Goal: Obtain resource: Obtain resource

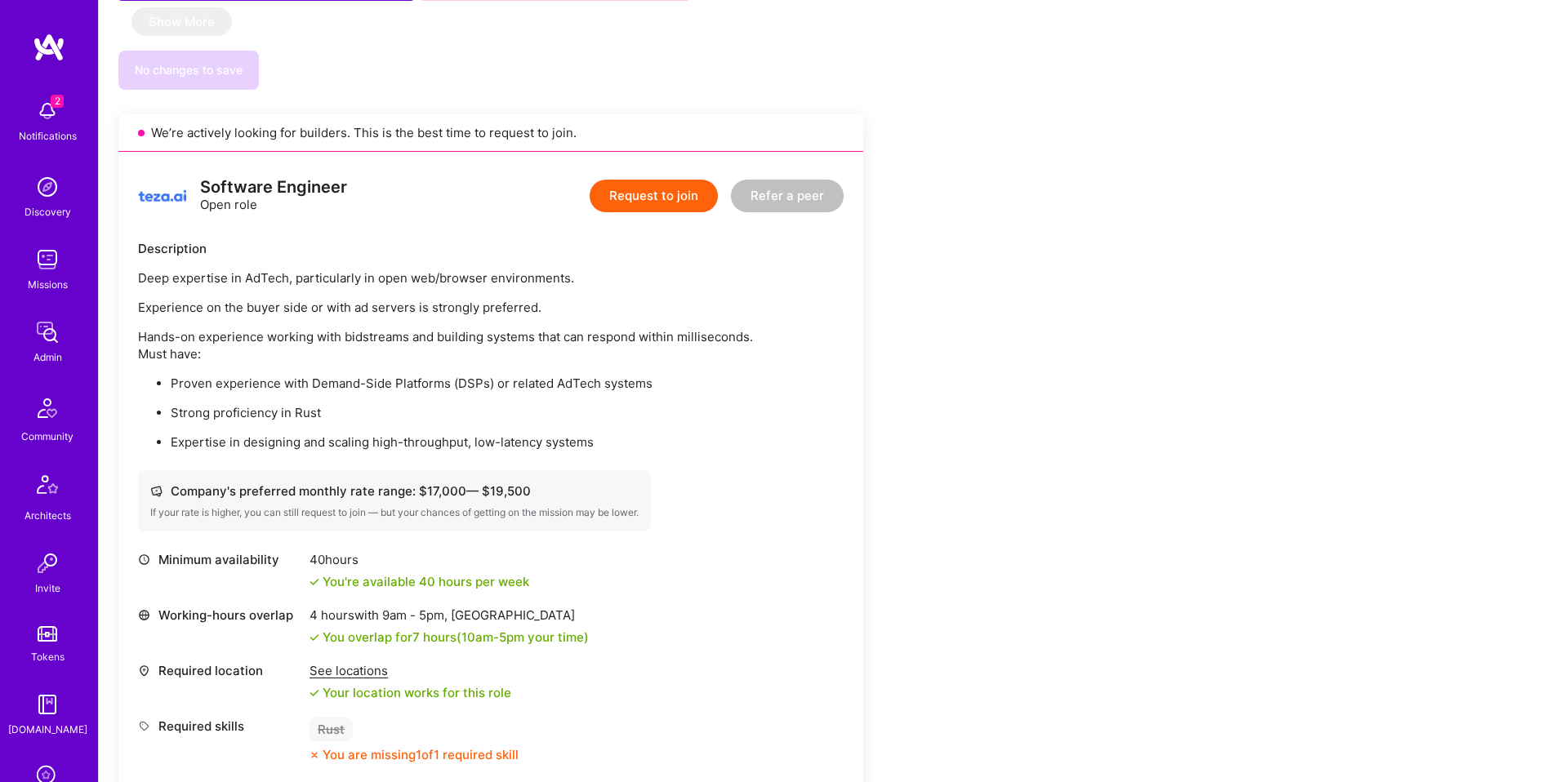
scroll to position [1407, 0]
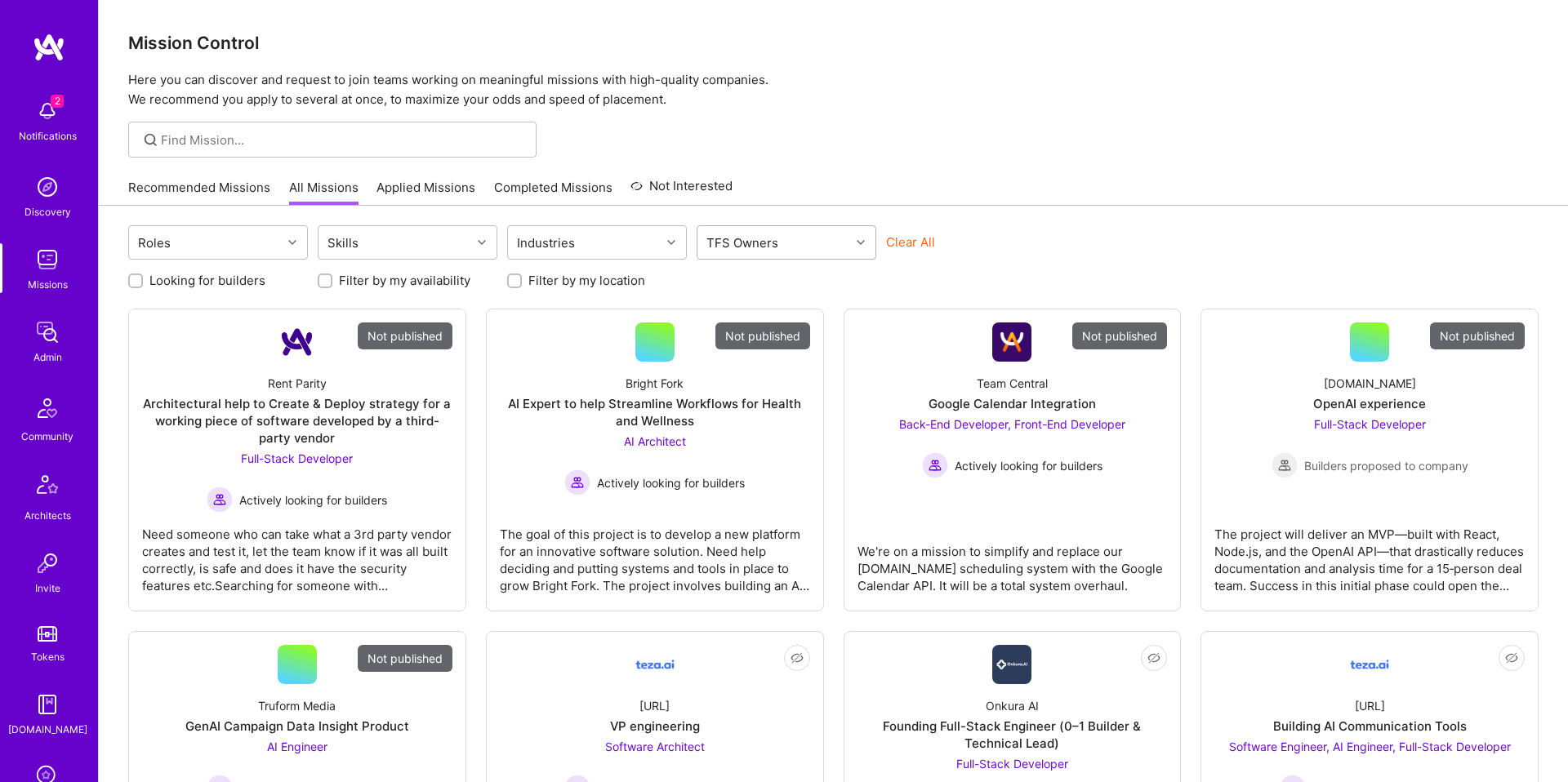
click at [768, 247] on div "TFS Owners" at bounding box center [742, 243] width 80 height 24
click at [747, 338] on div "Doron Snapiri" at bounding box center [786, 343] width 160 height 17
checkbox input "true"
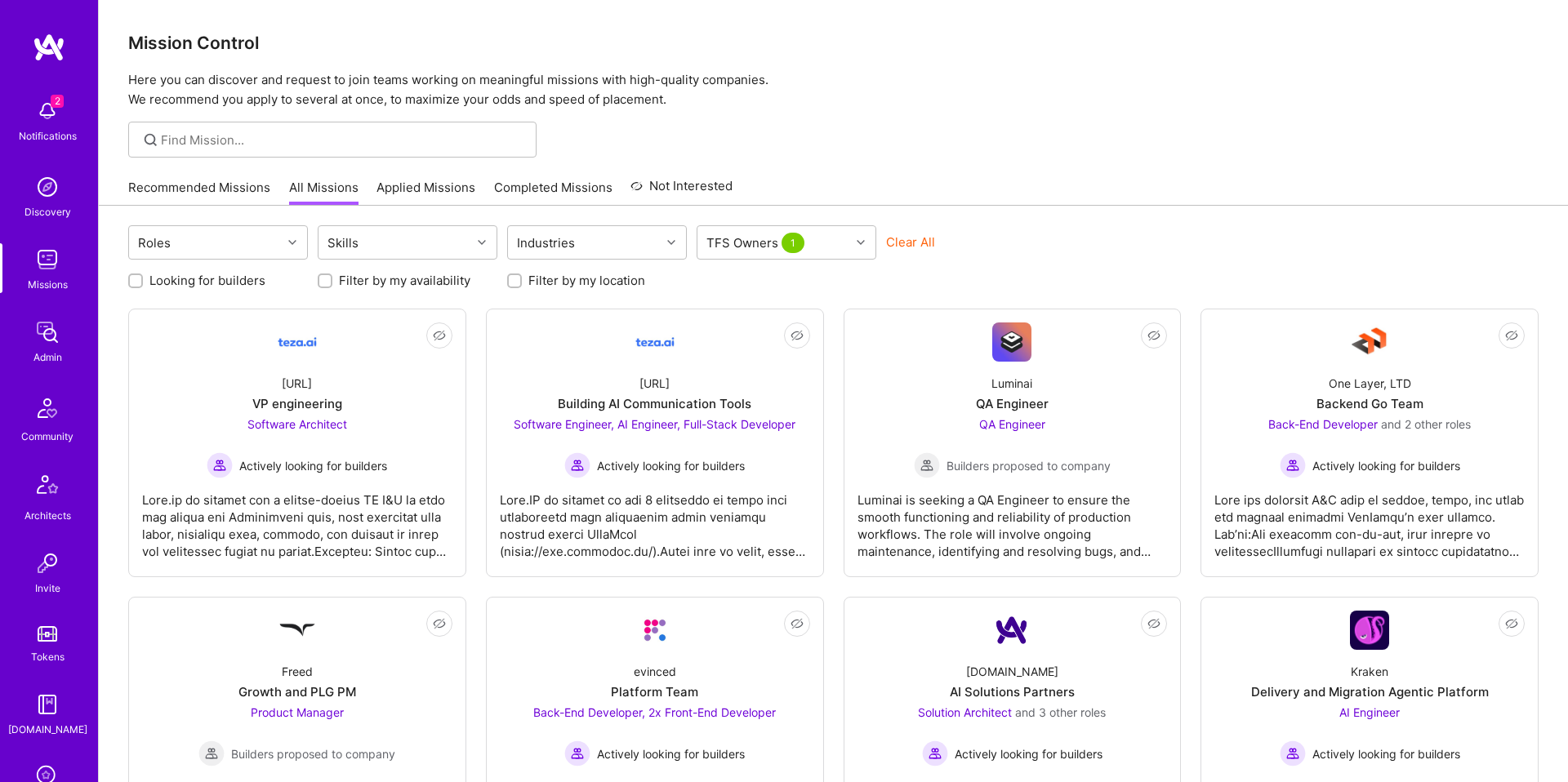
click at [899, 147] on div at bounding box center [833, 139] width 1469 height 36
click at [268, 396] on div "VP engineering" at bounding box center [296, 404] width 90 height 17
click at [912, 245] on button "Clear All" at bounding box center [910, 242] width 49 height 17
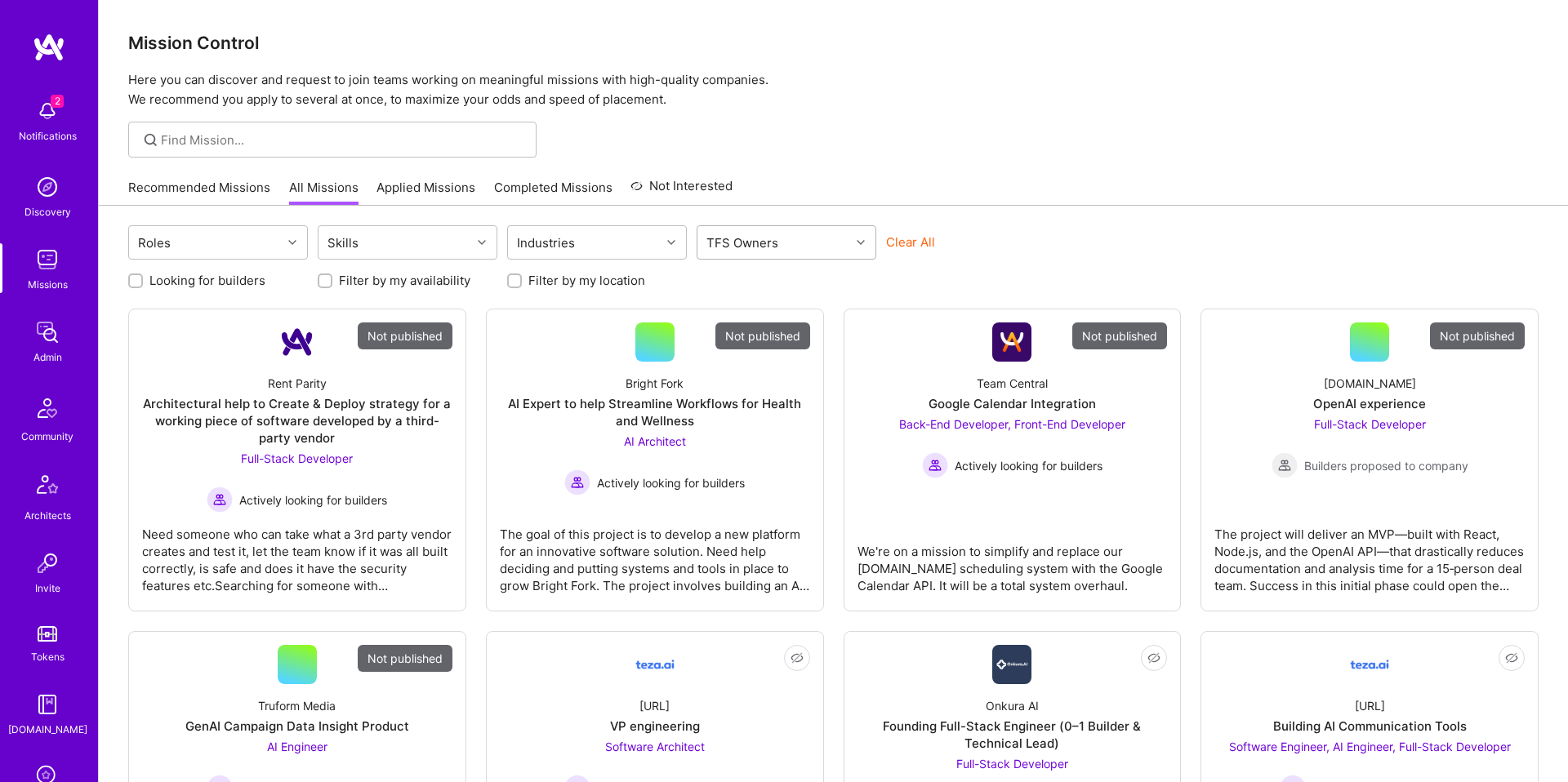
click at [867, 246] on div at bounding box center [863, 242] width 25 height 21
click at [799, 337] on div "Doron Snapiri" at bounding box center [786, 343] width 160 height 17
checkbox input "true"
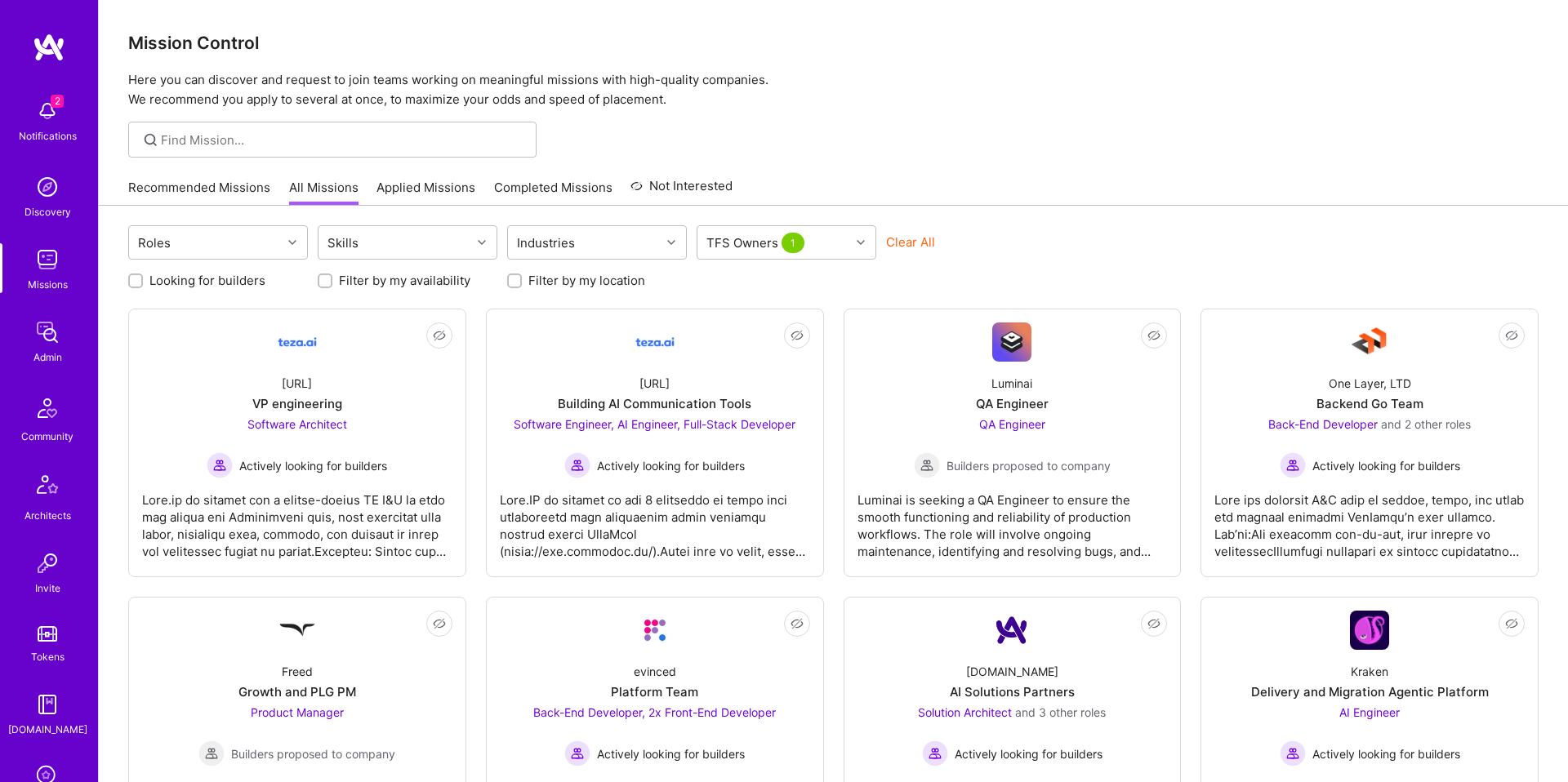
click at [204, 283] on label "Looking for builders" at bounding box center [207, 281] width 116 height 17
click at [143, 283] on input "Looking for builders" at bounding box center [138, 282] width 12 height 12
checkbox input "true"
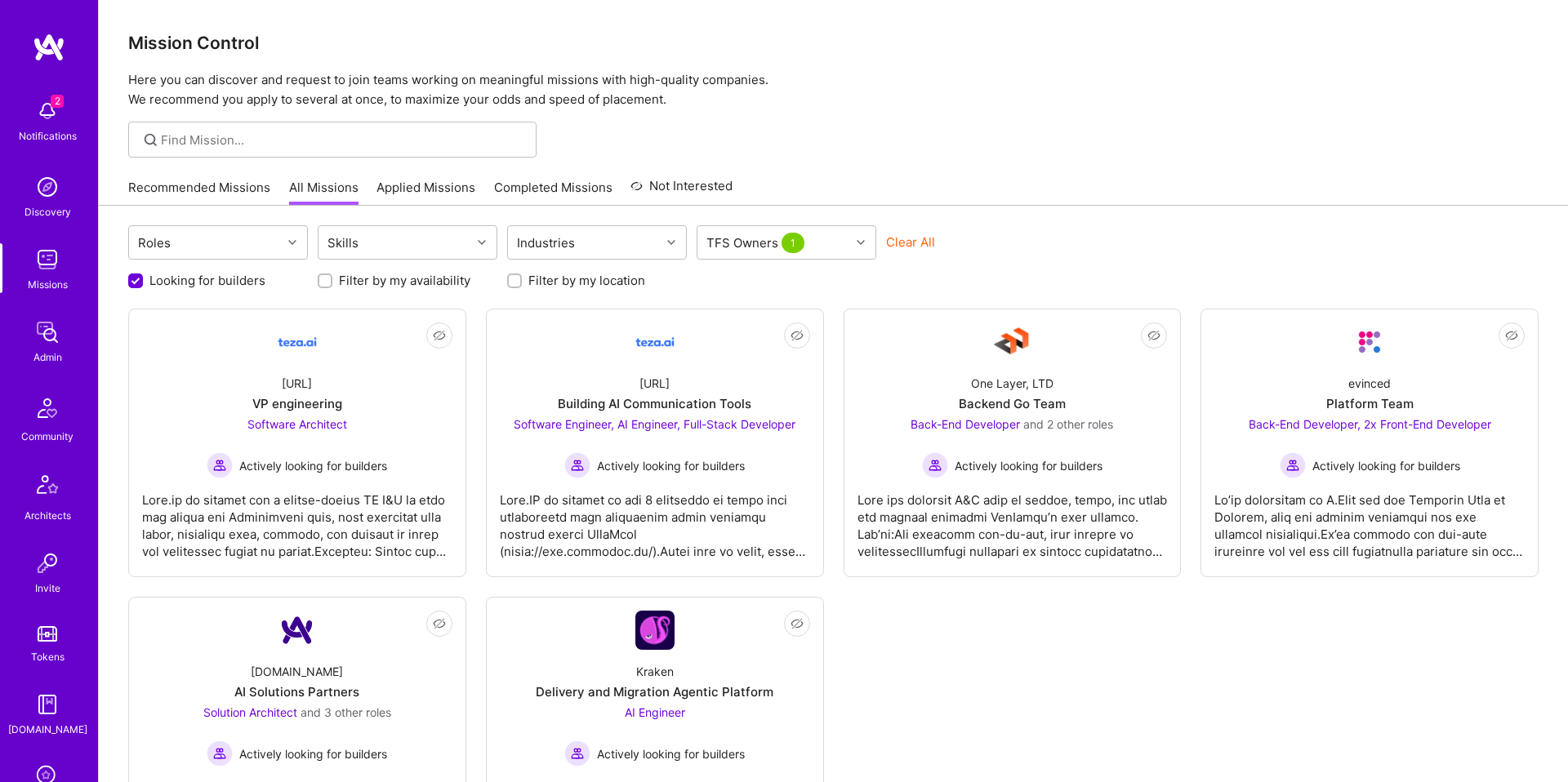
click at [953, 171] on div "Recommended Missions All Missions Applied Missions Completed Missions Not Inter…" at bounding box center [833, 187] width 1410 height 35
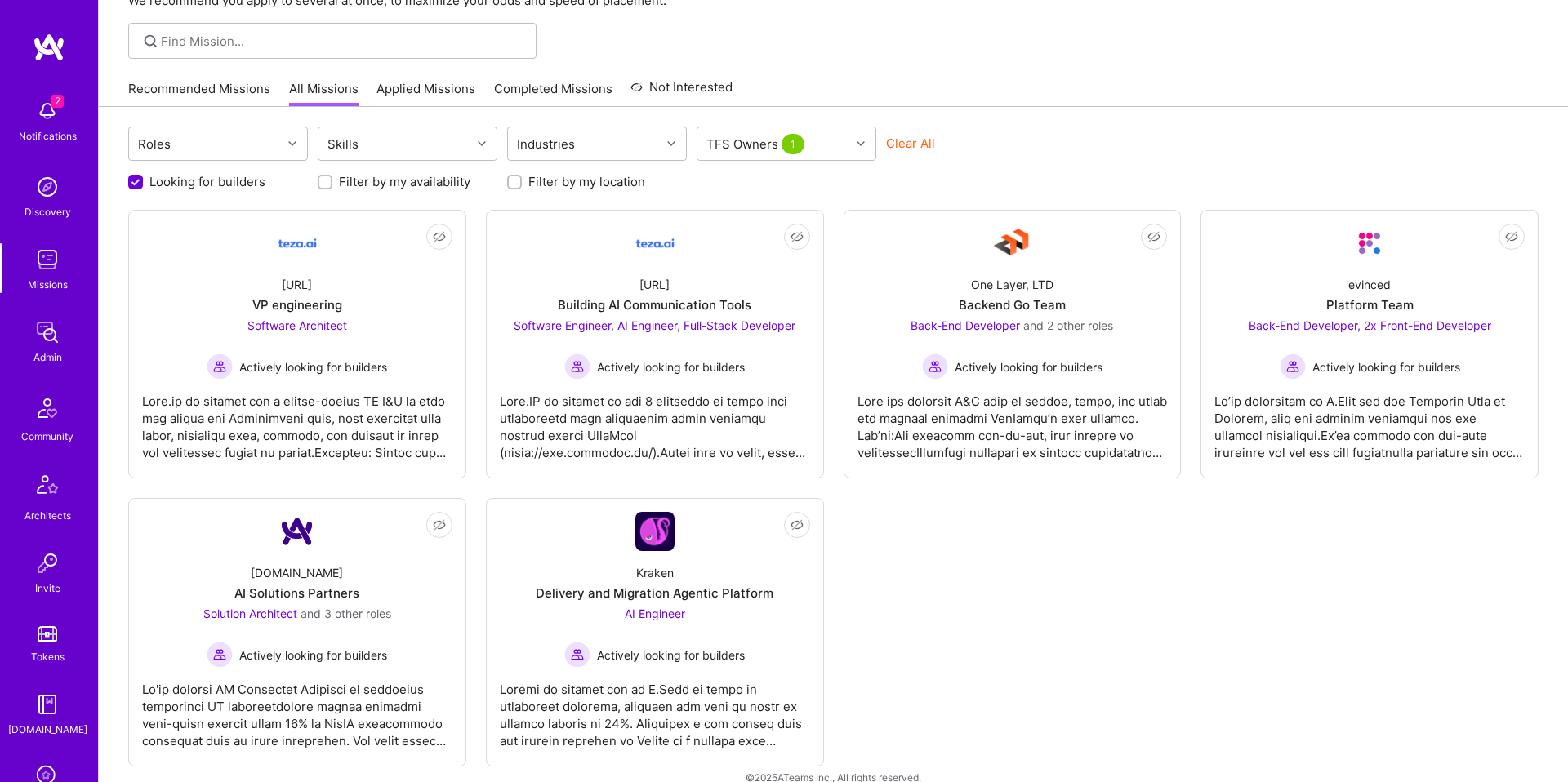
scroll to position [123, 0]
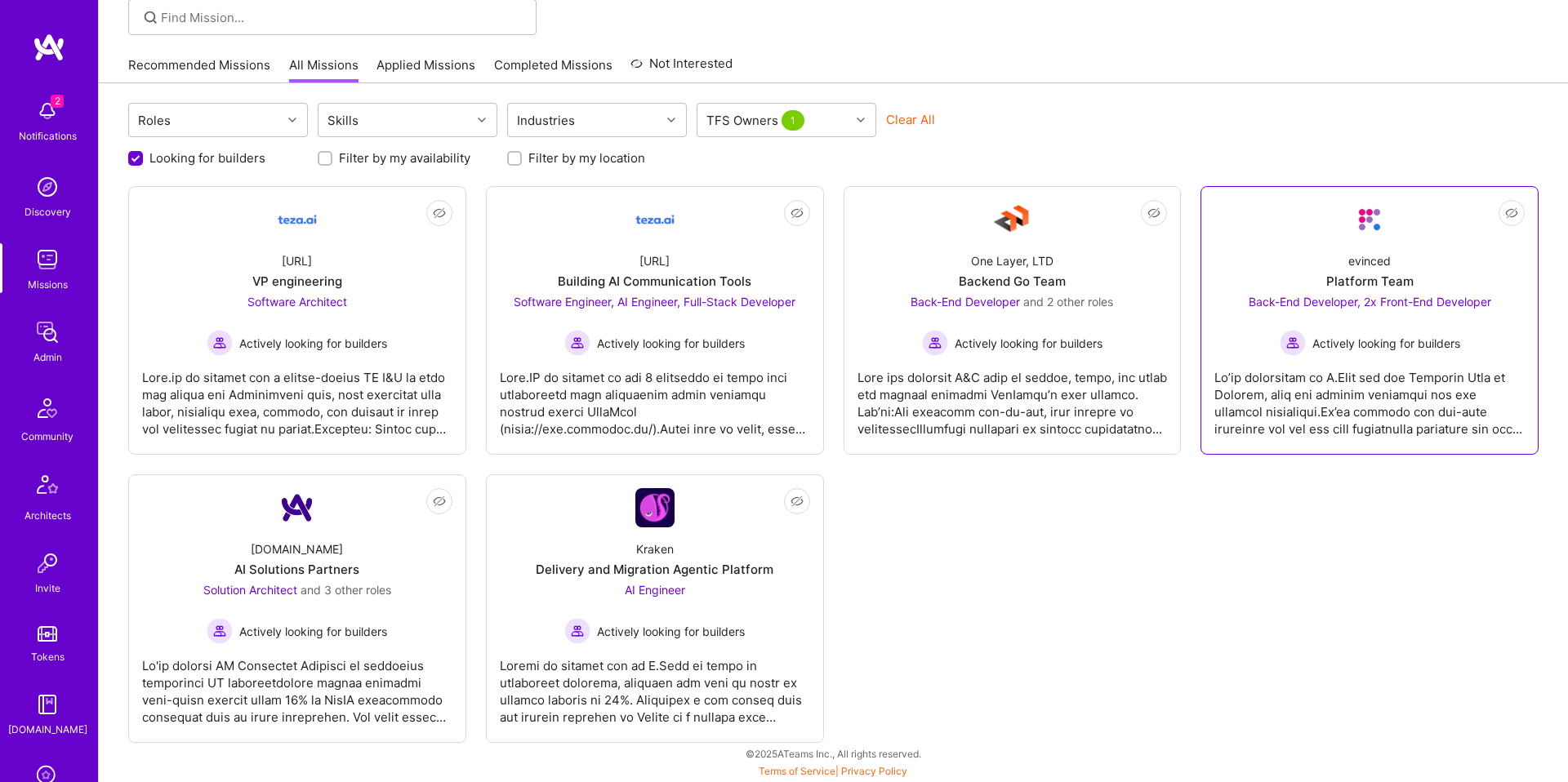
click at [1371, 275] on div "Platform Team" at bounding box center [1370, 281] width 87 height 17
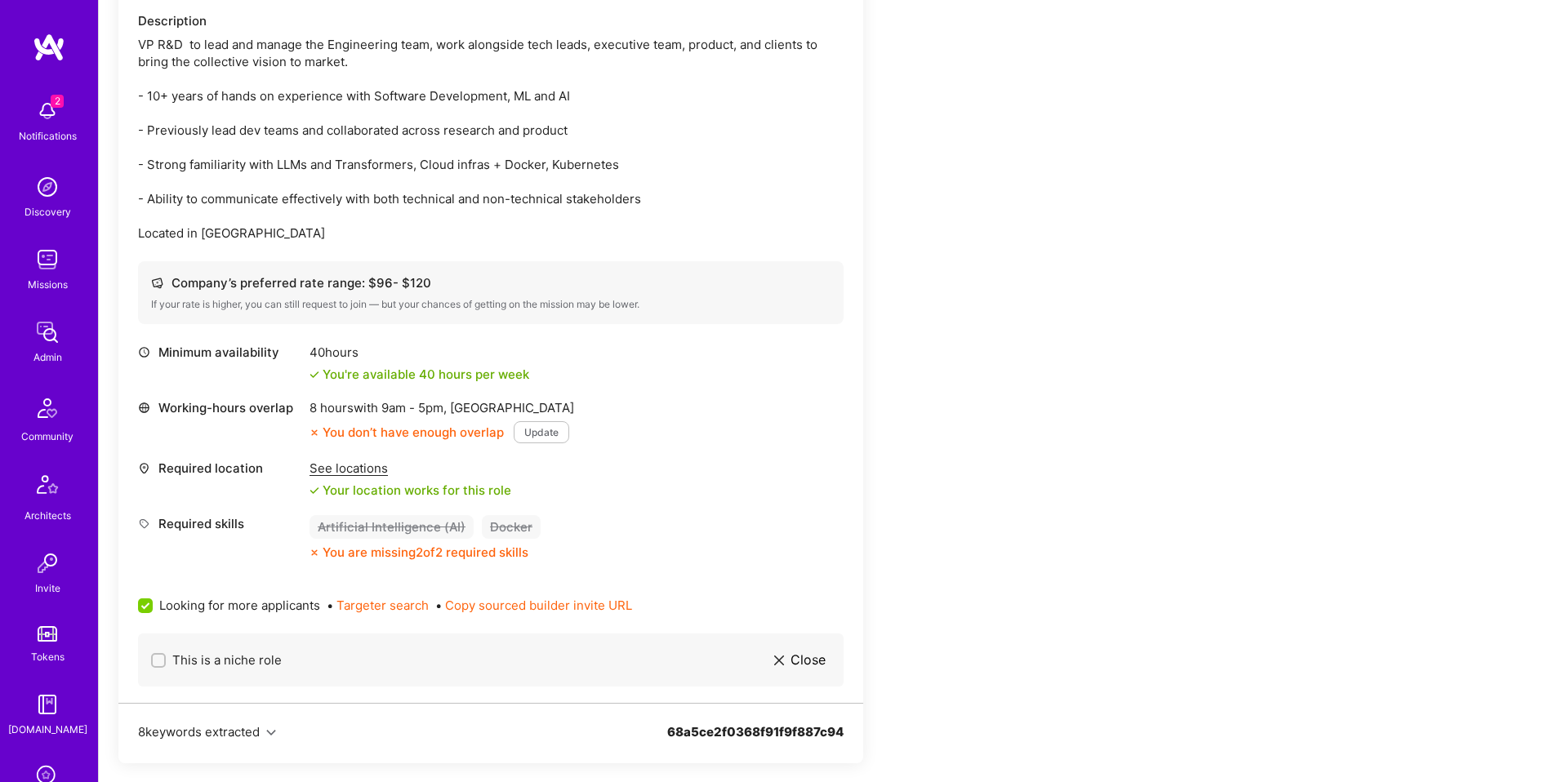
scroll to position [467, 0]
click at [365, 460] on div "See locations" at bounding box center [410, 466] width 202 height 17
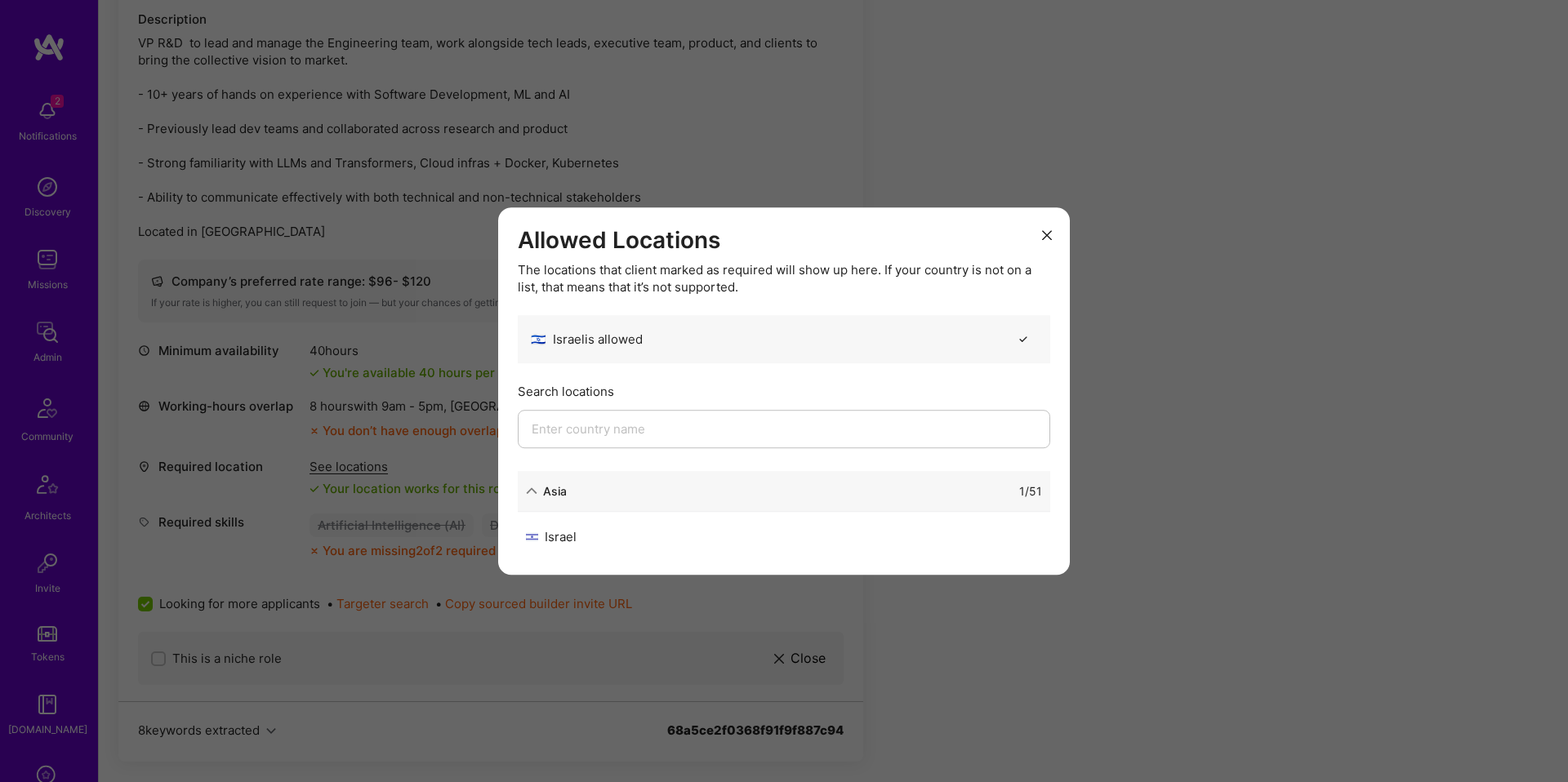
click at [401, 464] on div "Allowed Locations The locations that client marked as required will show up her…" at bounding box center [784, 391] width 1568 height 782
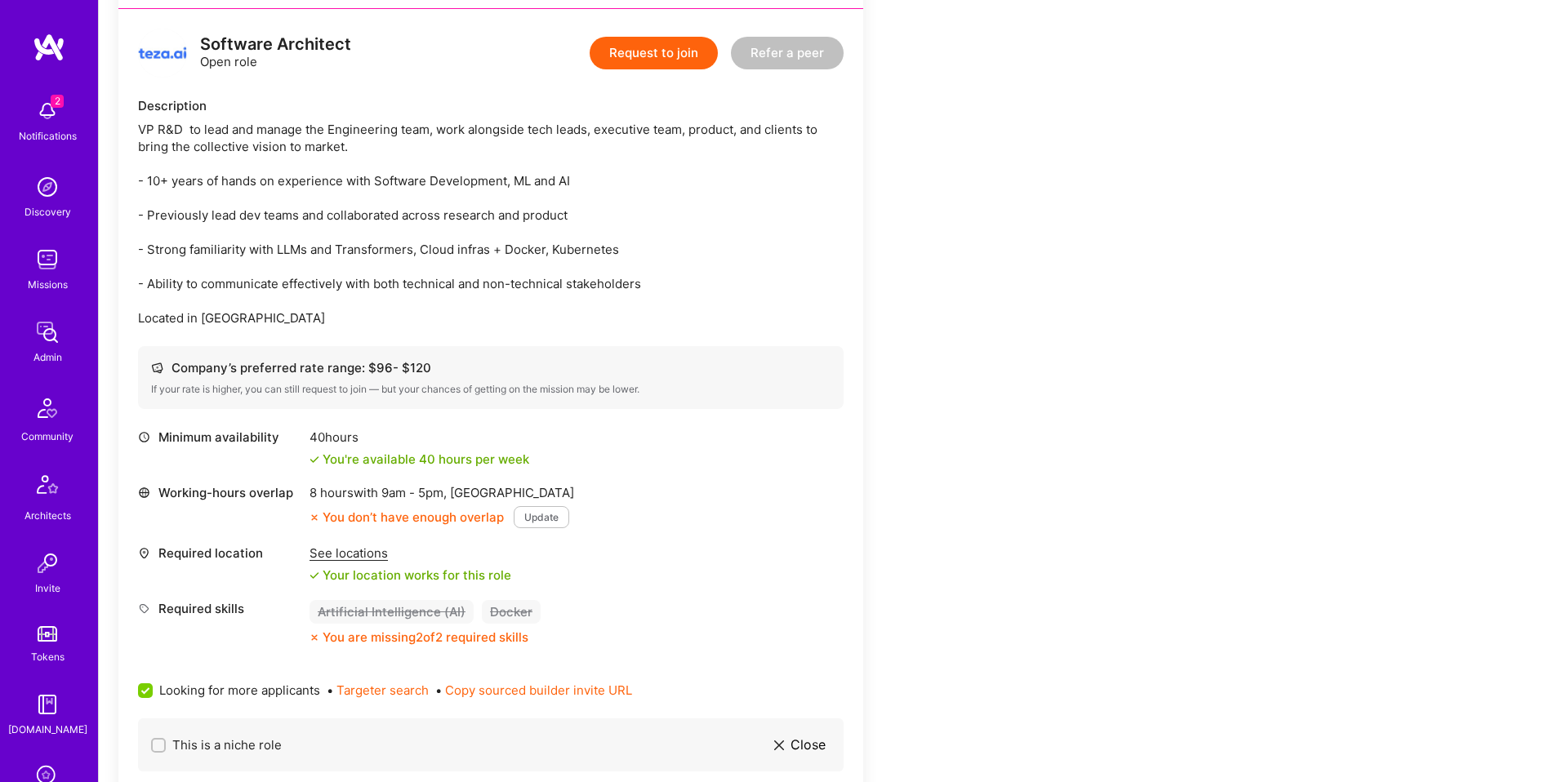
scroll to position [0, 0]
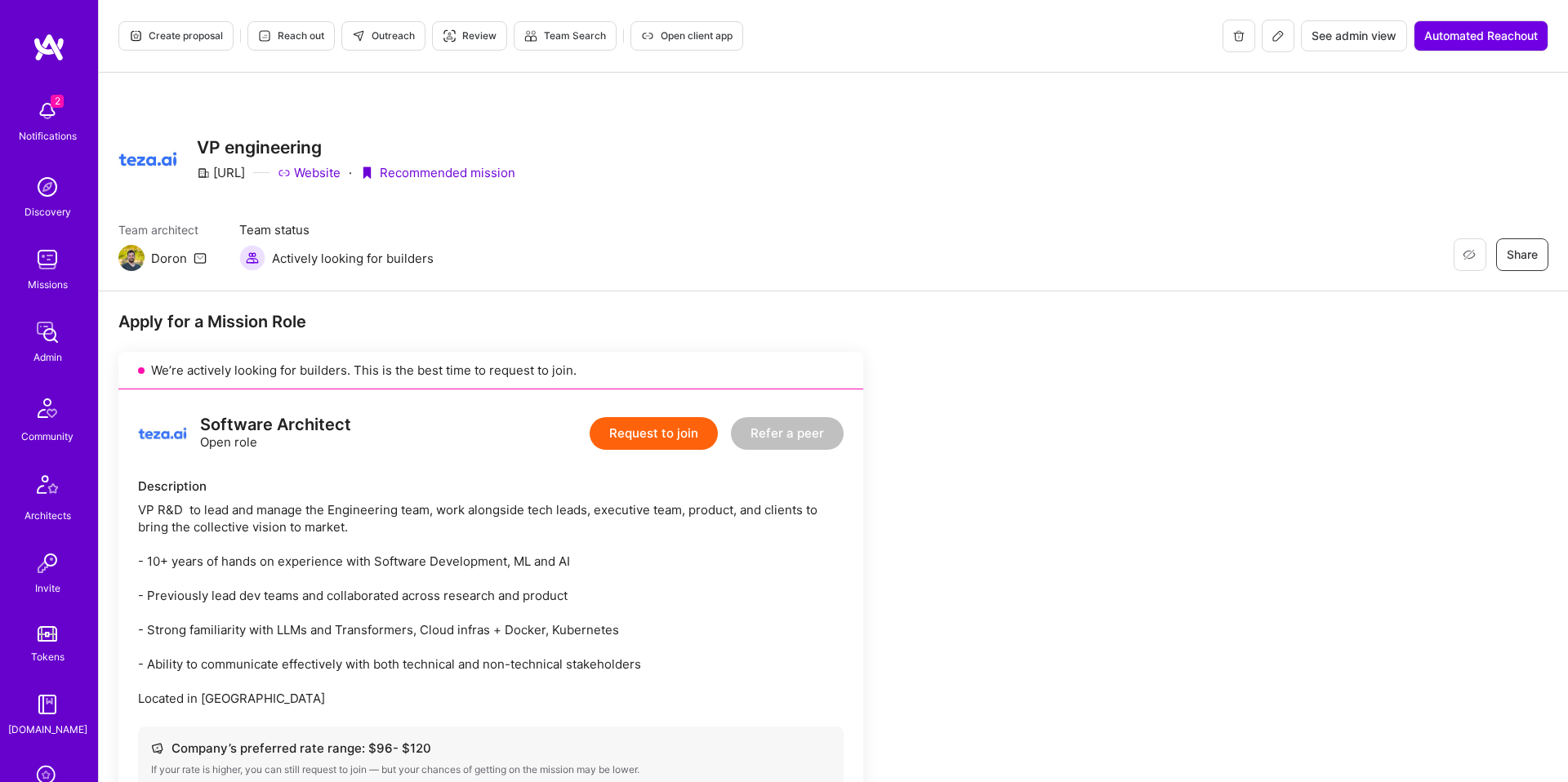
click at [285, 29] on span "Reach out" at bounding box center [291, 35] width 66 height 14
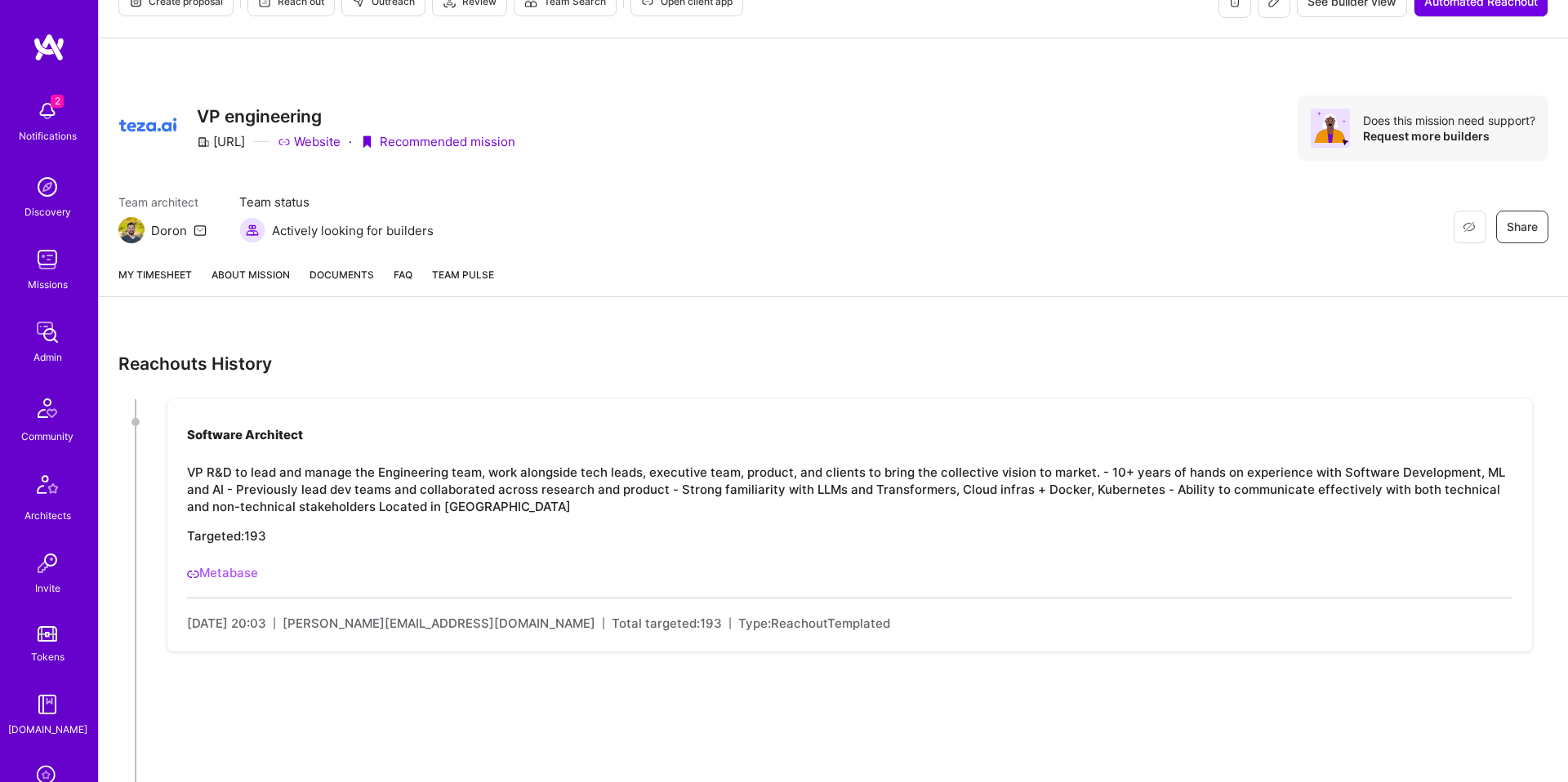
scroll to position [39, 0]
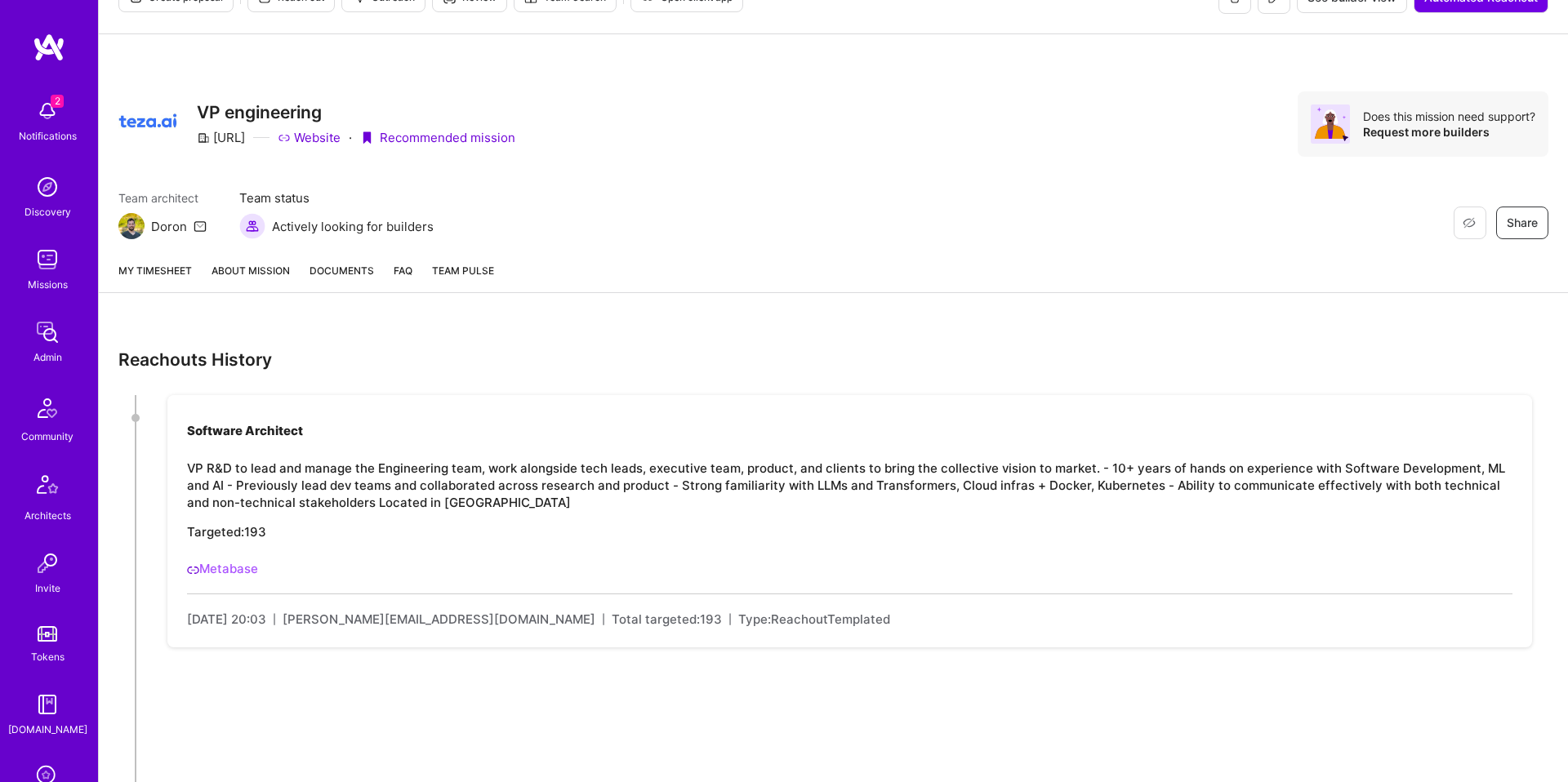
click at [258, 573] on link "Metabase" at bounding box center [223, 569] width 71 height 15
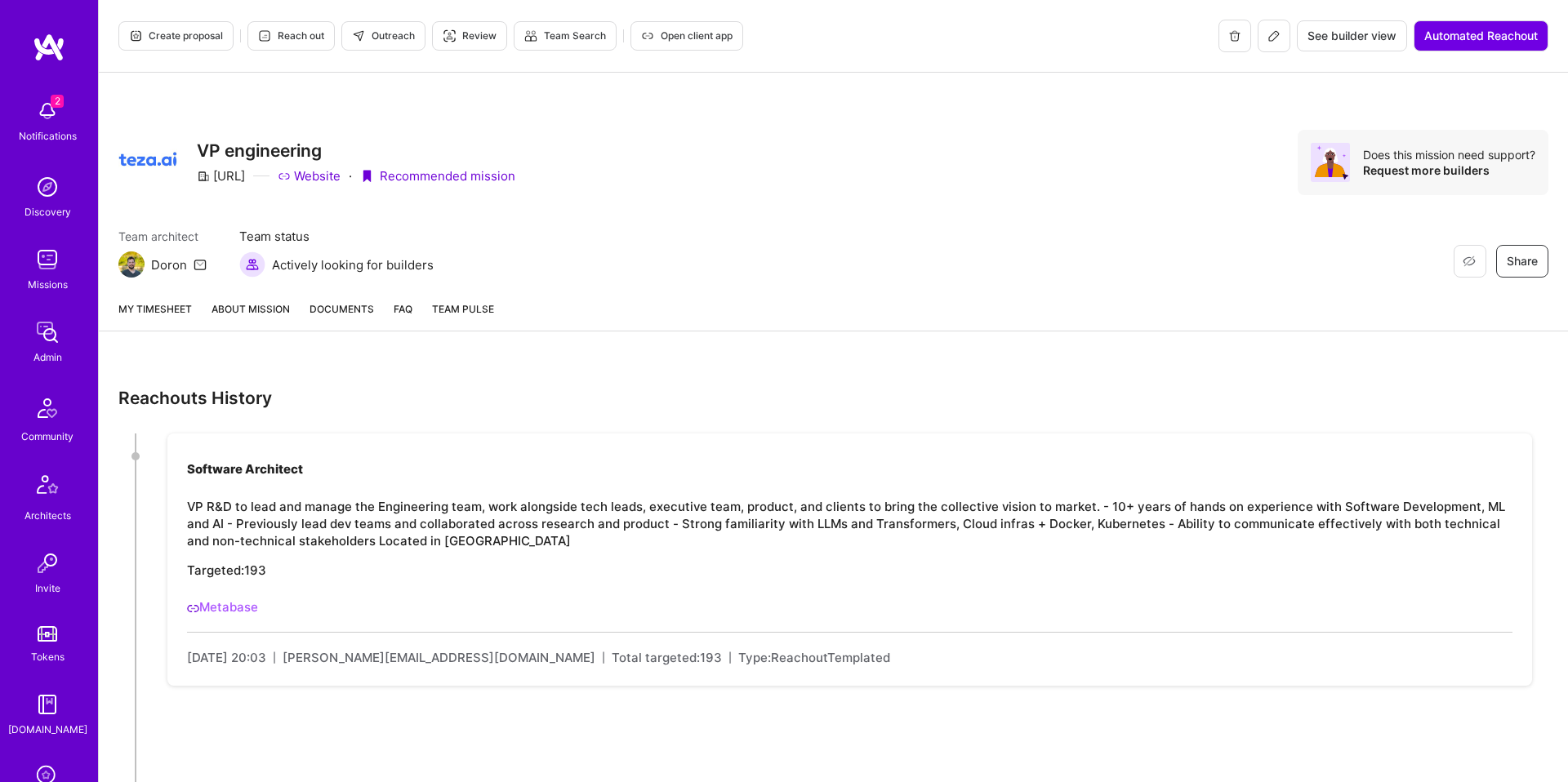
click at [378, 39] on span "Outreach" at bounding box center [383, 35] width 63 height 14
click at [265, 304] on link "About Mission" at bounding box center [250, 316] width 78 height 30
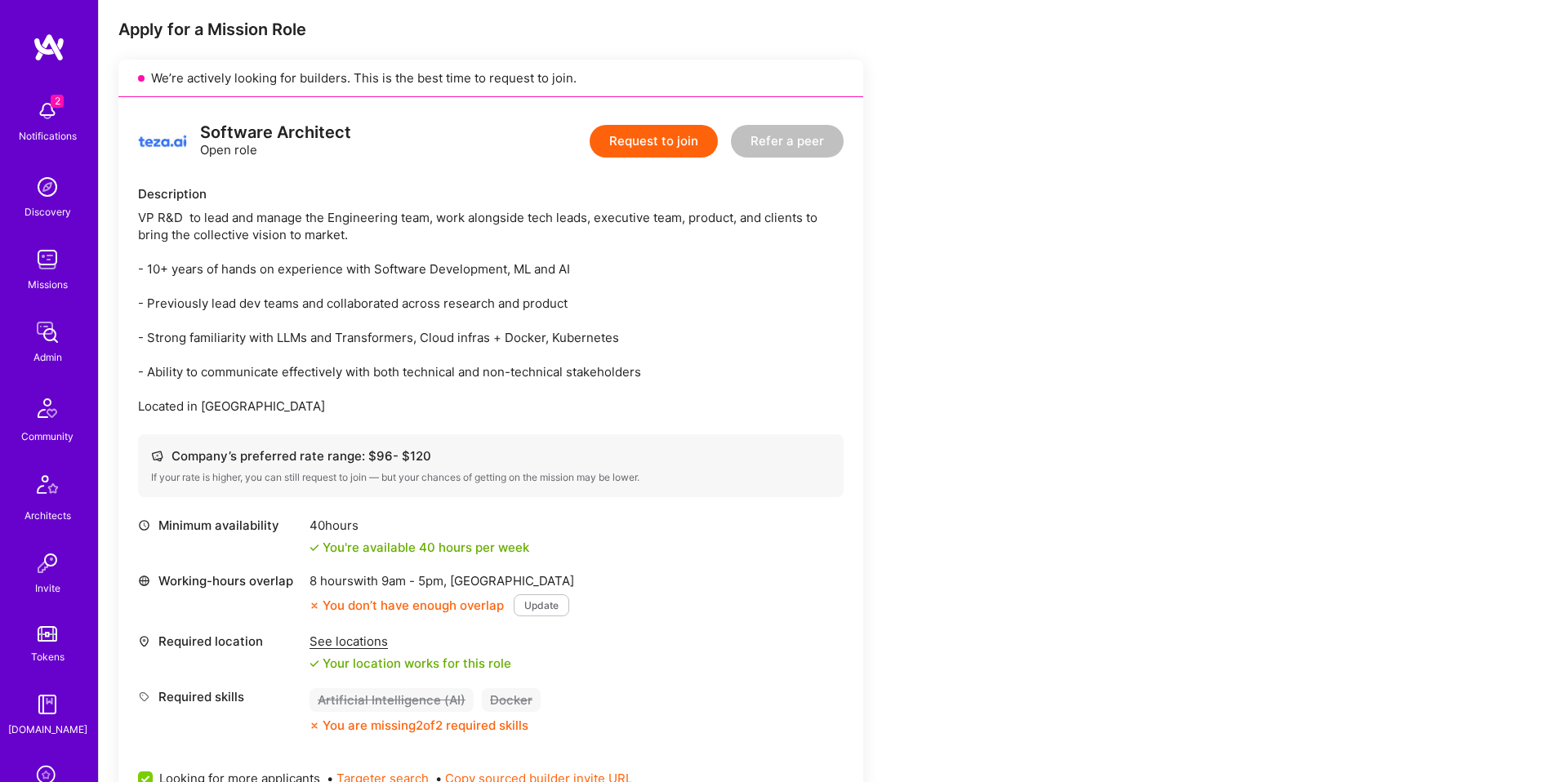
scroll to position [1359, 0]
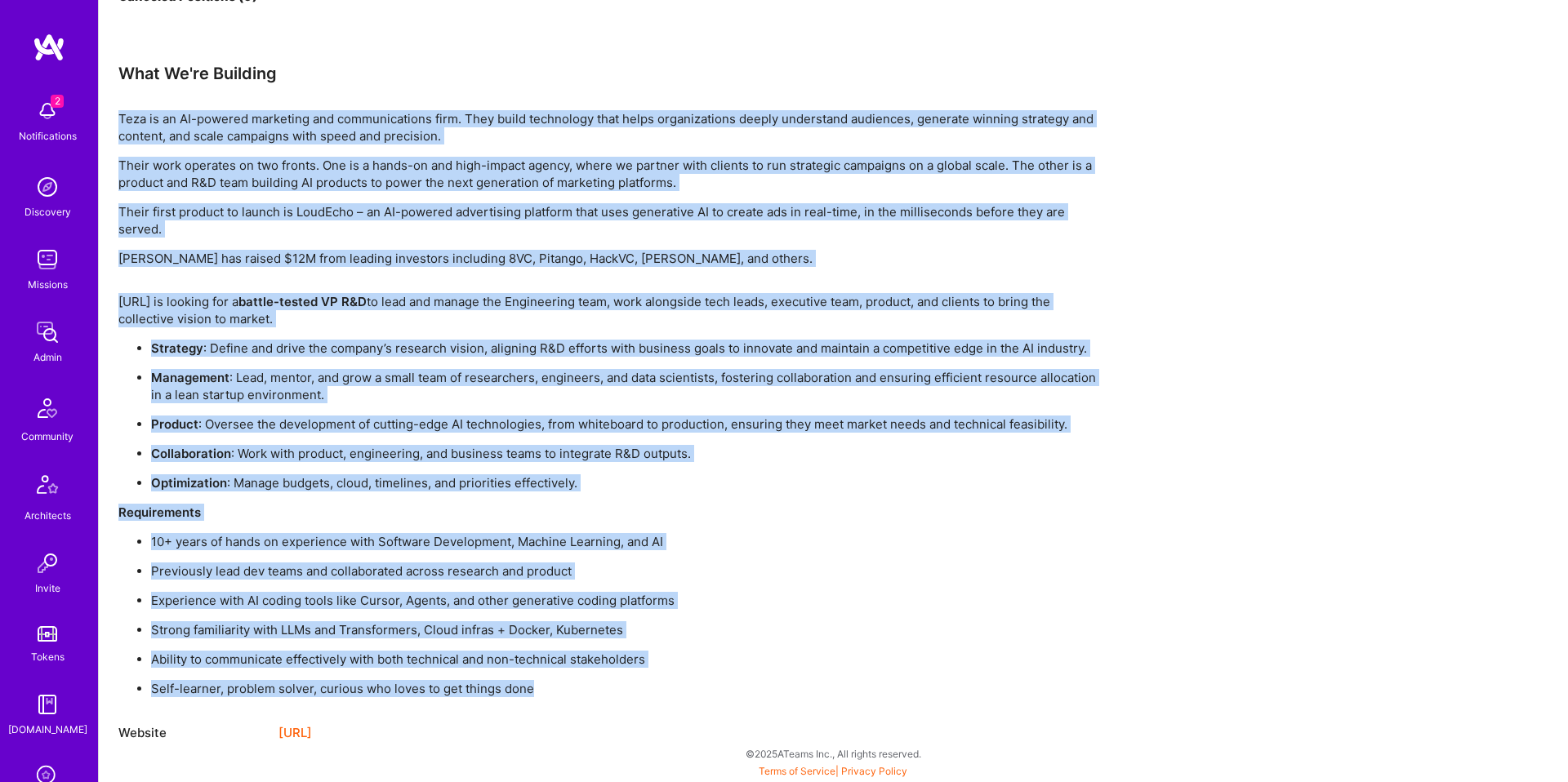
drag, startPoint x: 633, startPoint y: 695, endPoint x: 362, endPoint y: 98, distance: 655.6
copy div "Teza is an AI-powered marketing and communications firm. They build technology …"
click at [663, 206] on p "Their first product to launch is LoudEcho – an AI-powered advertising platform …" at bounding box center [608, 220] width 980 height 34
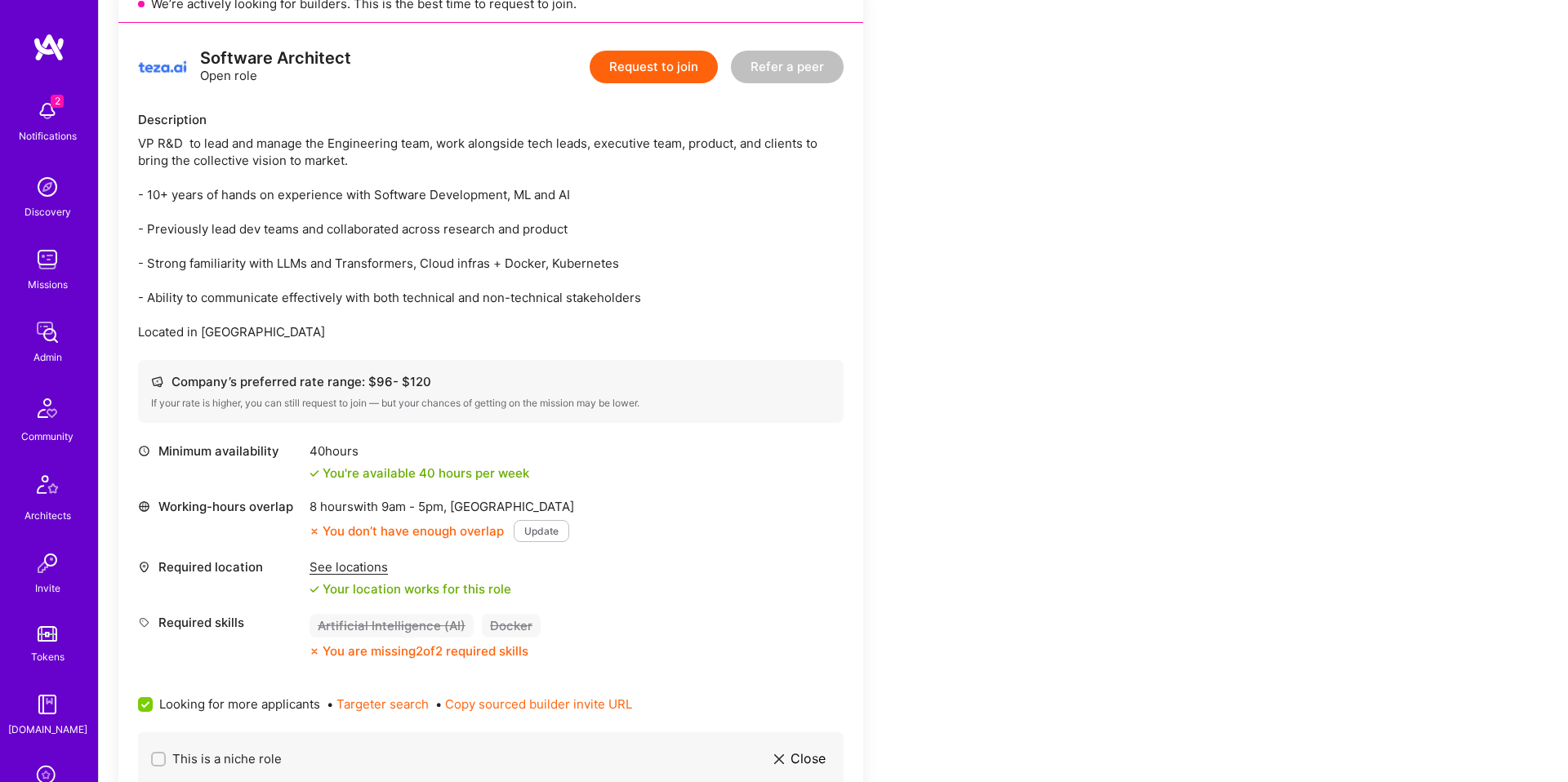
scroll to position [0, 0]
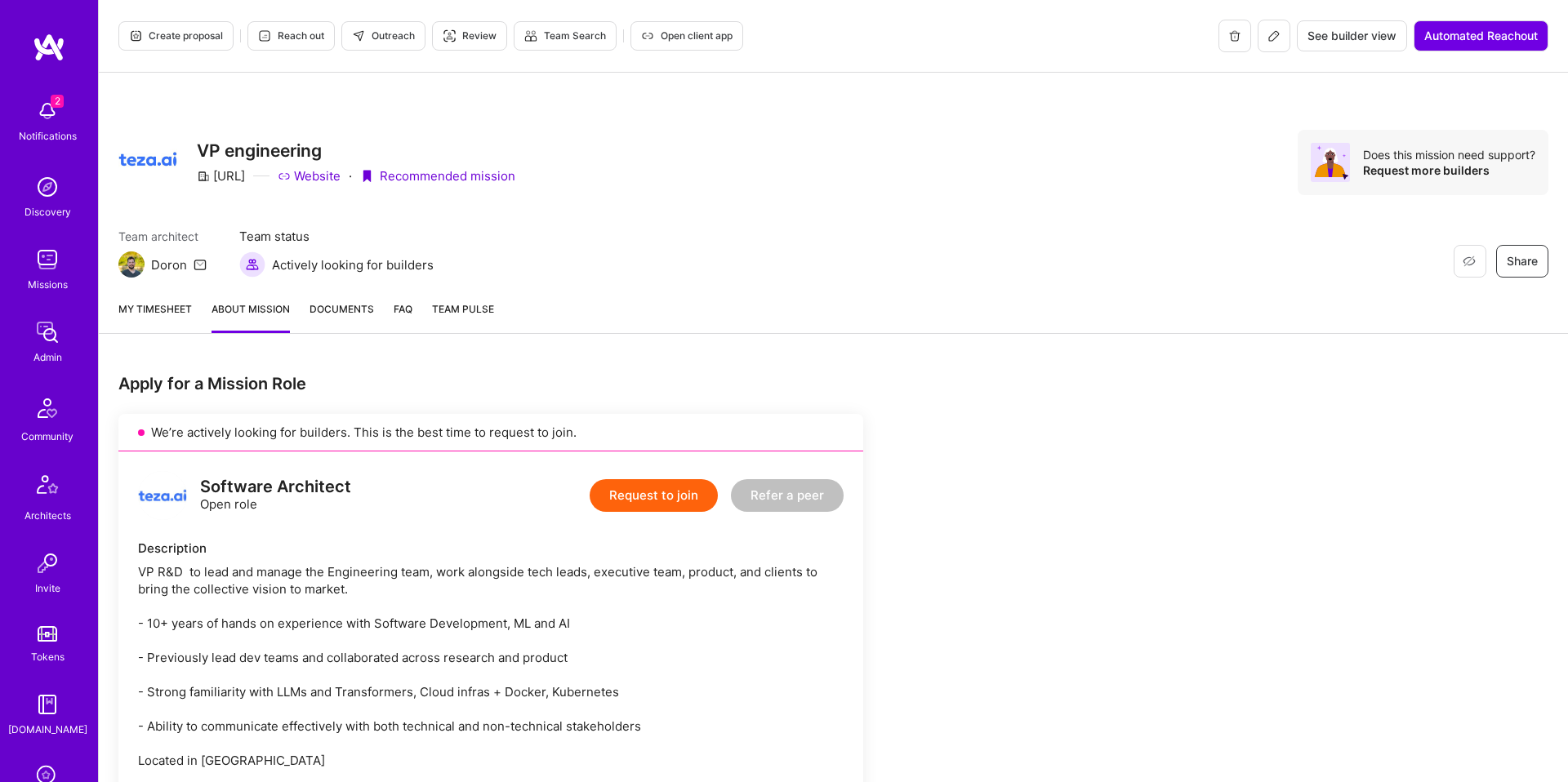
click at [705, 488] on button "Request to join" at bounding box center [653, 496] width 128 height 33
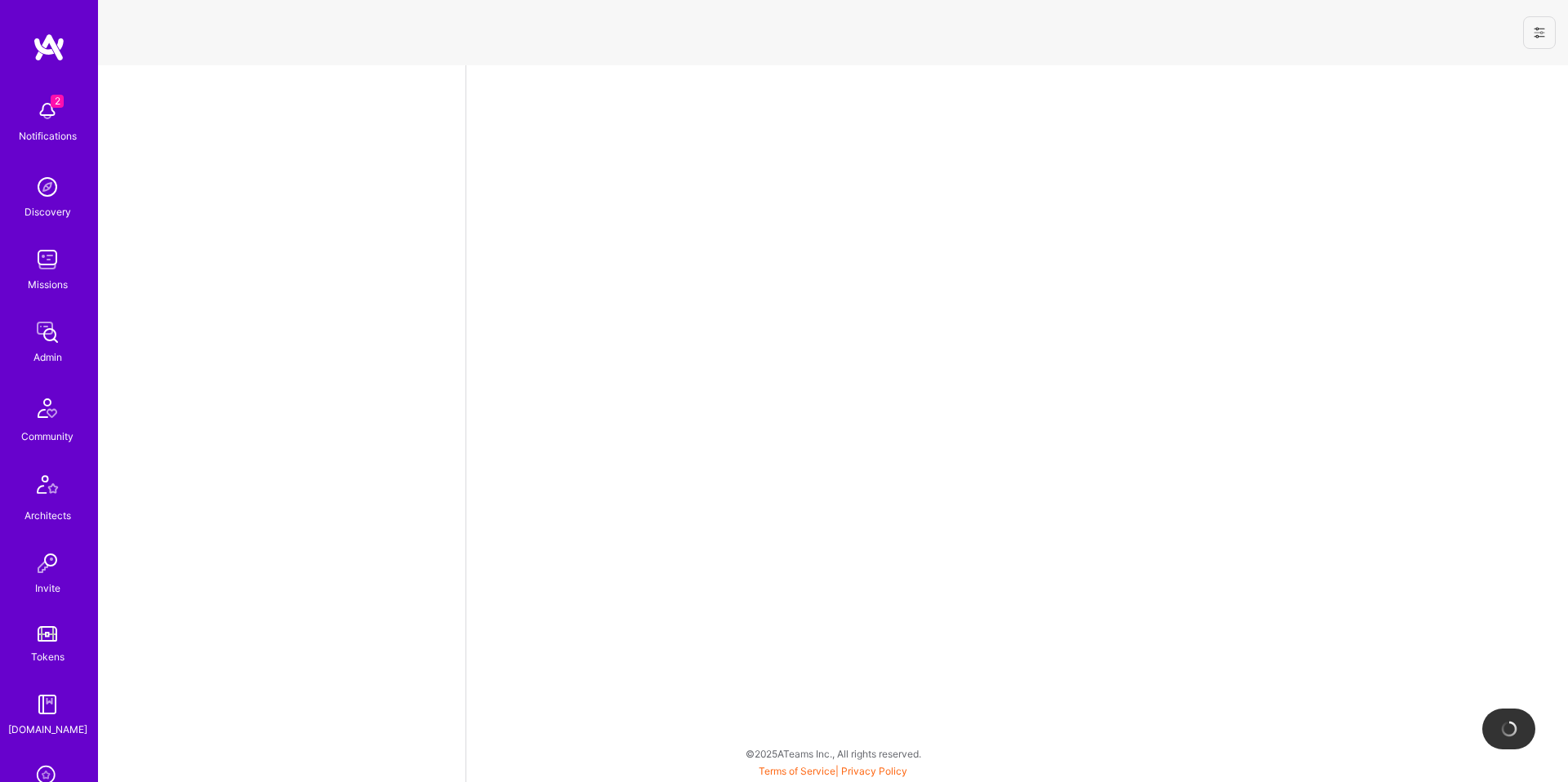
select select "US"
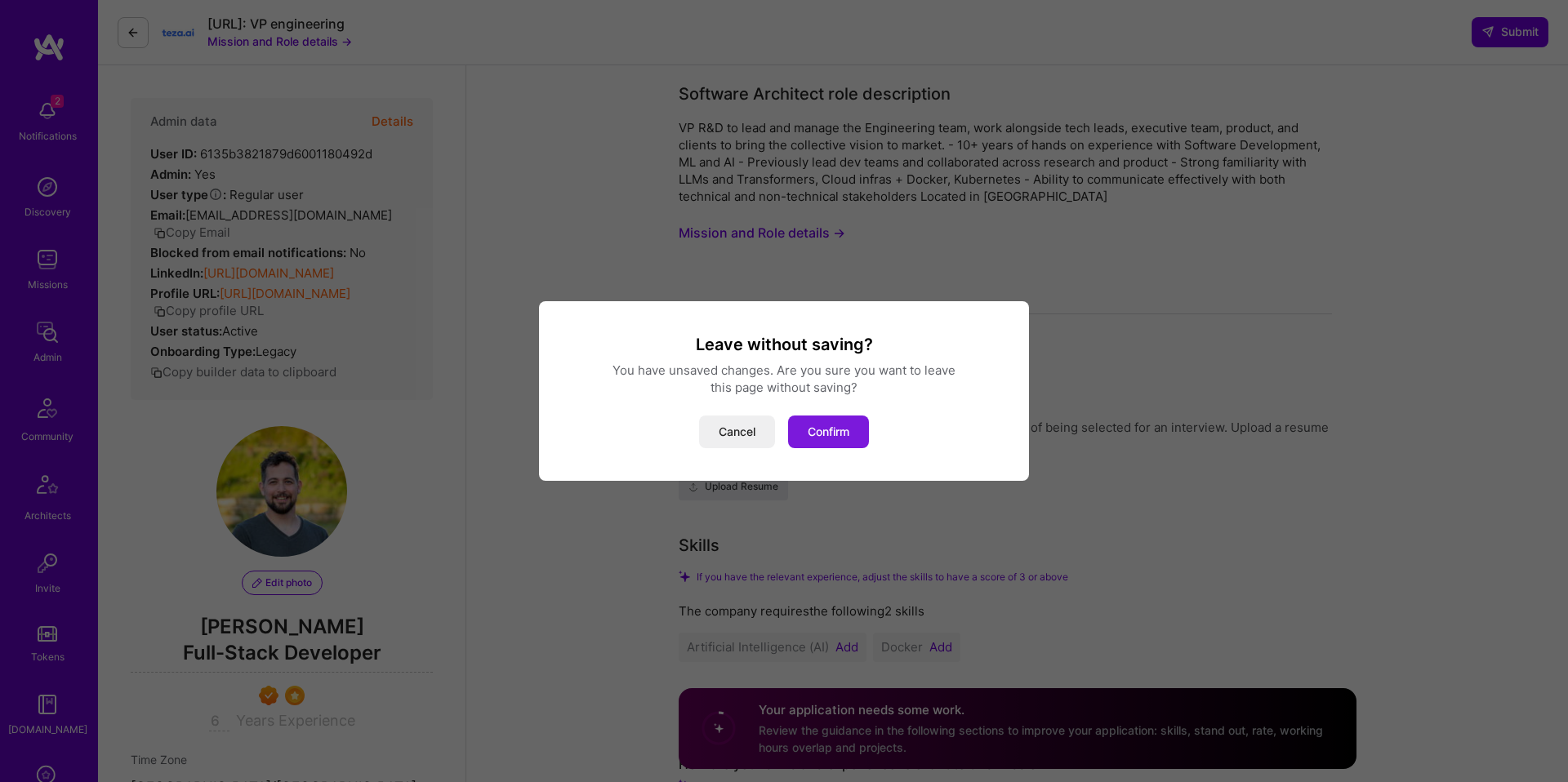
click at [845, 440] on button "Confirm" at bounding box center [828, 432] width 81 height 33
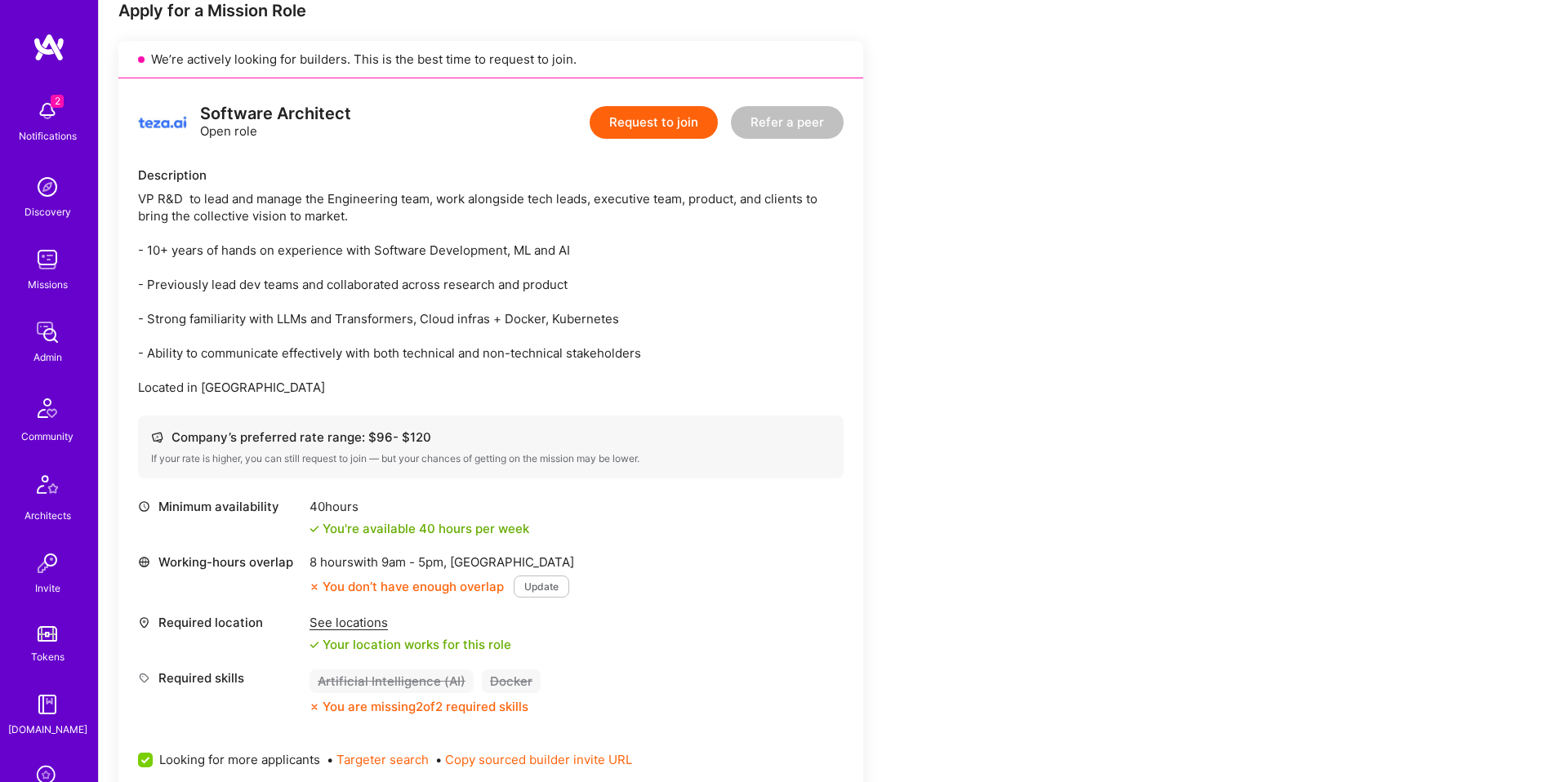
scroll to position [276, 0]
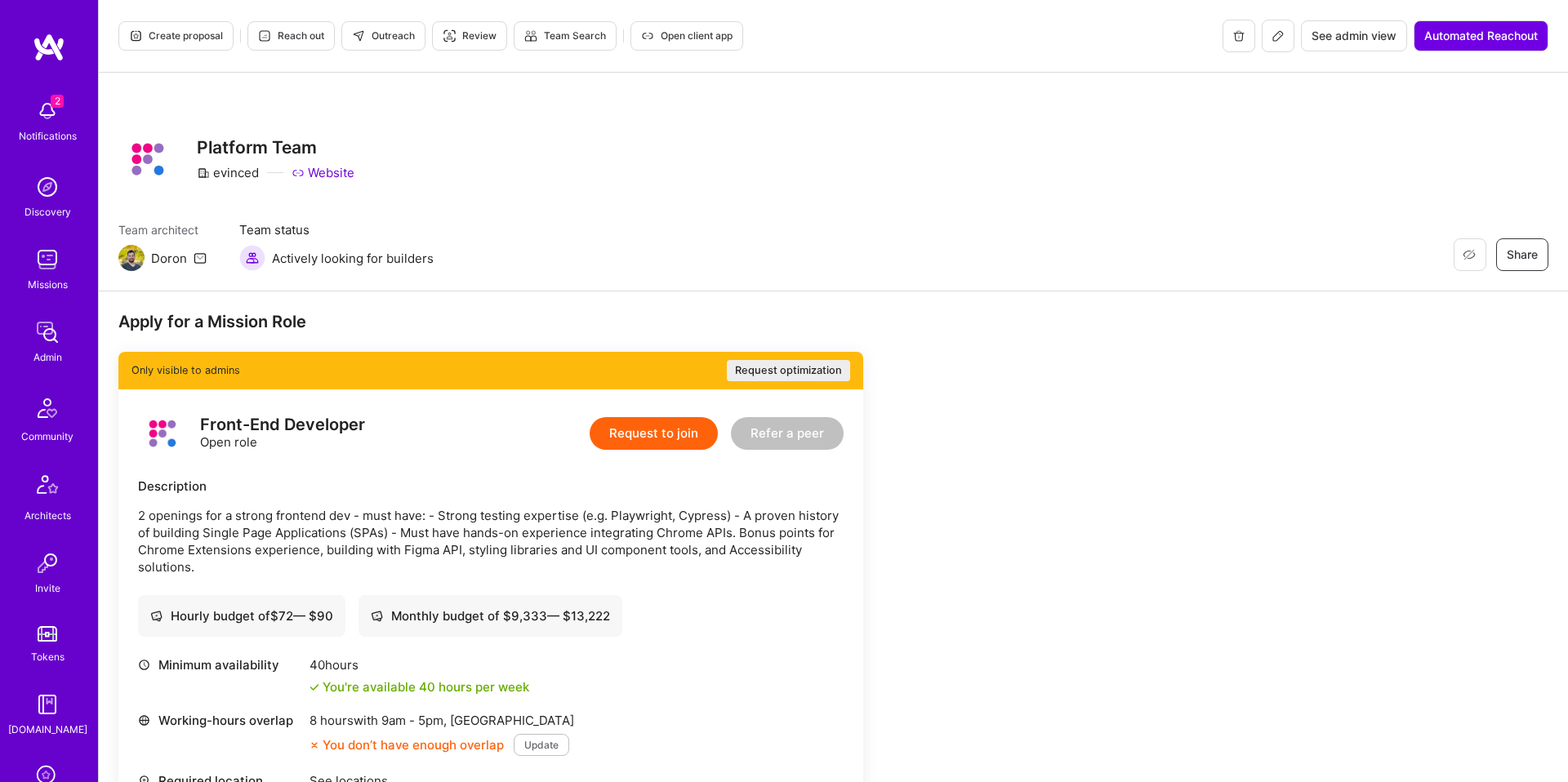
click at [1277, 36] on icon at bounding box center [1278, 36] width 13 height 13
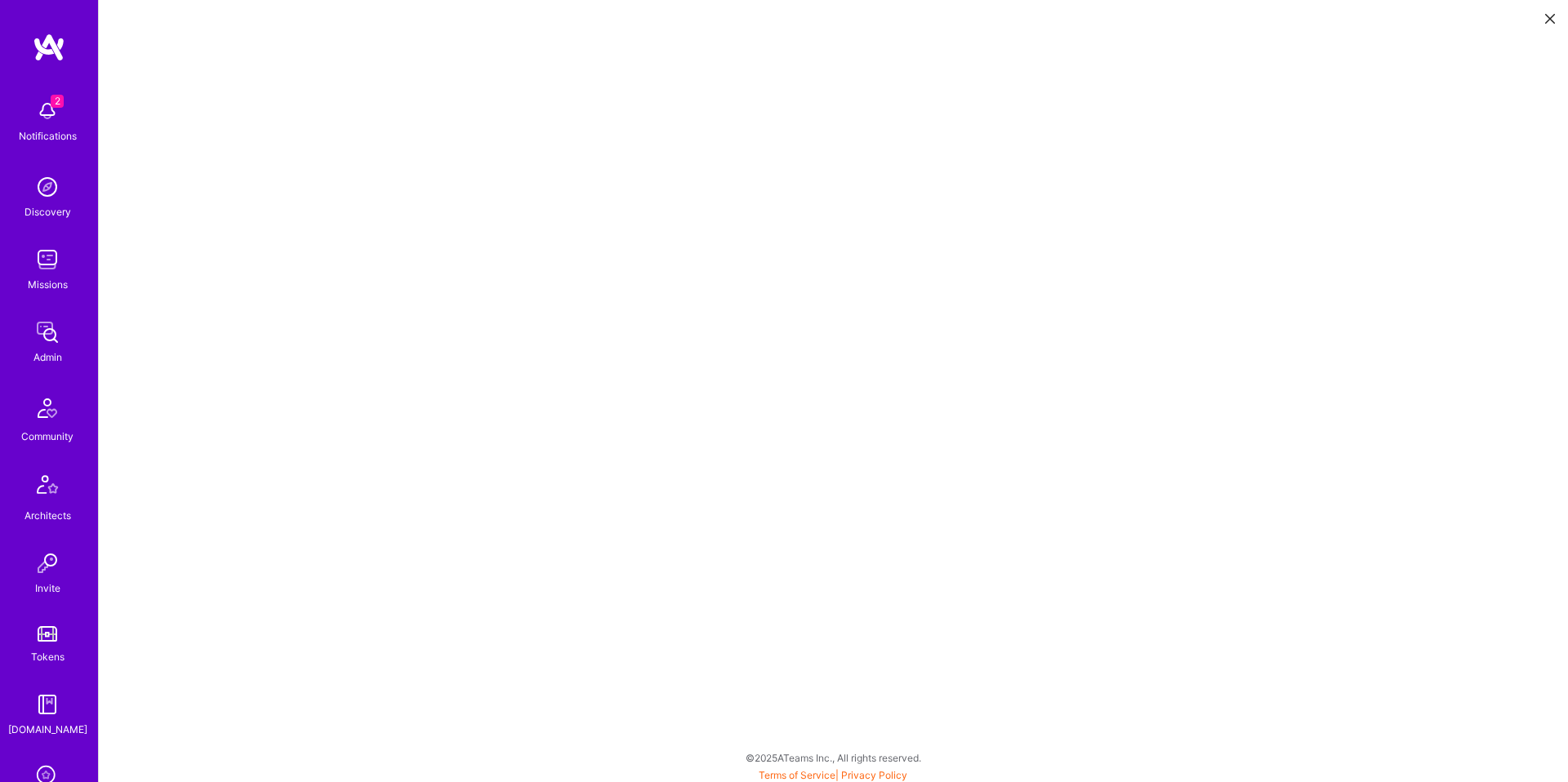
click at [1555, 18] on button at bounding box center [1550, 18] width 19 height 27
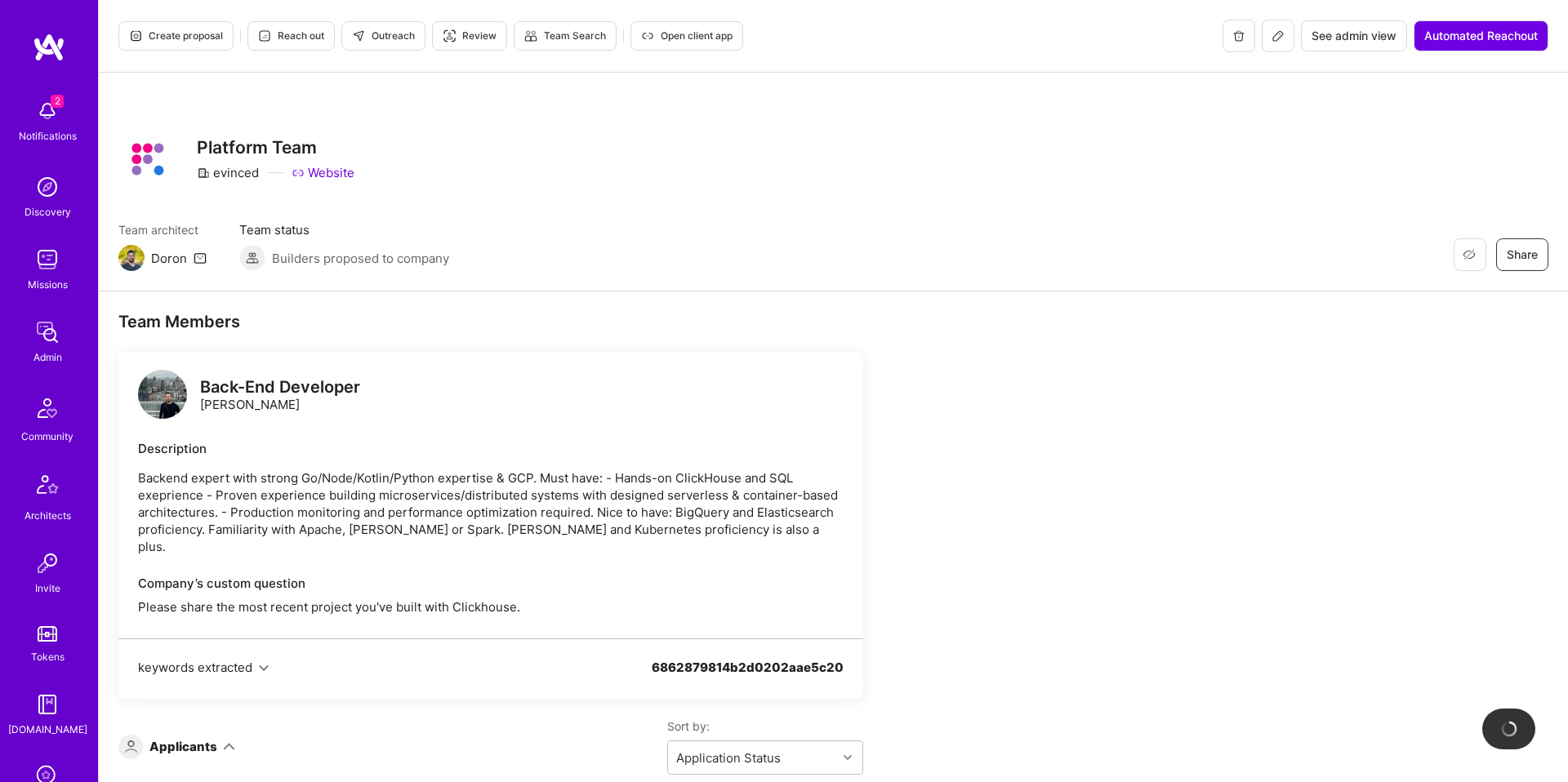
click at [1266, 36] on button at bounding box center [1277, 35] width 33 height 33
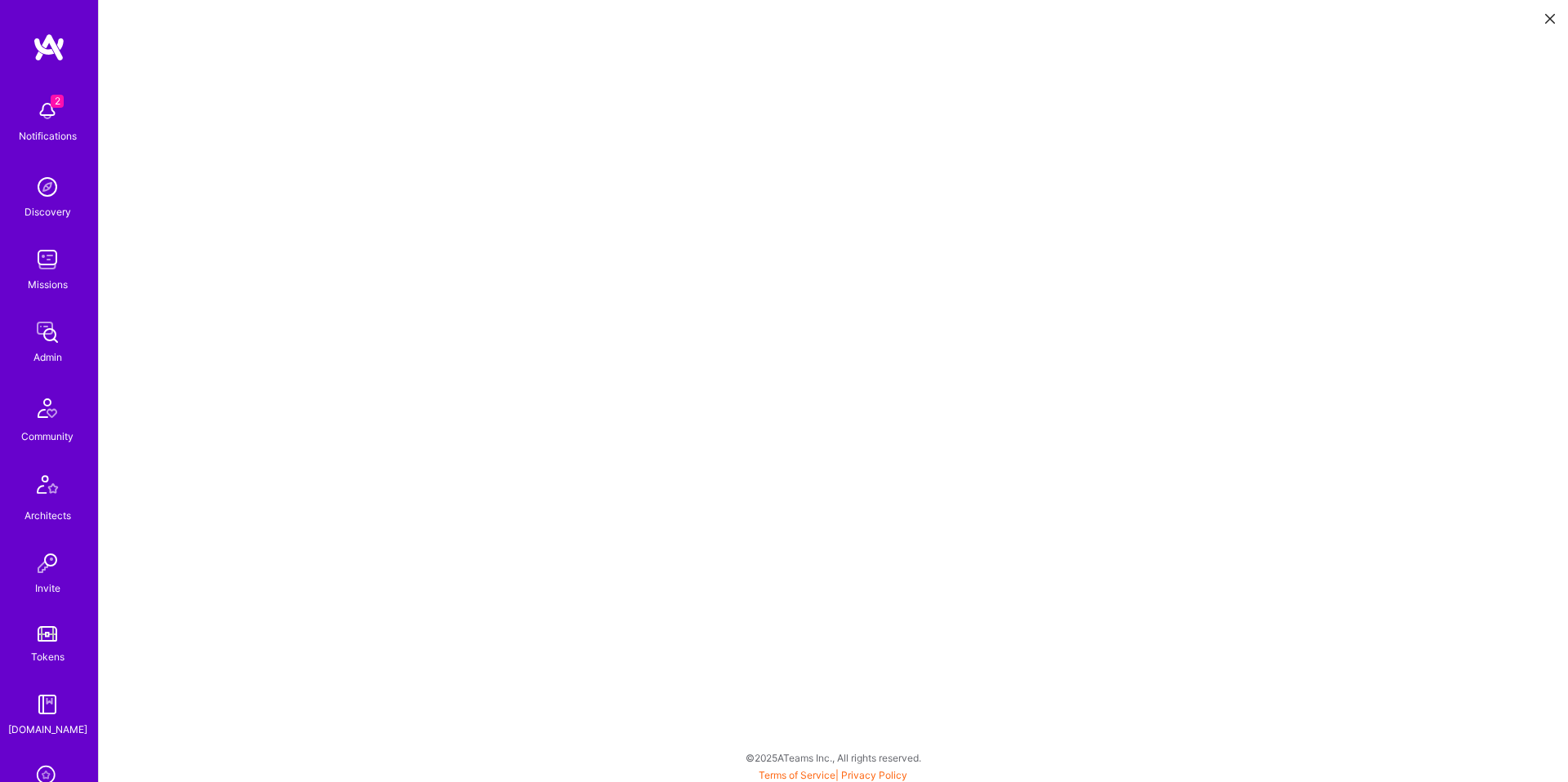
click at [1548, 16] on icon at bounding box center [1550, 19] width 10 height 10
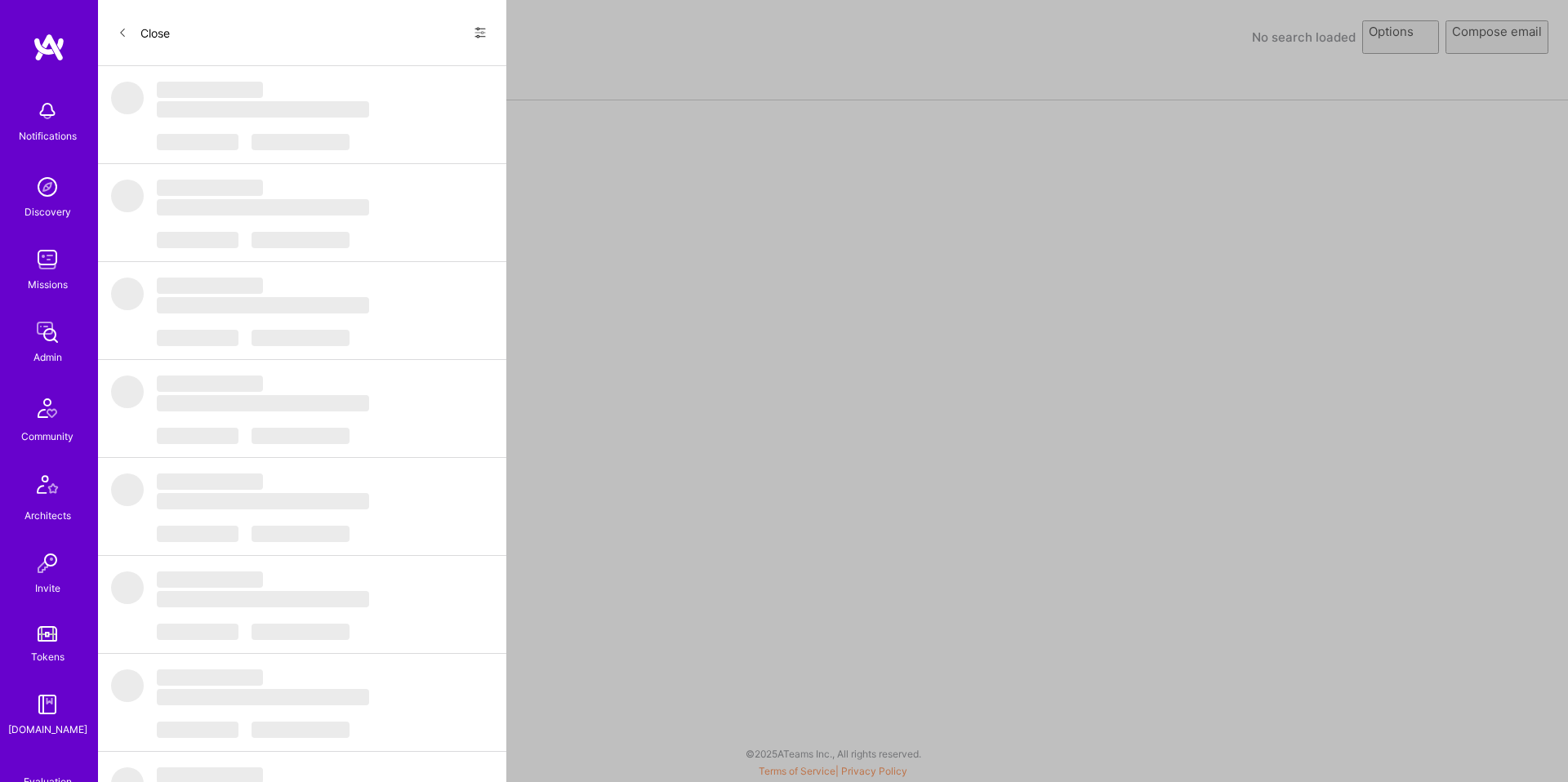
select select "rich-reachout"
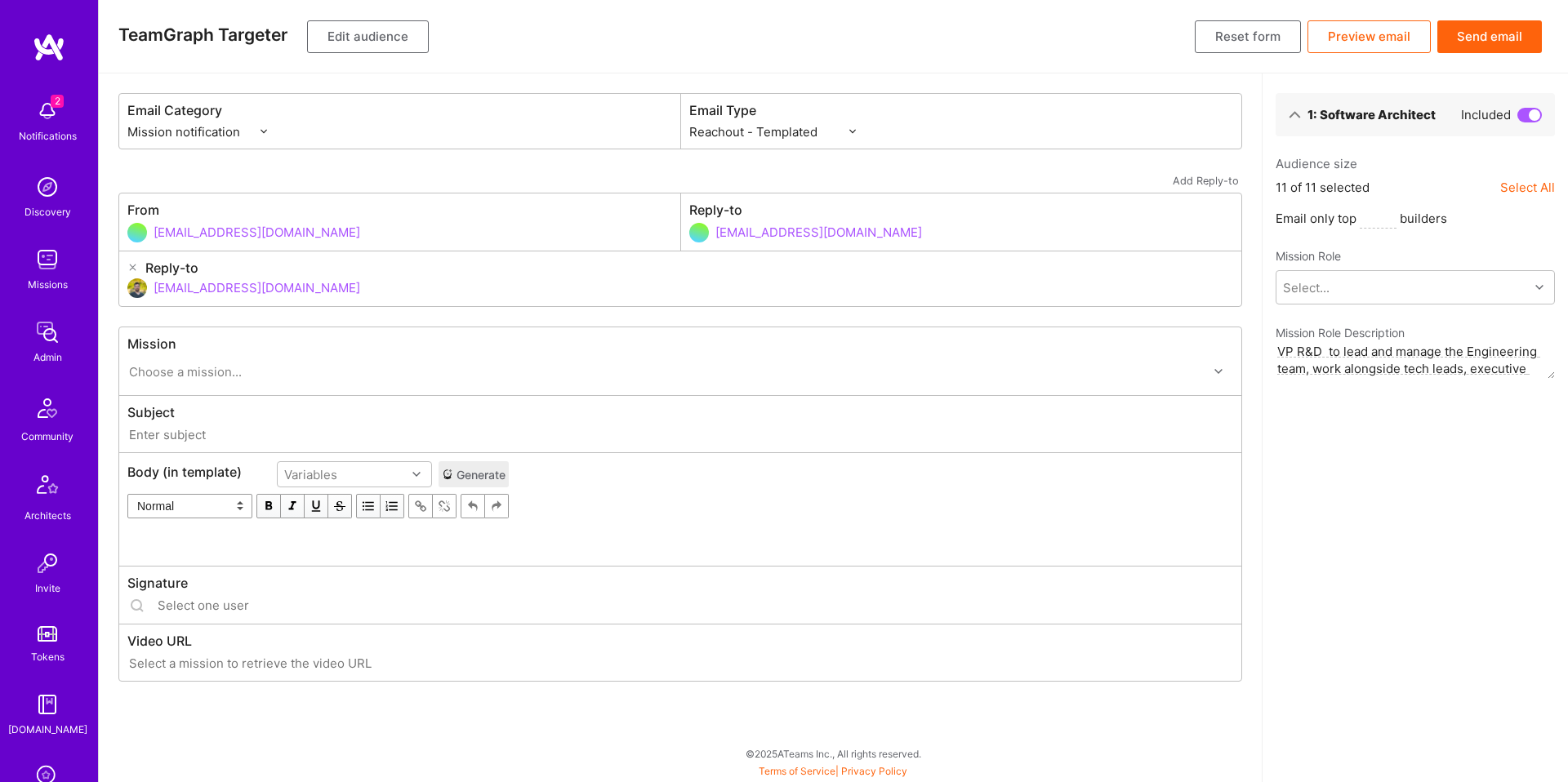
type input "[DOMAIN_NAME] // [URL]: VP engineering"
type input "[EMAIL_ADDRESS][DOMAIN_NAME]"
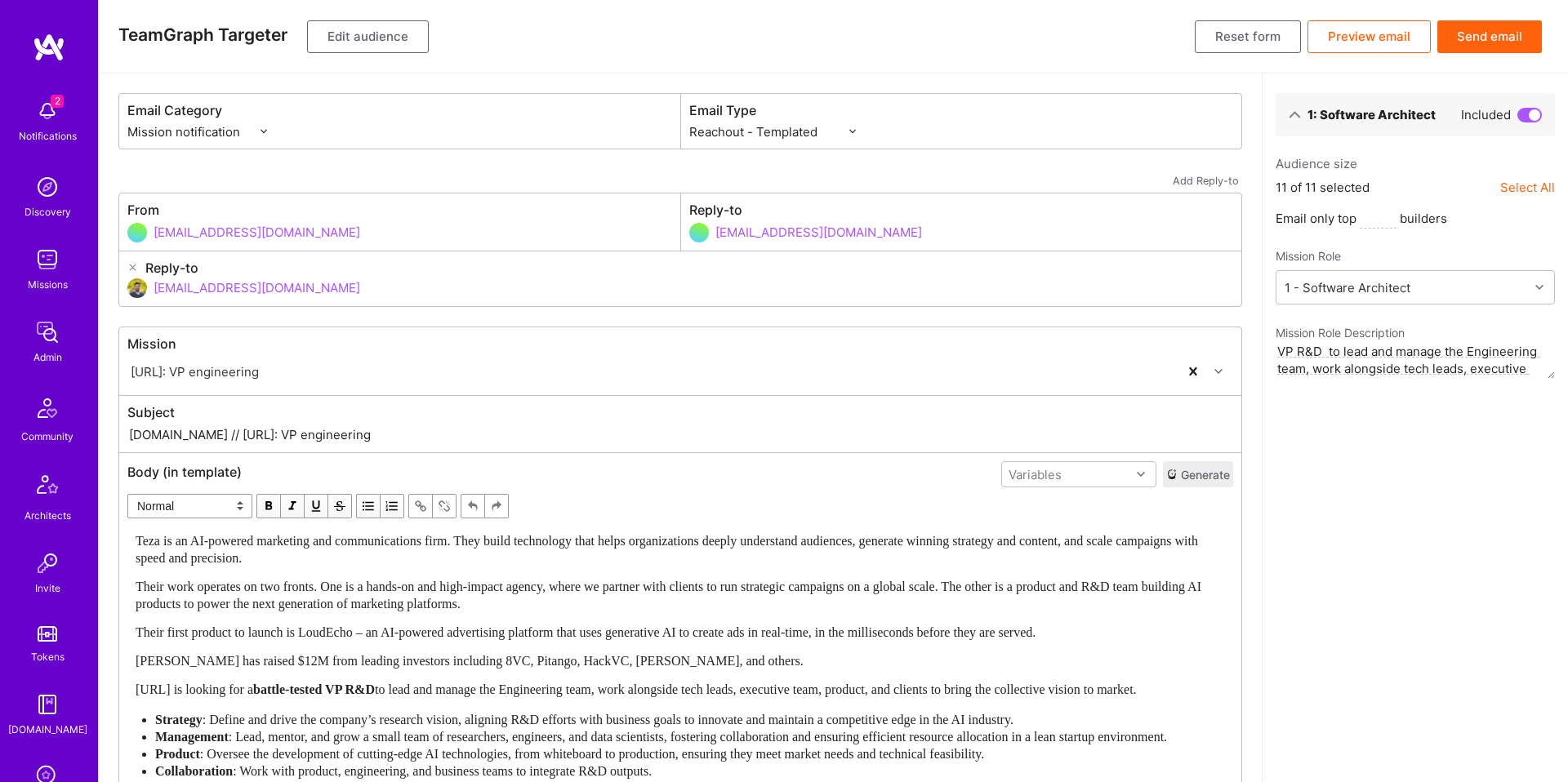
click at [377, 42] on button "Edit audience" at bounding box center [368, 36] width 122 height 33
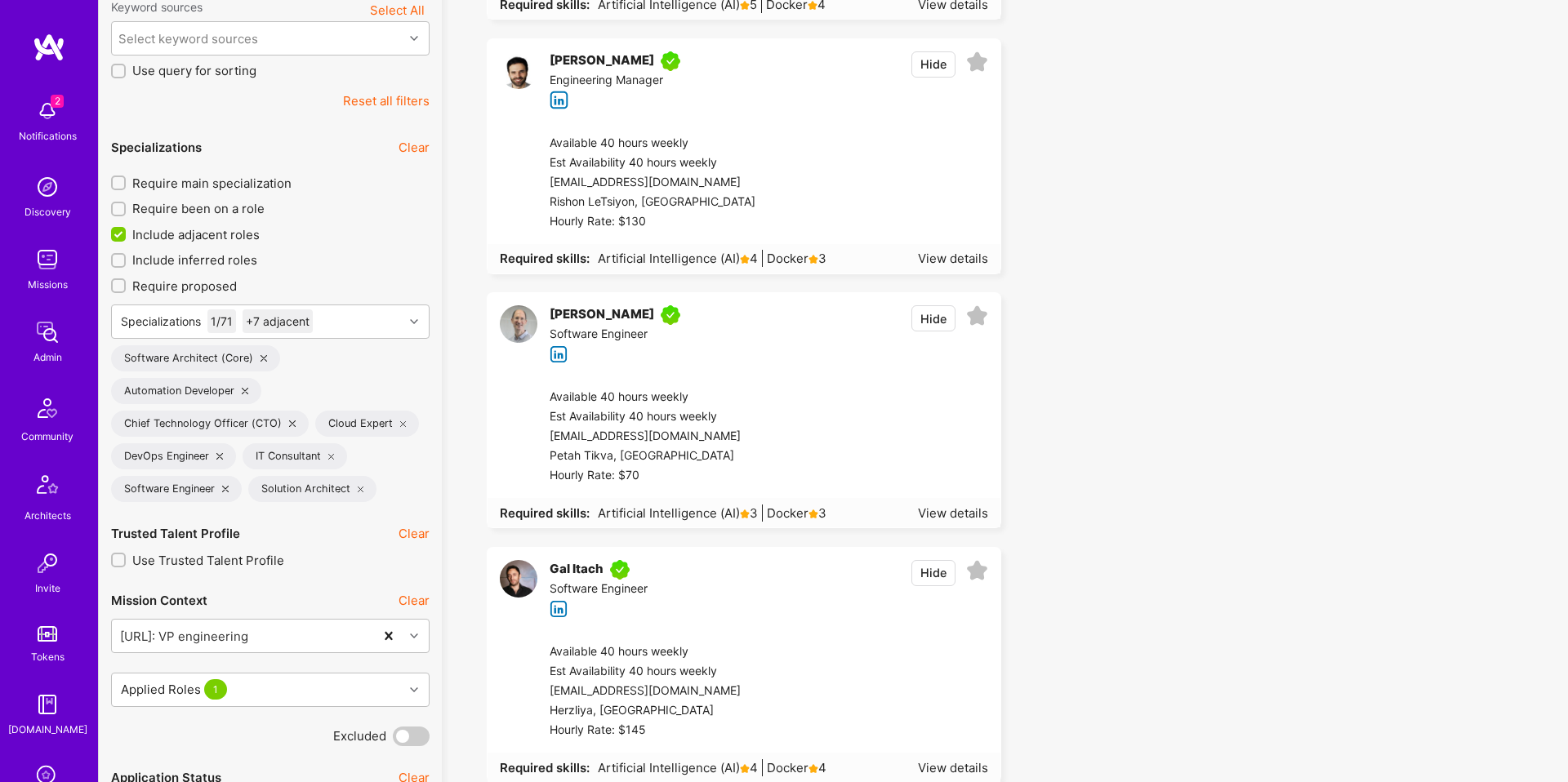
scroll to position [422, 0]
click at [296, 323] on div "+7 adjacent" at bounding box center [278, 322] width 71 height 24
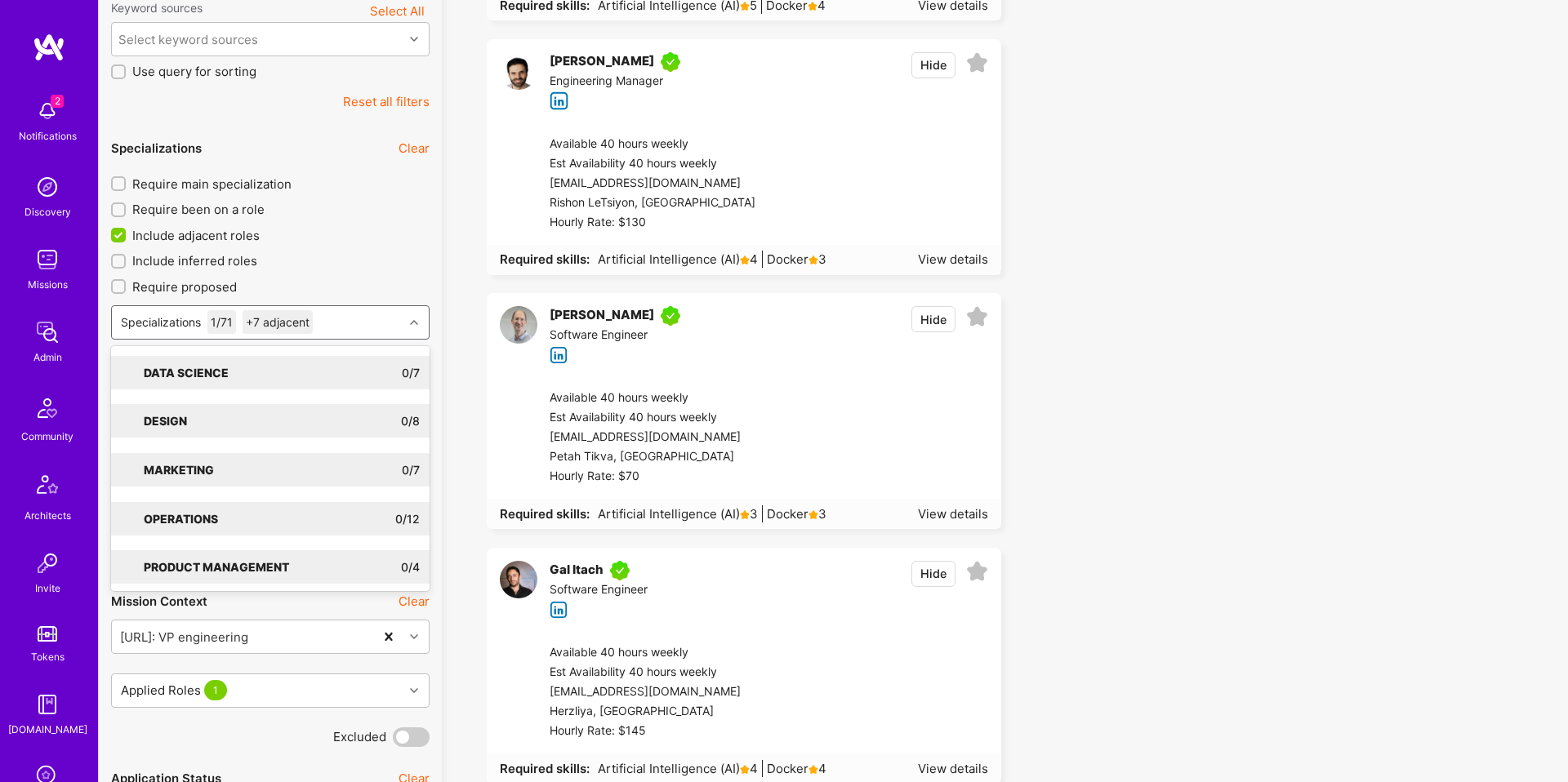
click at [296, 323] on div "+7 adjacent" at bounding box center [278, 322] width 71 height 24
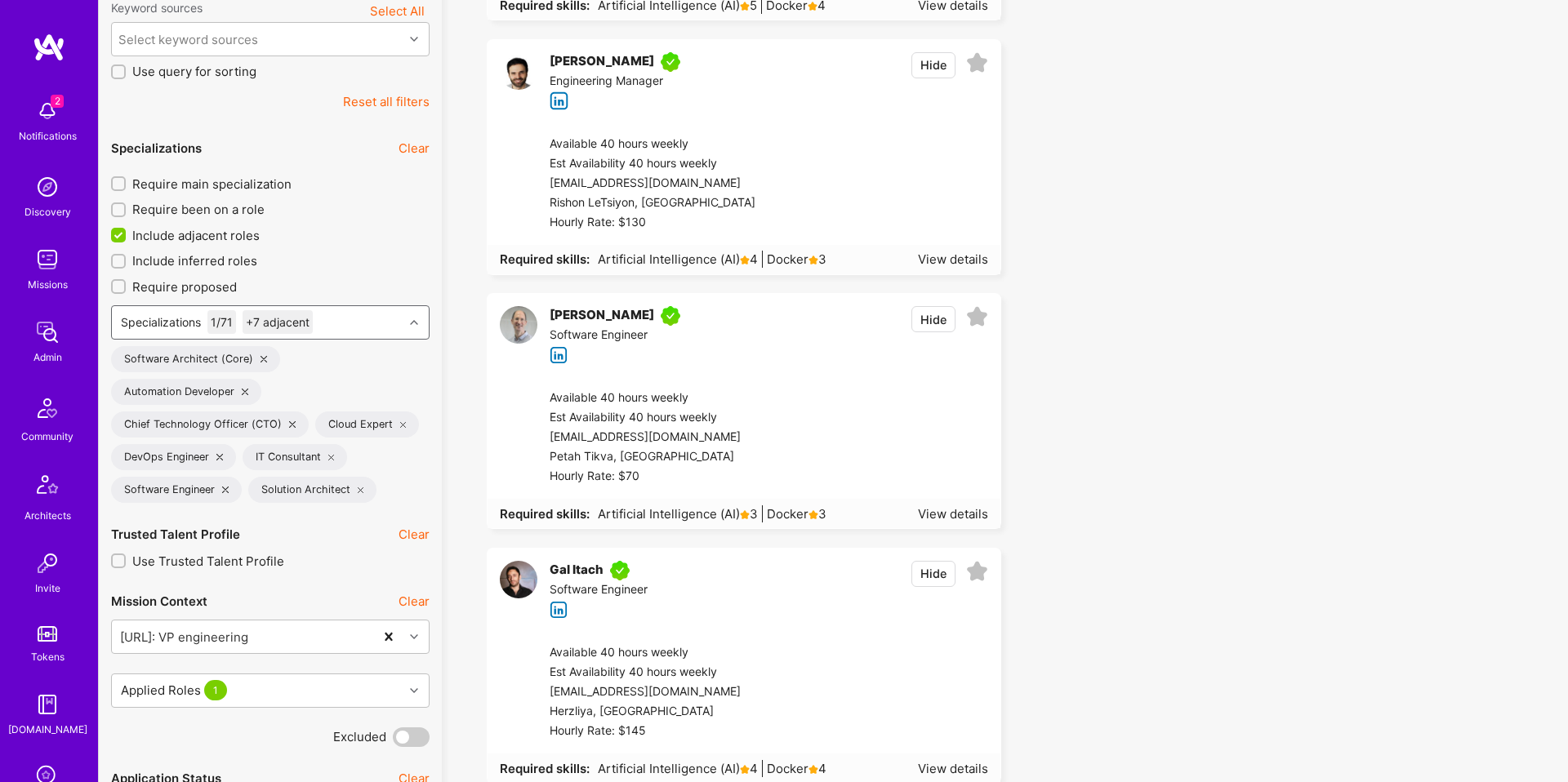
click at [244, 393] on icon at bounding box center [245, 392] width 7 height 7
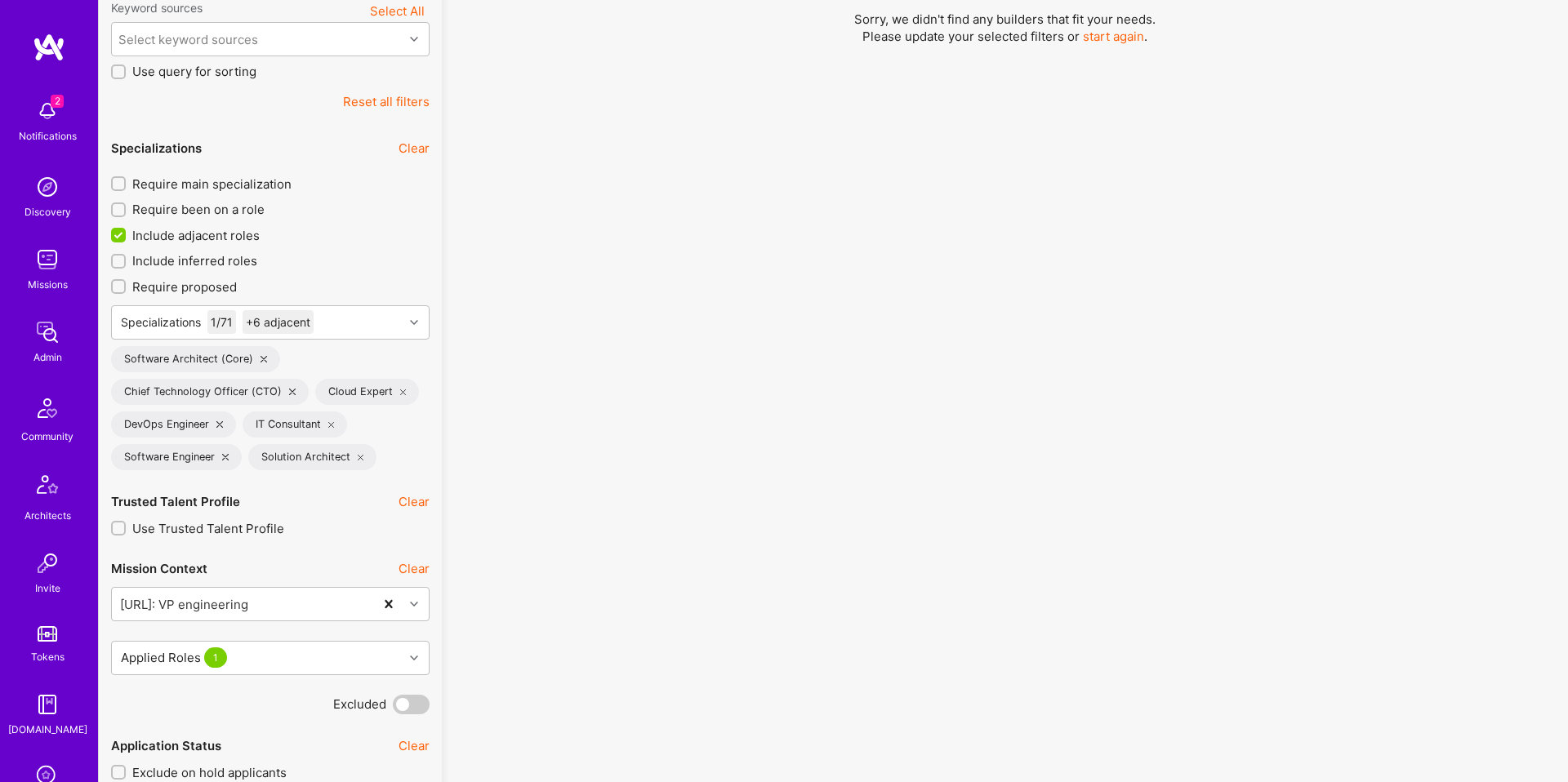
click at [223, 426] on div "DevOps Engineer" at bounding box center [173, 424] width 125 height 26
click at [219, 425] on icon at bounding box center [220, 425] width 7 height 7
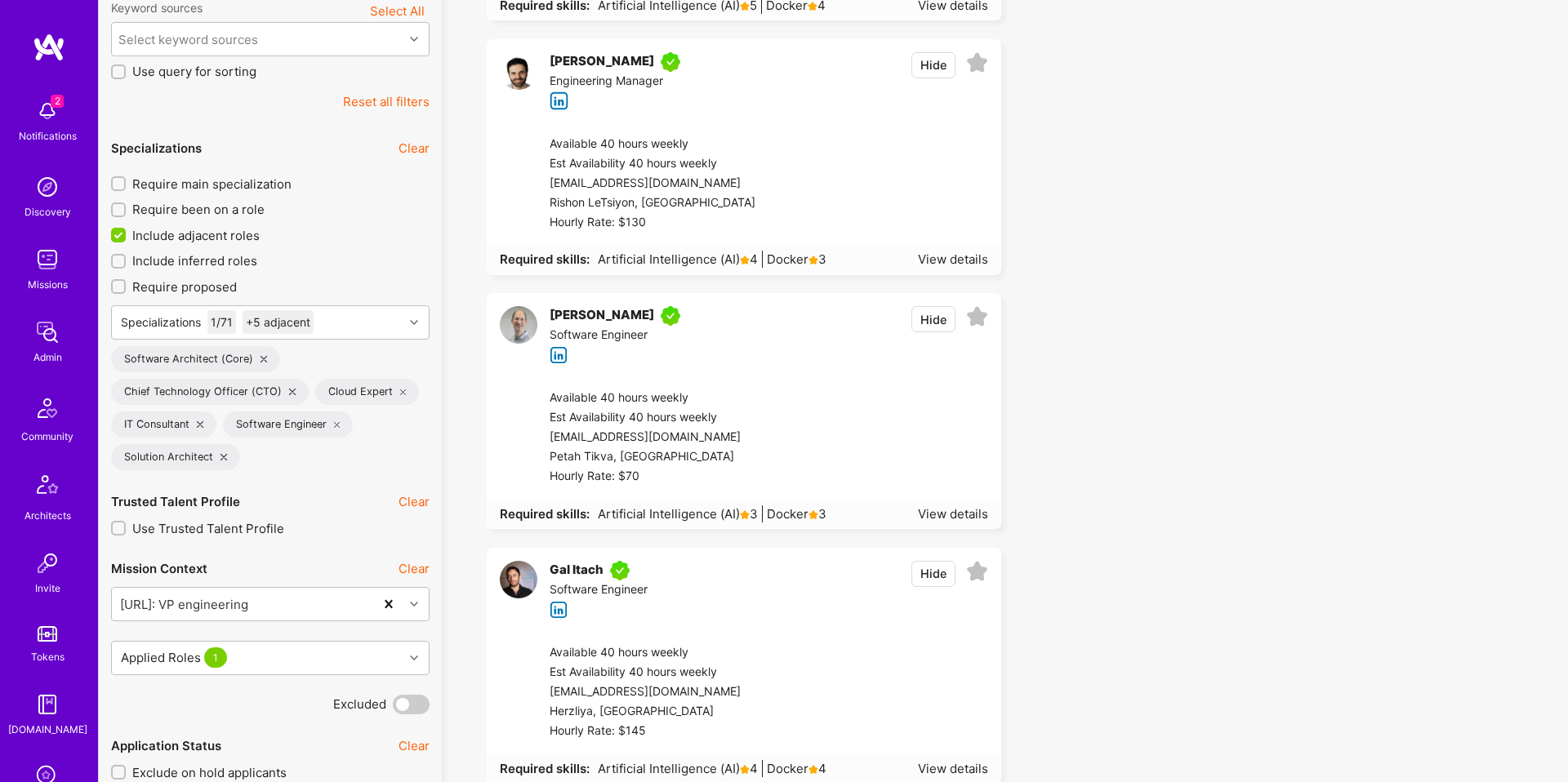
click at [195, 425] on div "IT Consultant" at bounding box center [163, 424] width 105 height 26
click at [199, 422] on icon at bounding box center [200, 425] width 7 height 7
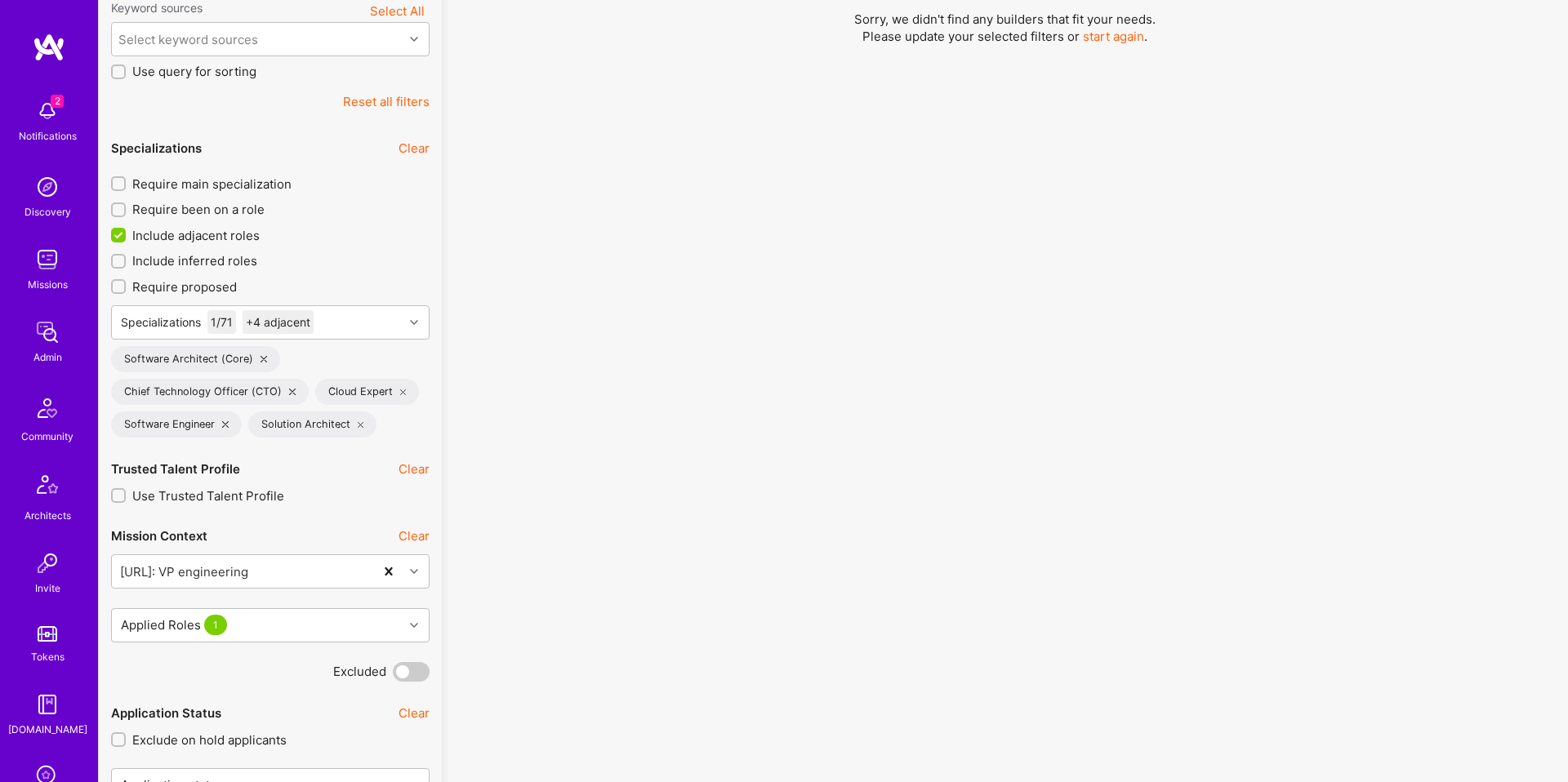
click at [228, 422] on icon at bounding box center [225, 425] width 7 height 7
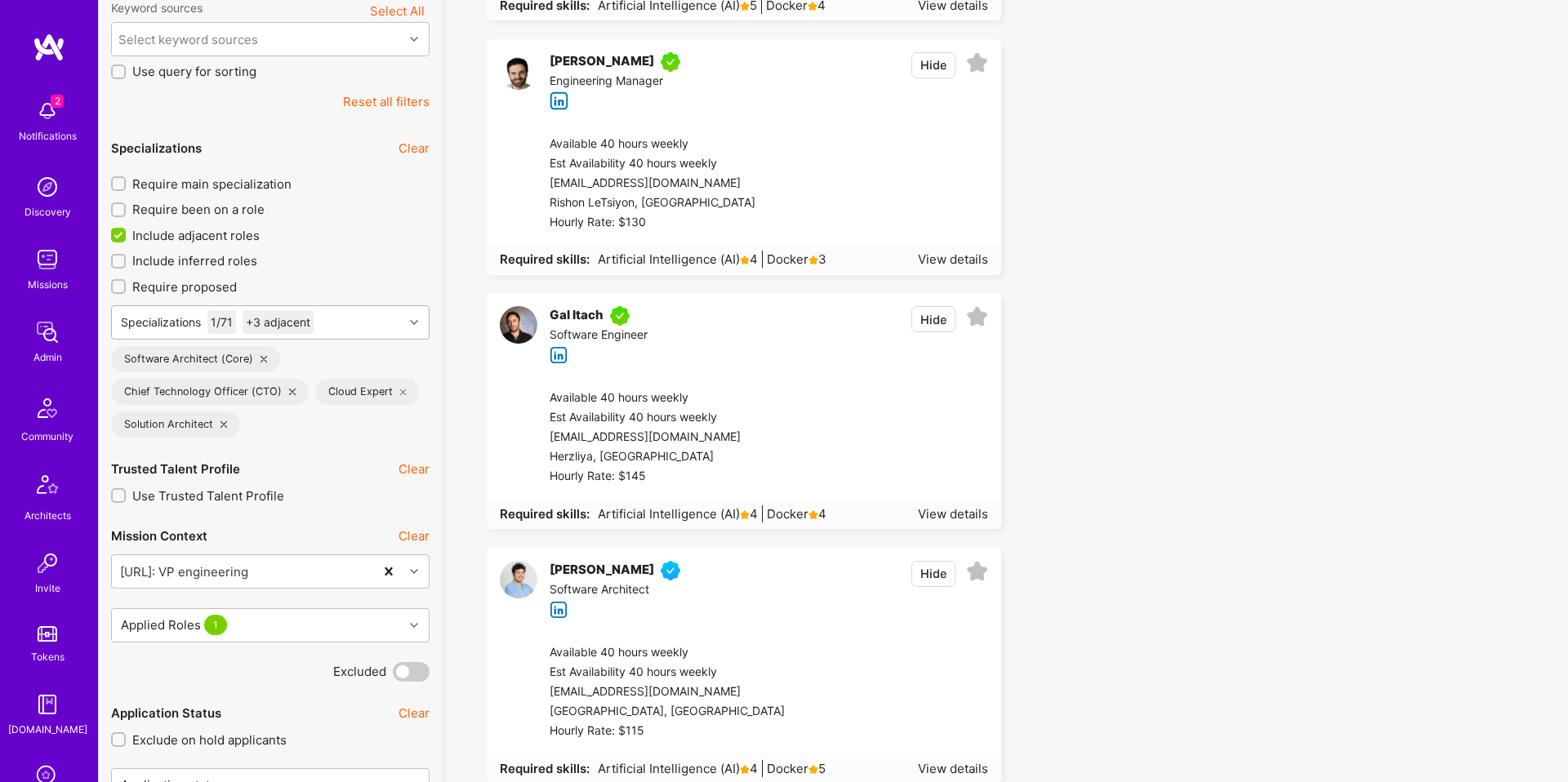
click at [343, 326] on div "Specializations 1 / 71 +3 adjacent" at bounding box center [257, 323] width 291 height 33
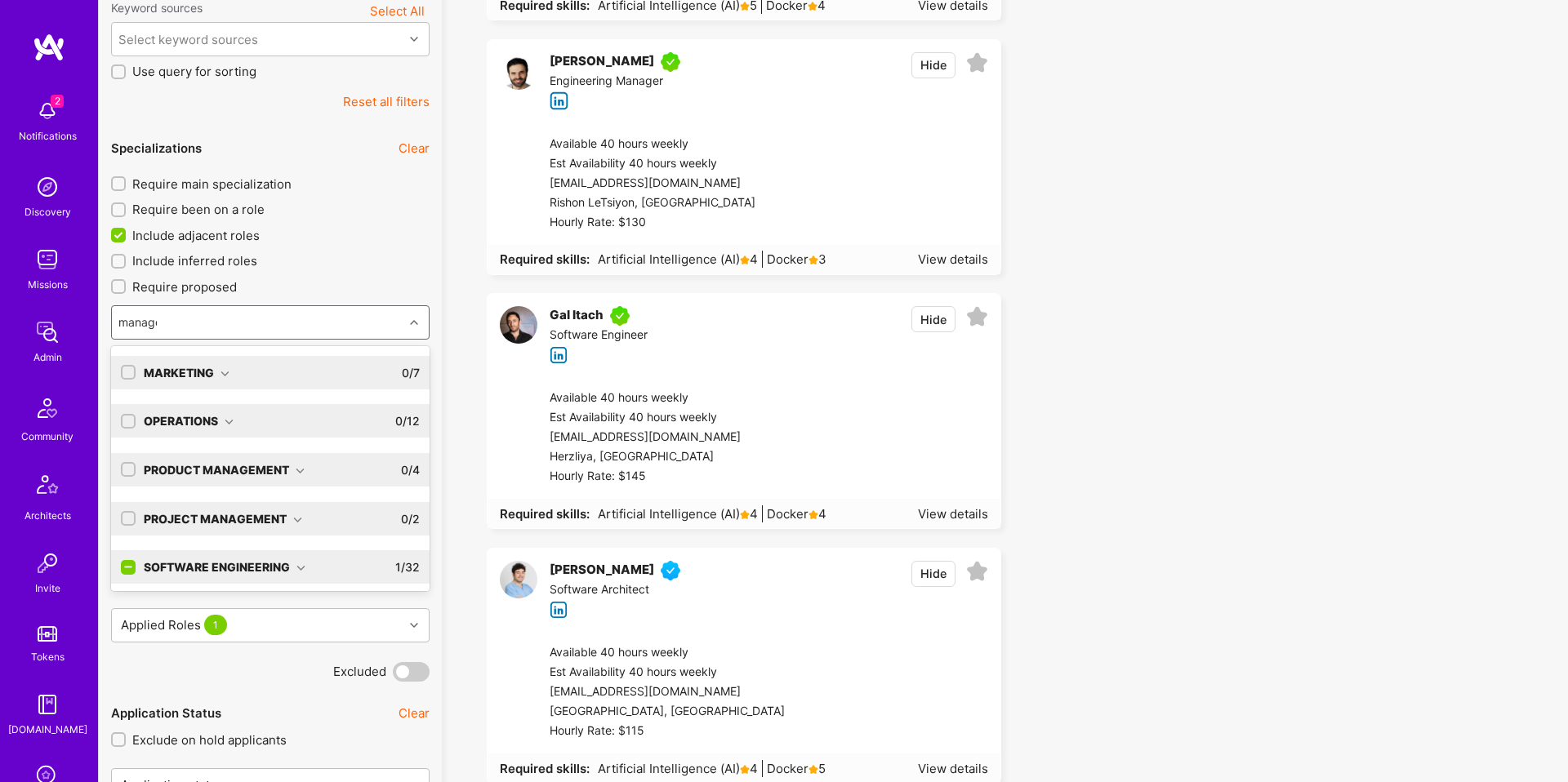
type input "manager"
click at [288, 564] on div "Software Engineering" at bounding box center [224, 567] width 161 height 17
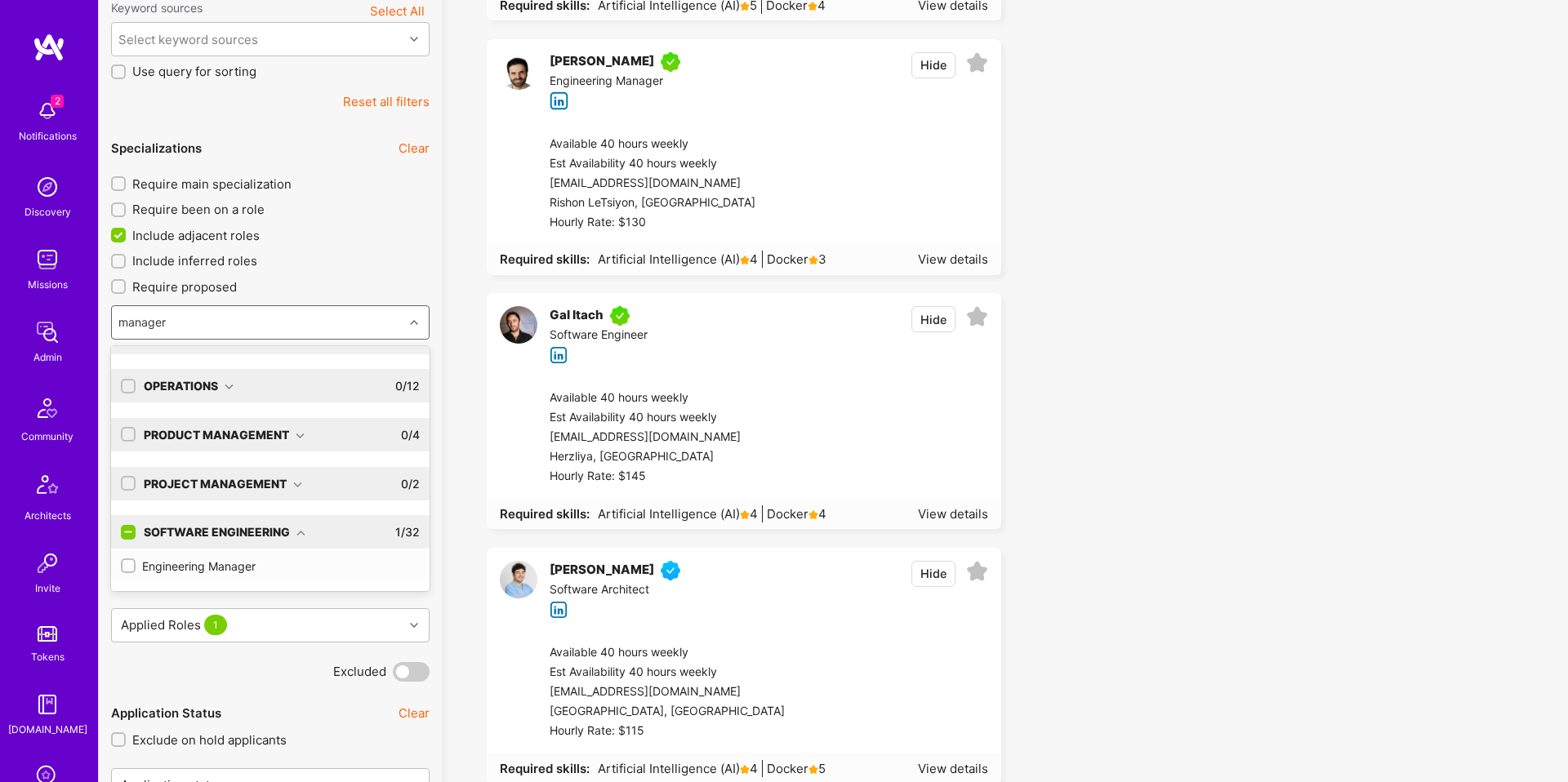
click at [229, 563] on div "Engineering Manager" at bounding box center [270, 566] width 299 height 17
checkbox input "true"
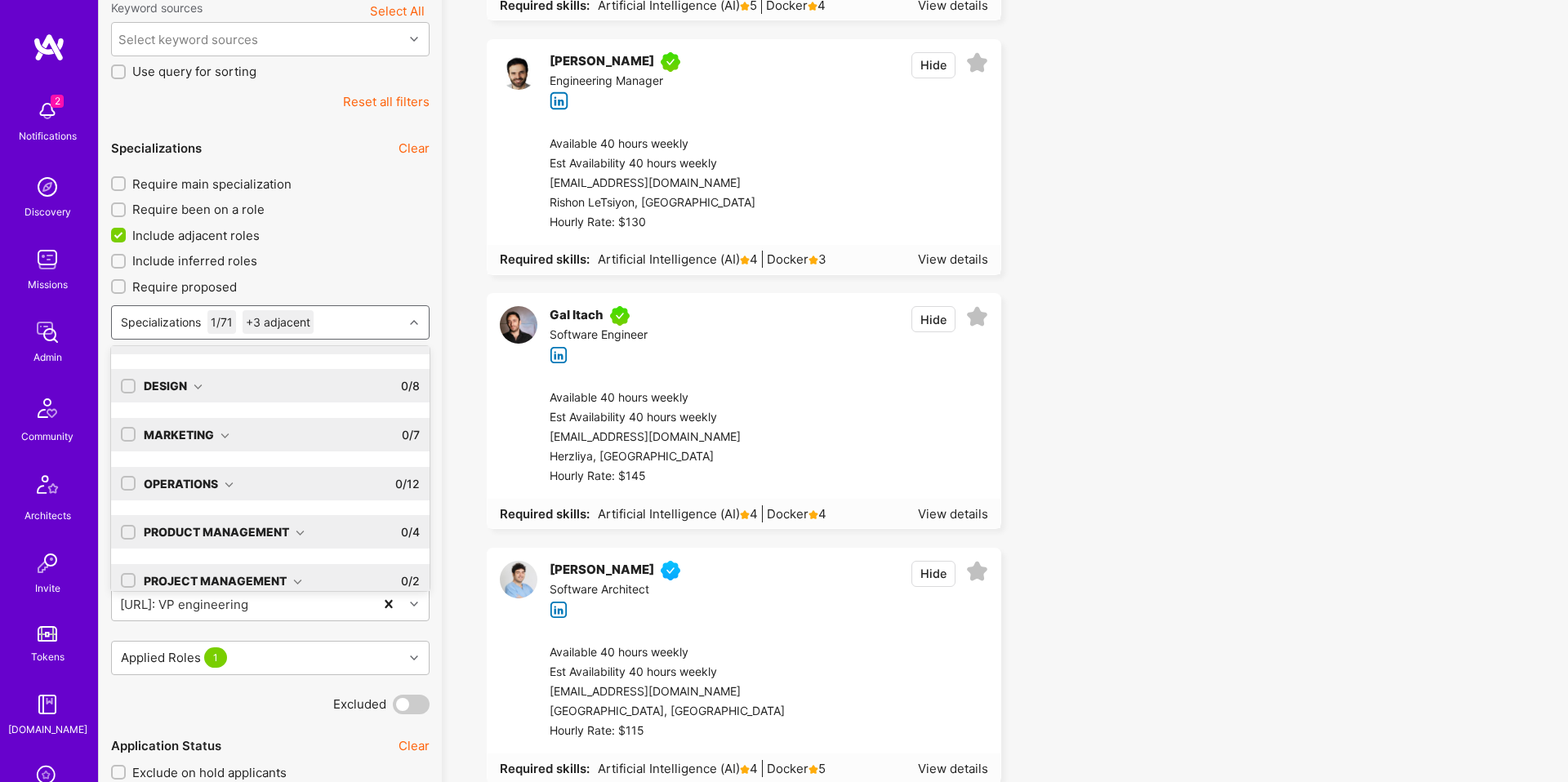
scroll to position [132, 0]
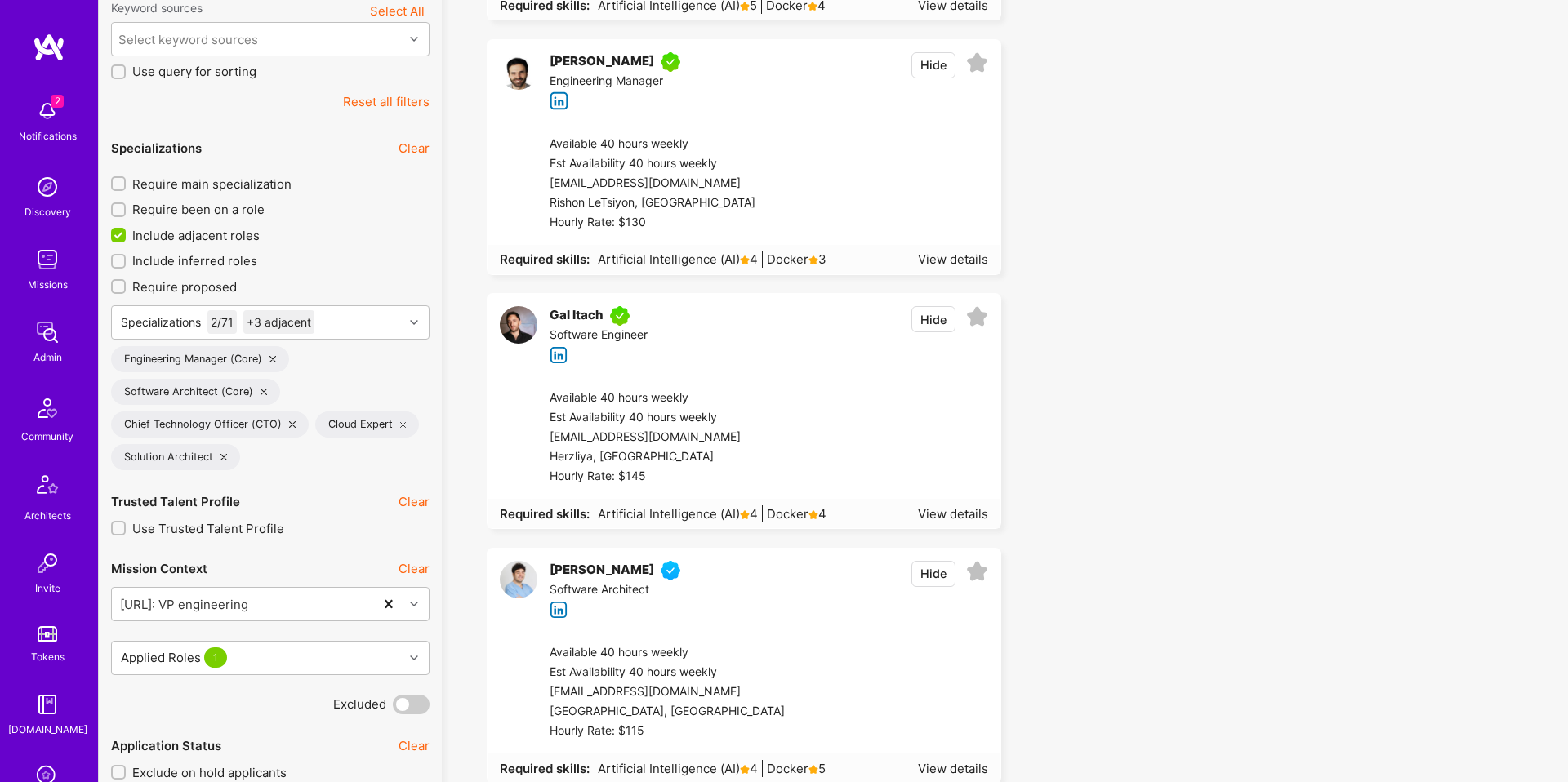
click at [240, 189] on span "Require main specialization" at bounding box center [212, 184] width 160 height 17
click at [126, 189] on input "Require main specialization" at bounding box center [120, 185] width 12 height 12
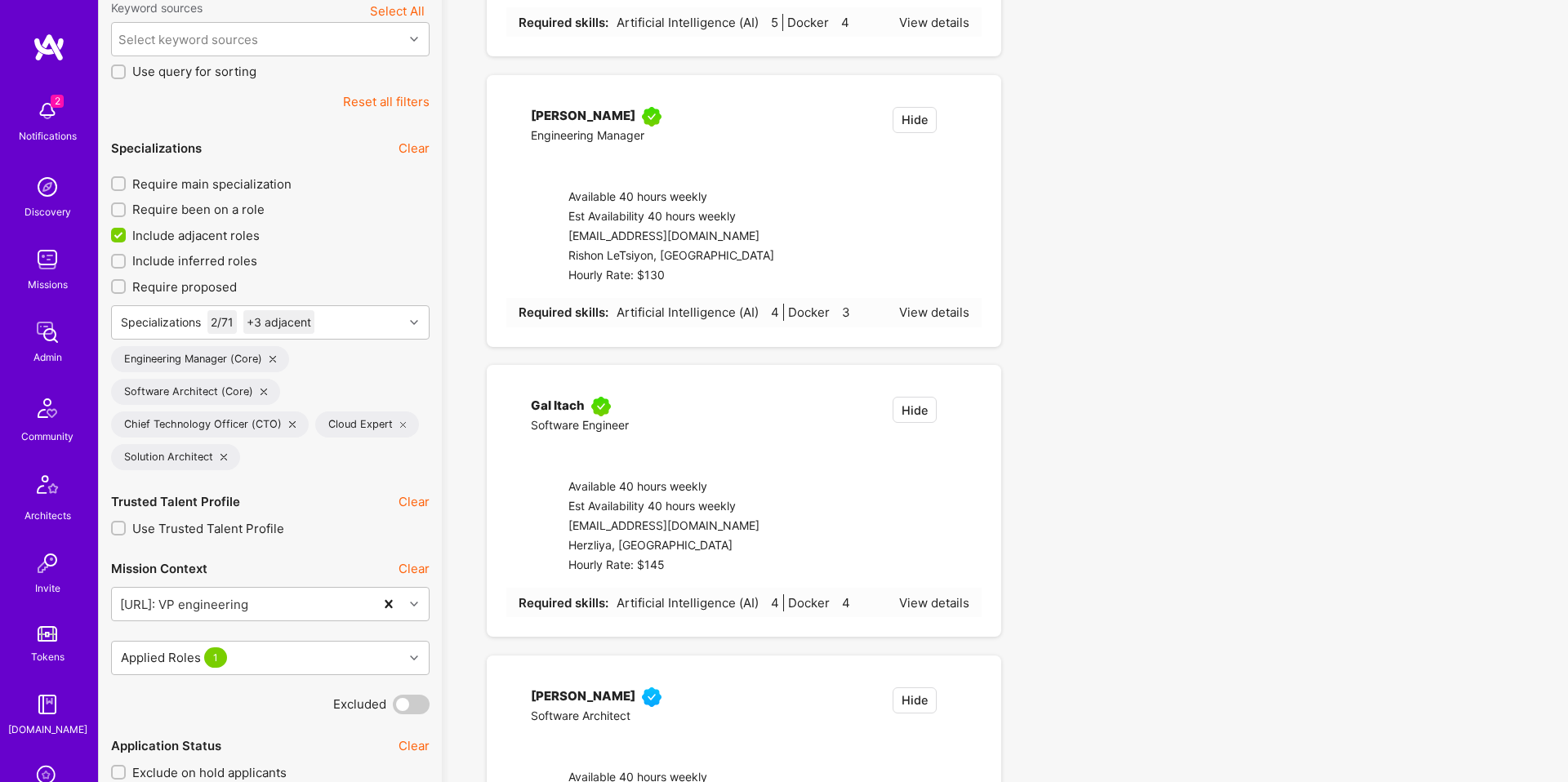
checkbox input "true"
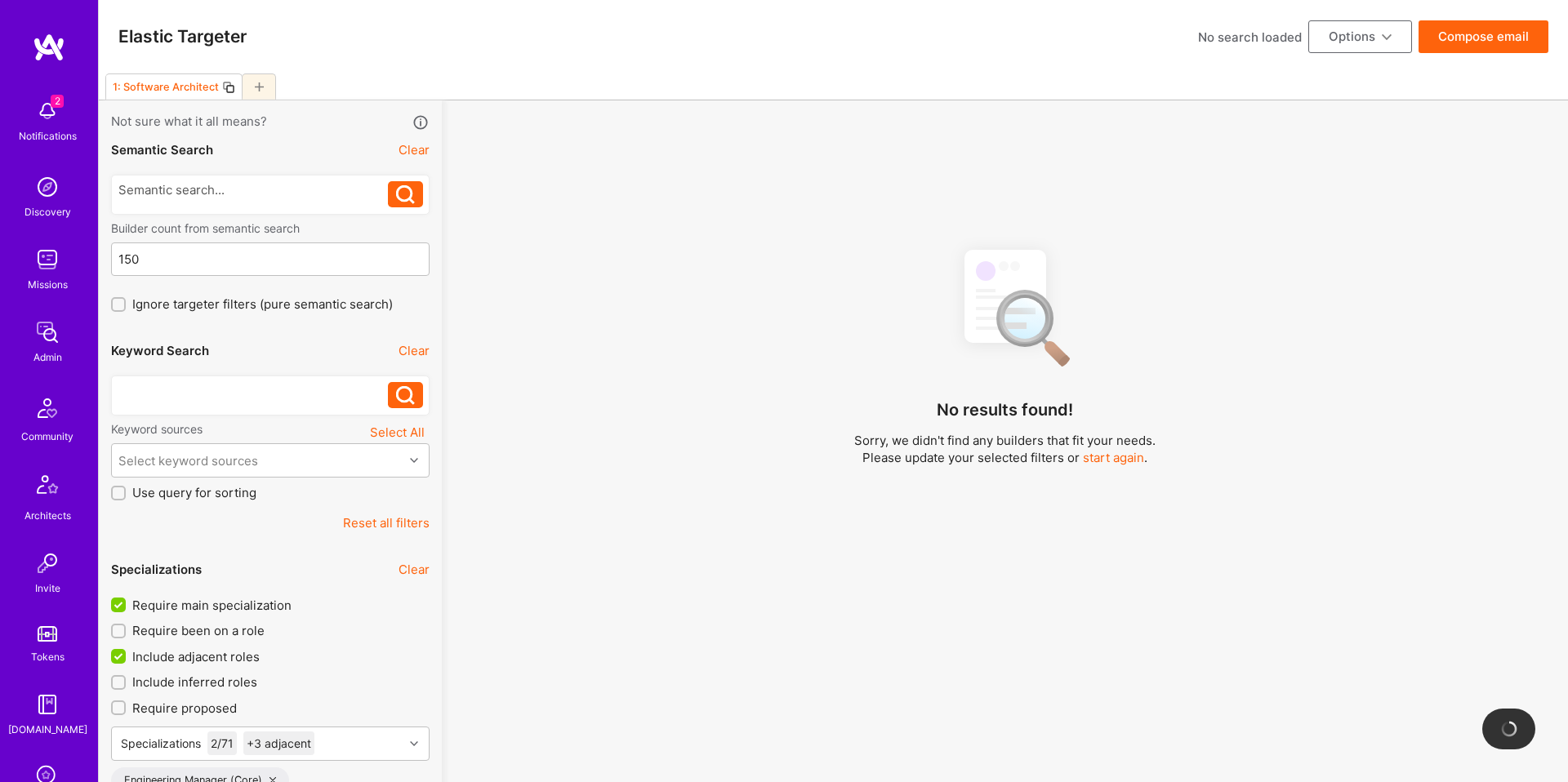
click at [228, 395] on div at bounding box center [254, 391] width 270 height 17
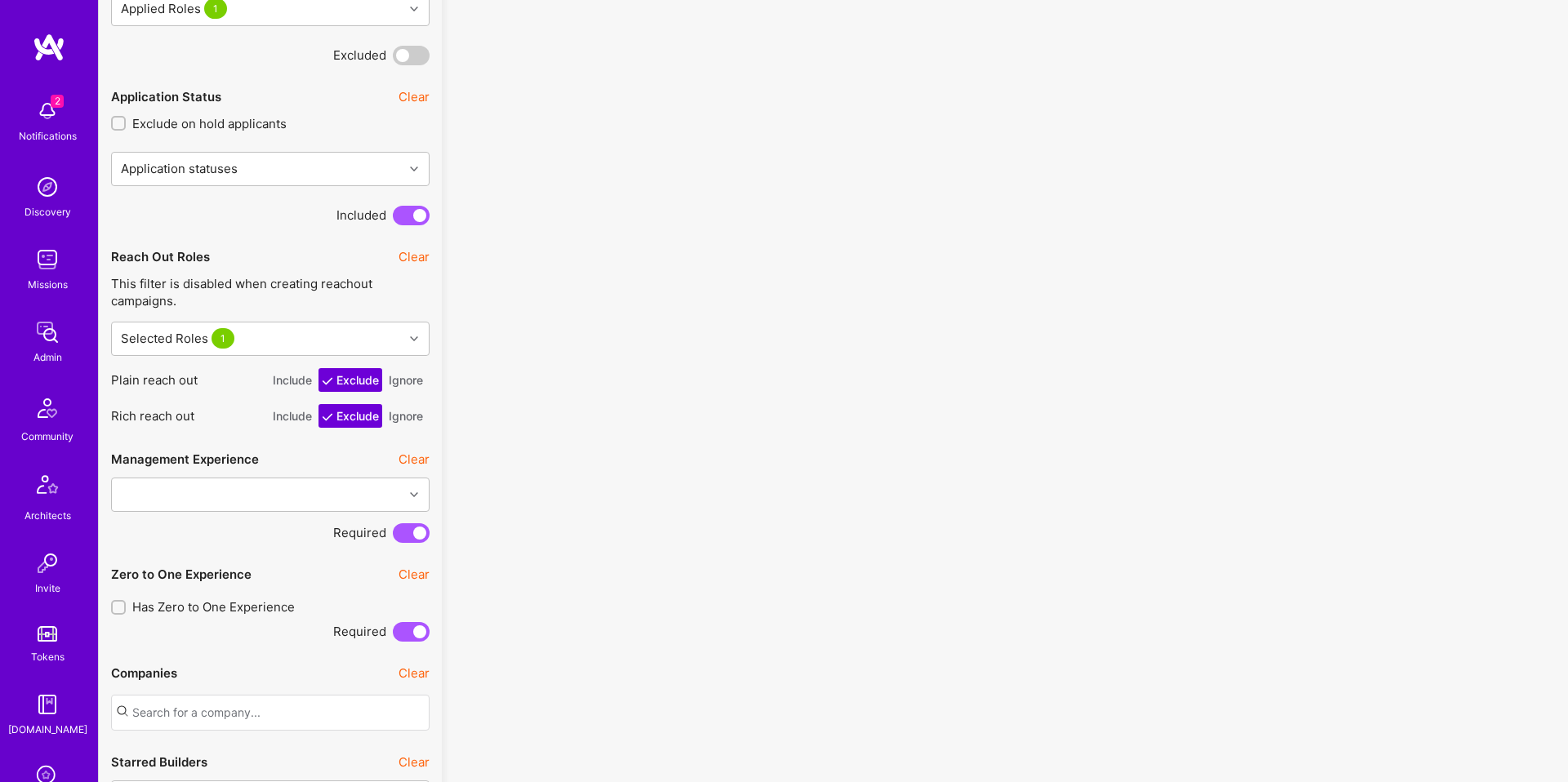
scroll to position [1075, 0]
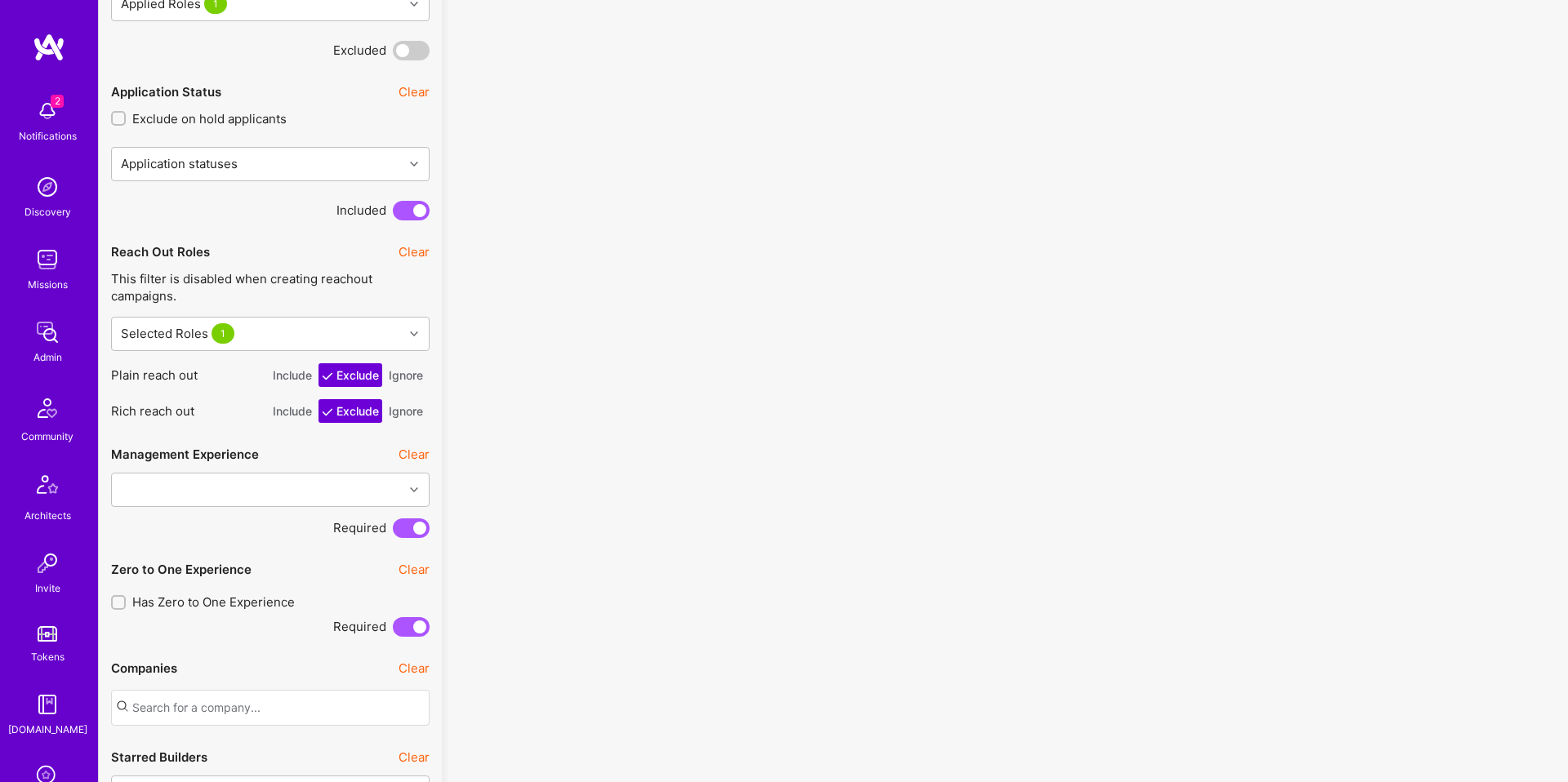
click at [396, 381] on button "Ignore" at bounding box center [406, 375] width 41 height 24
click at [398, 419] on button "Ignore" at bounding box center [406, 411] width 41 height 24
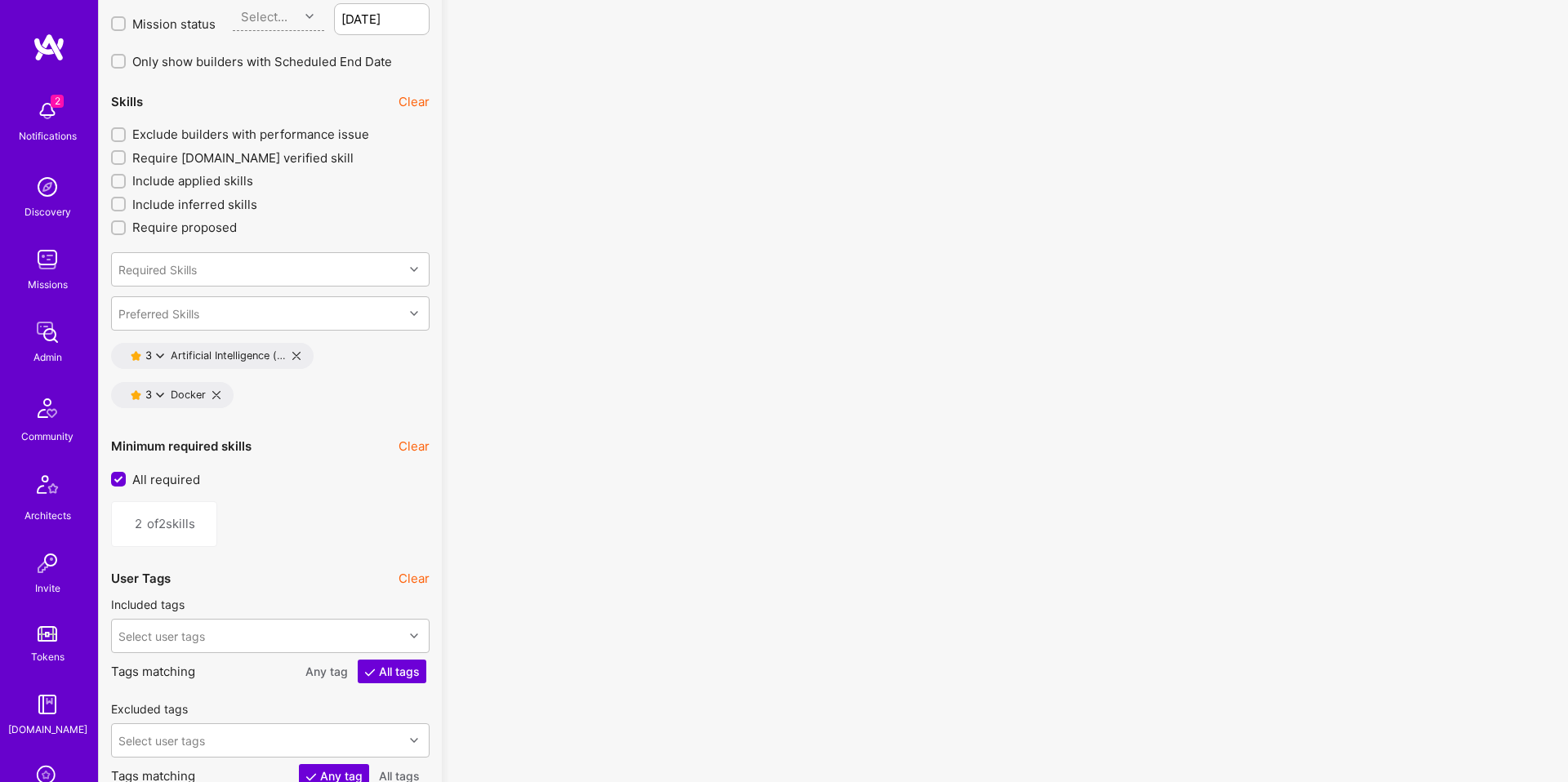
scroll to position [2275, 0]
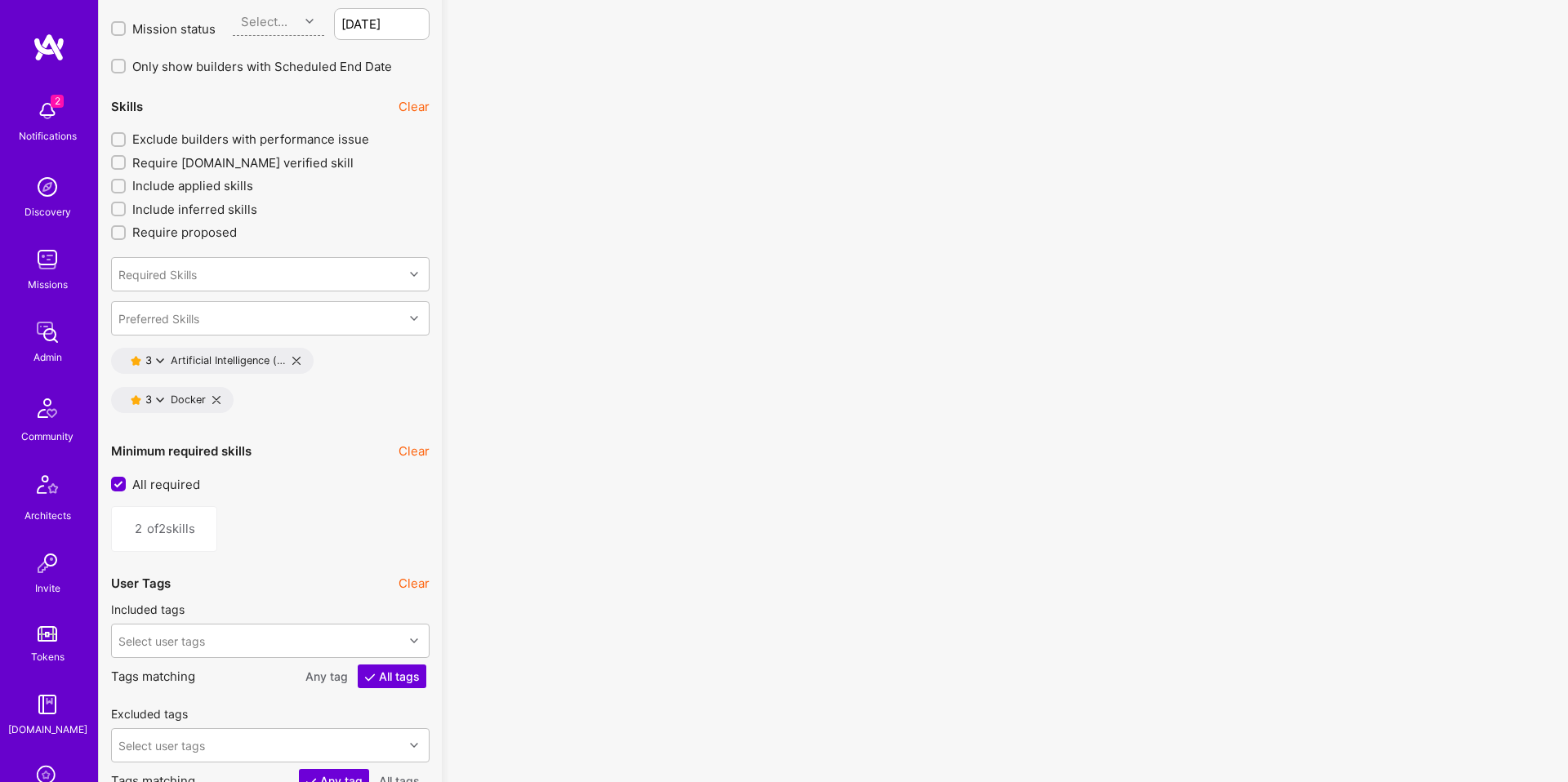
click at [212, 397] on icon at bounding box center [217, 401] width 8 height 8
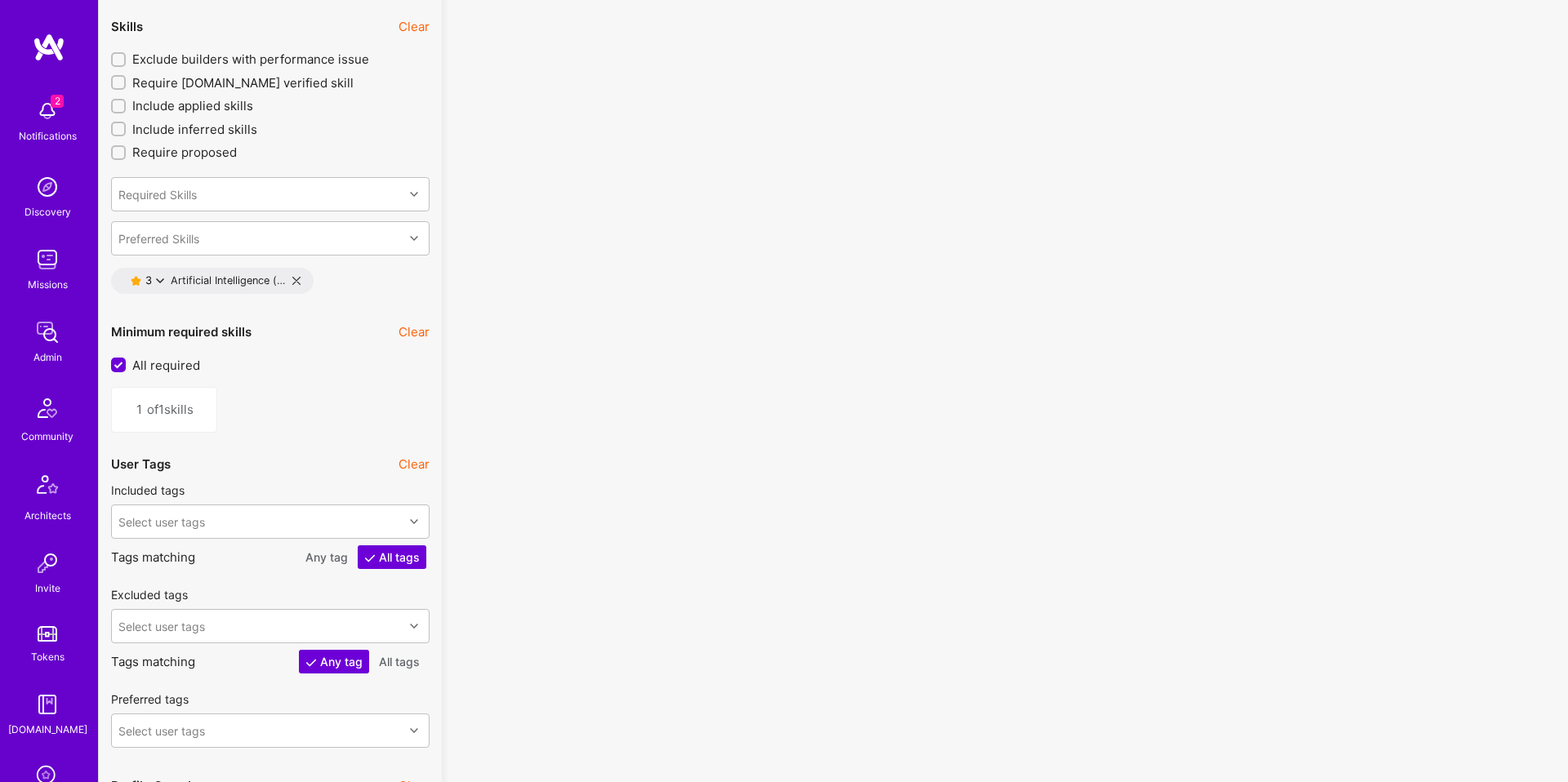
scroll to position [2375, 0]
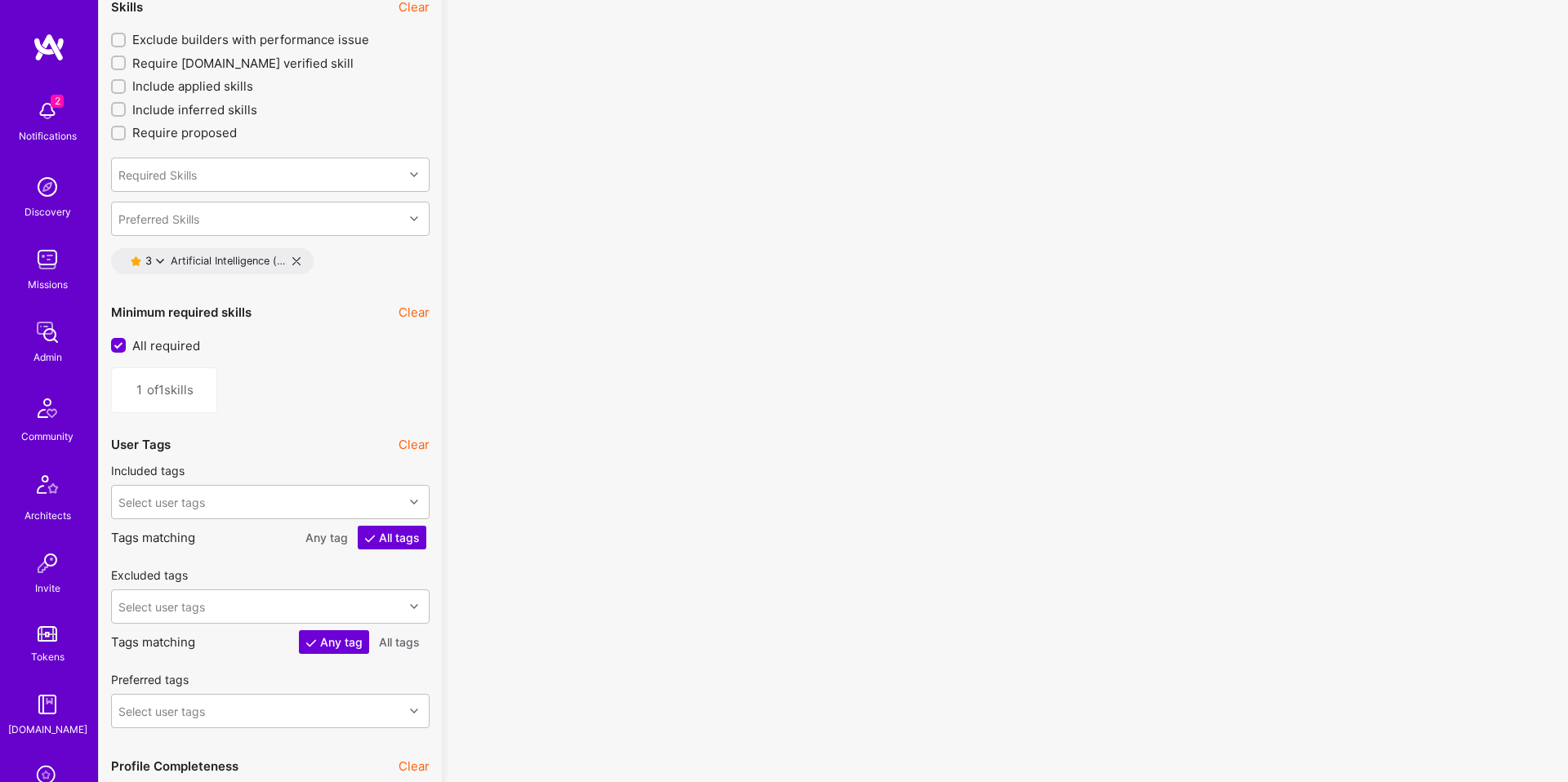
click at [301, 263] on icon at bounding box center [296, 261] width 8 height 8
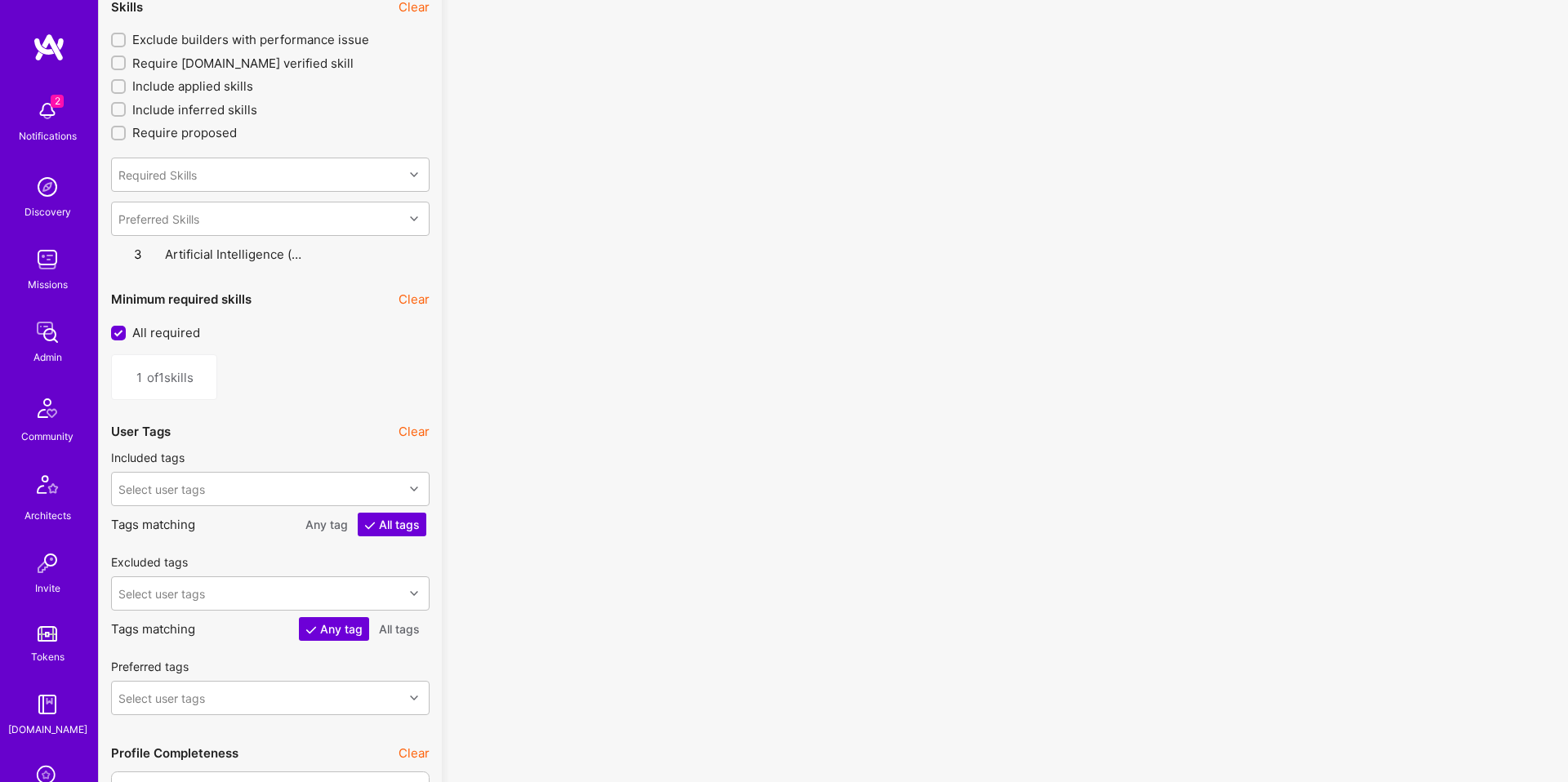
type input "0"
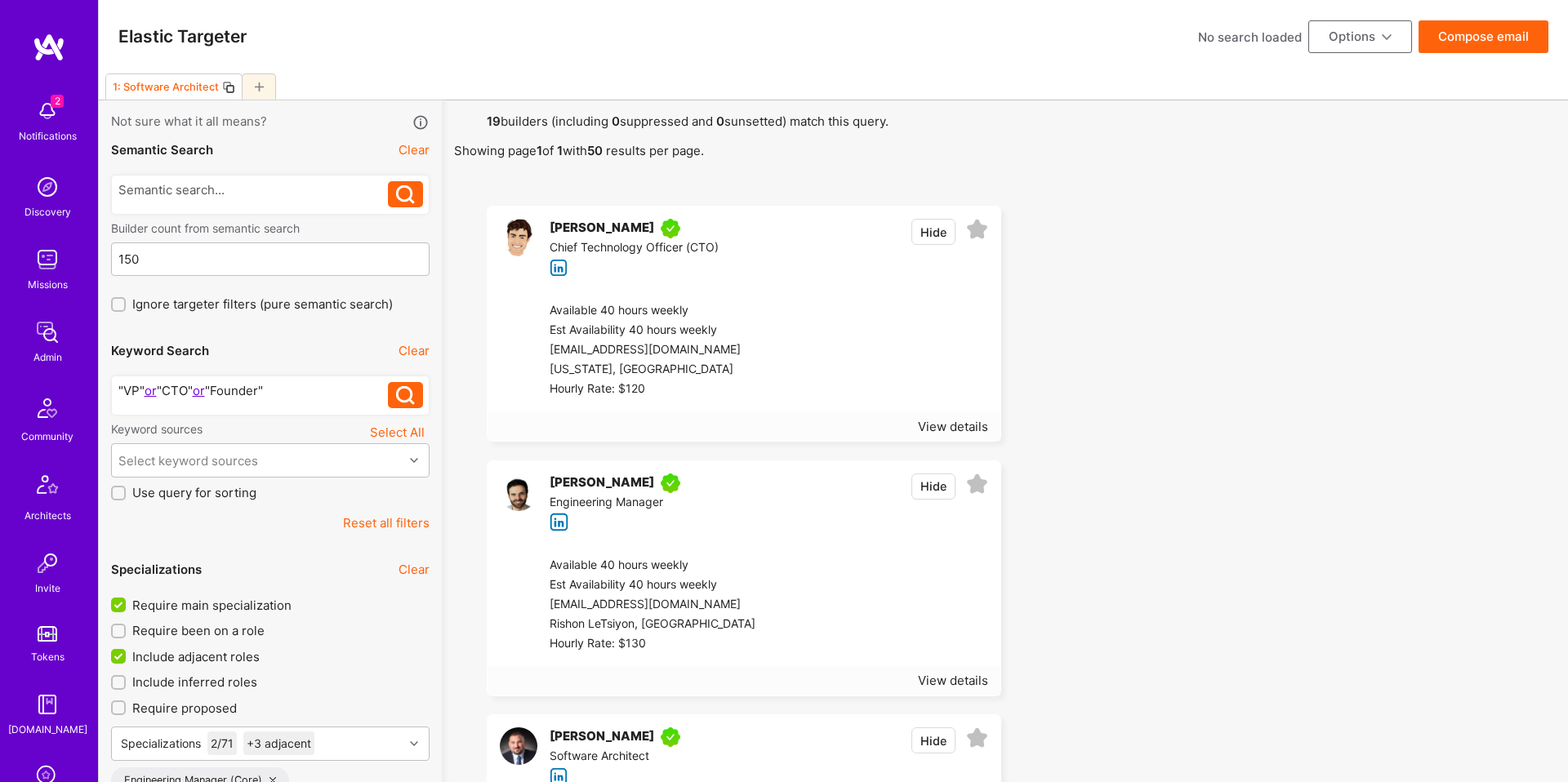
click at [228, 86] on icon at bounding box center [228, 87] width 13 height 13
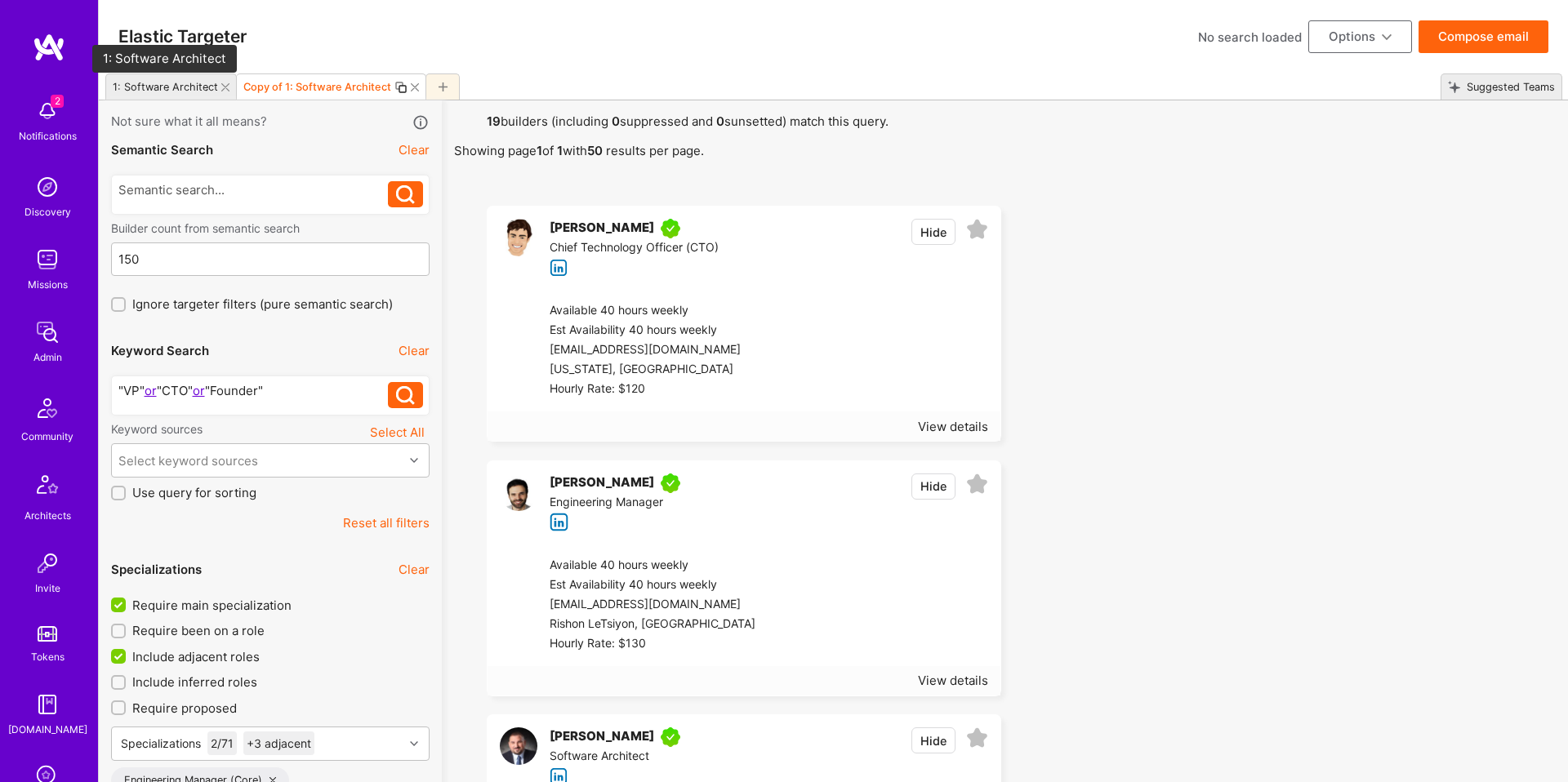
click at [187, 92] on div "1: Software Architect" at bounding box center [165, 87] width 105 height 13
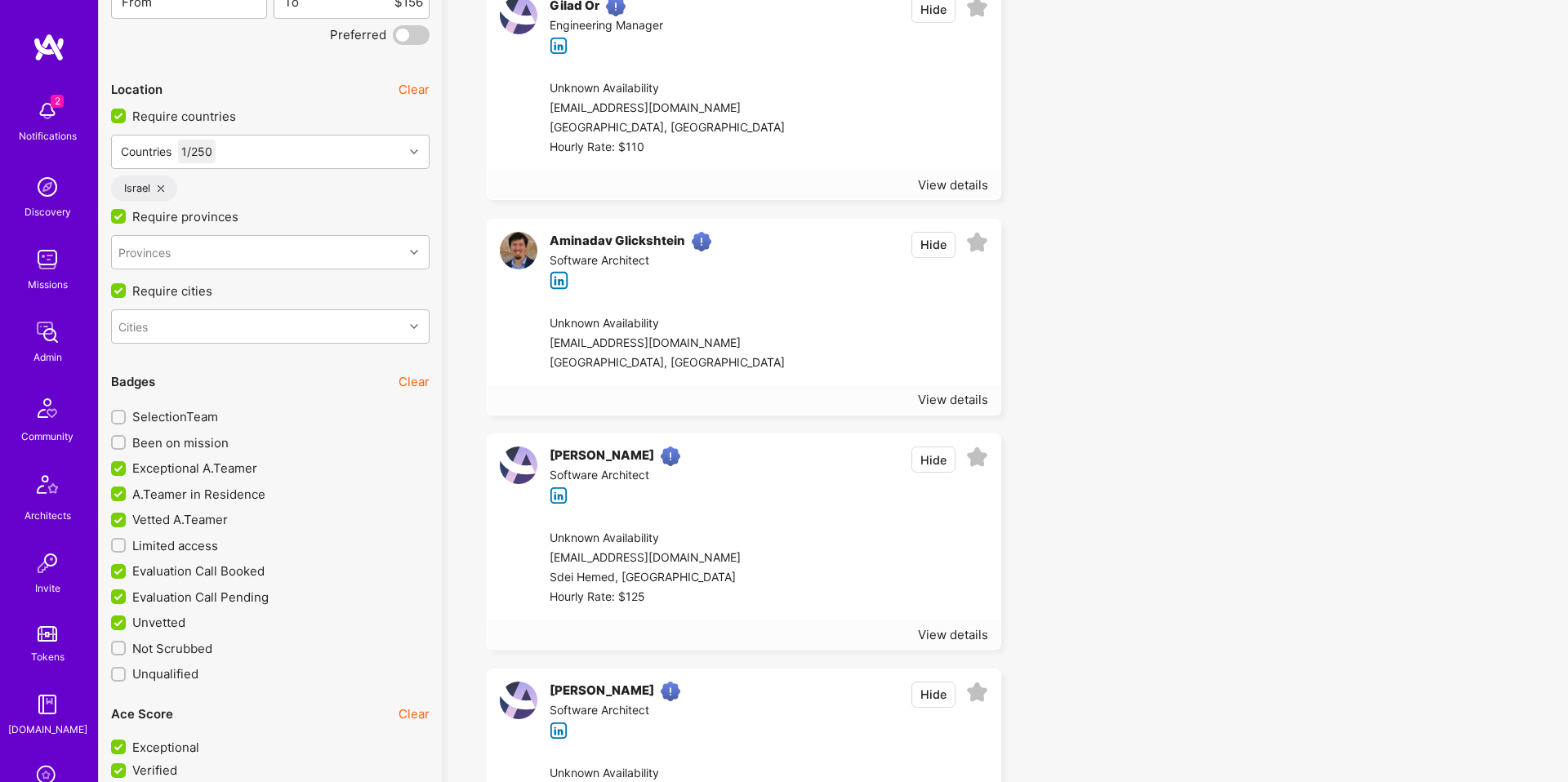
scroll to position [3253, 0]
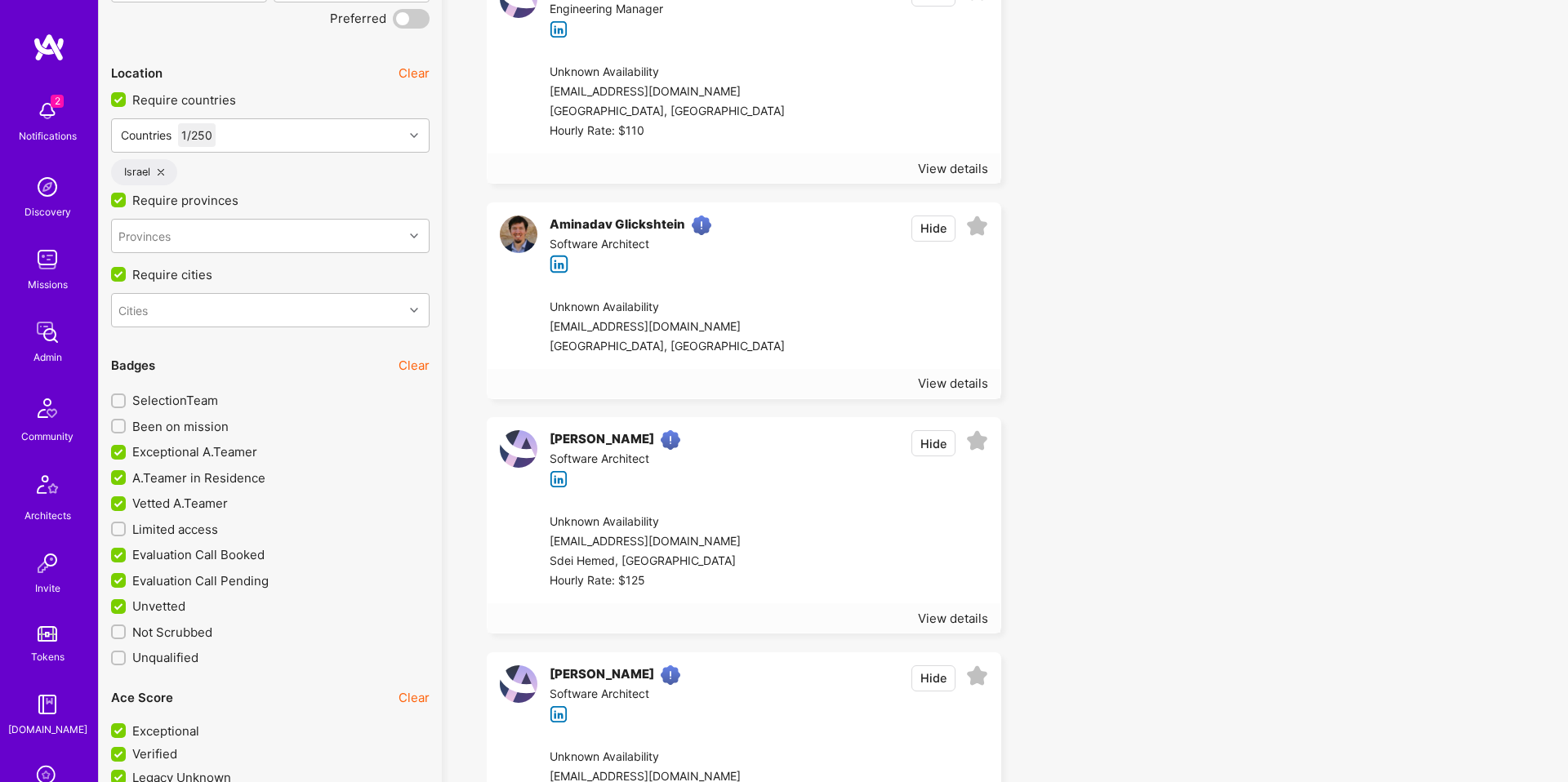
click at [223, 554] on span "Evaluation Call Booked" at bounding box center [197, 554] width 132 height 17
click at [128, 554] on input "Evaluation Call Booked" at bounding box center [119, 555] width 14 height 14
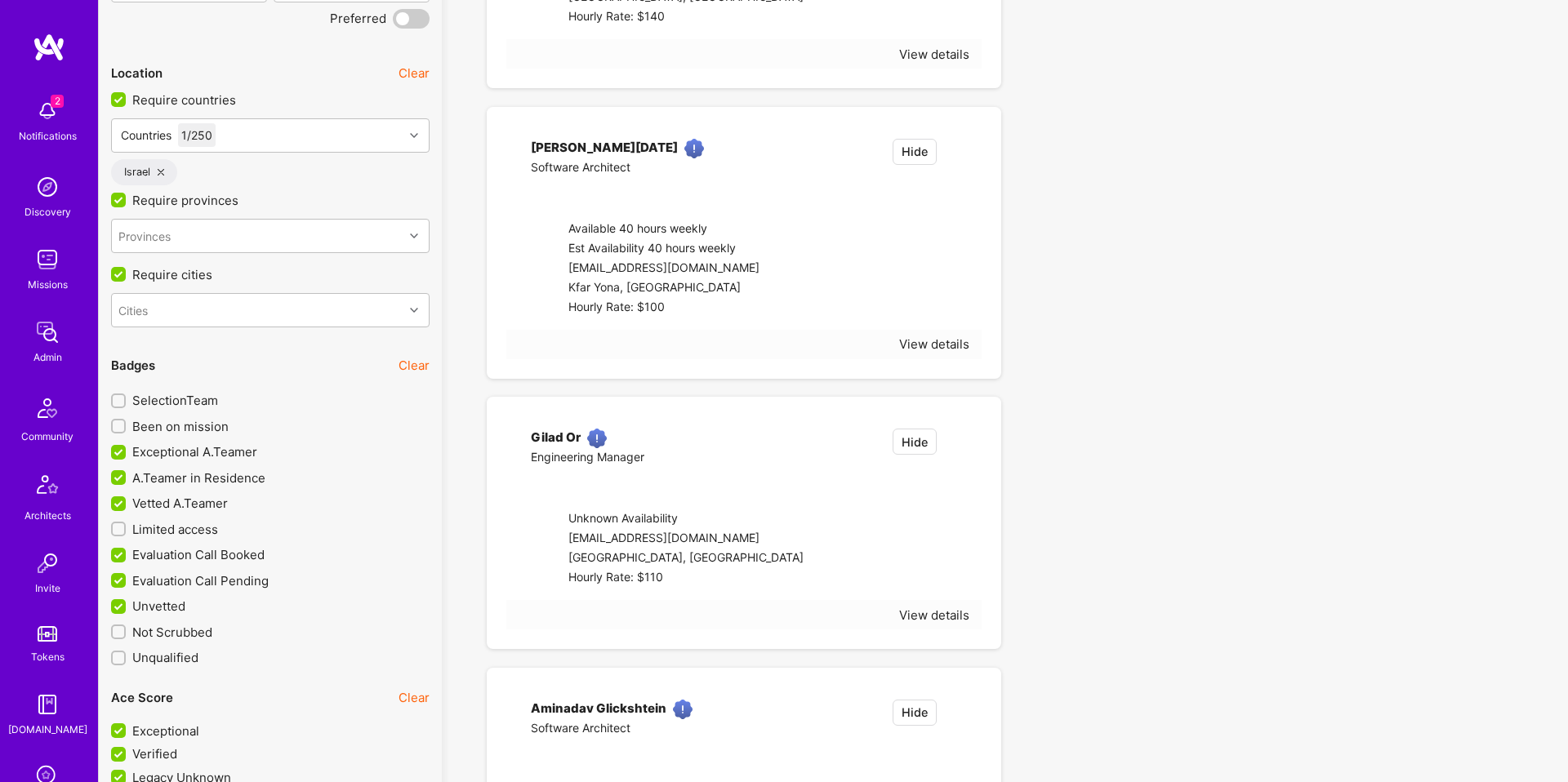
checkbox input "false"
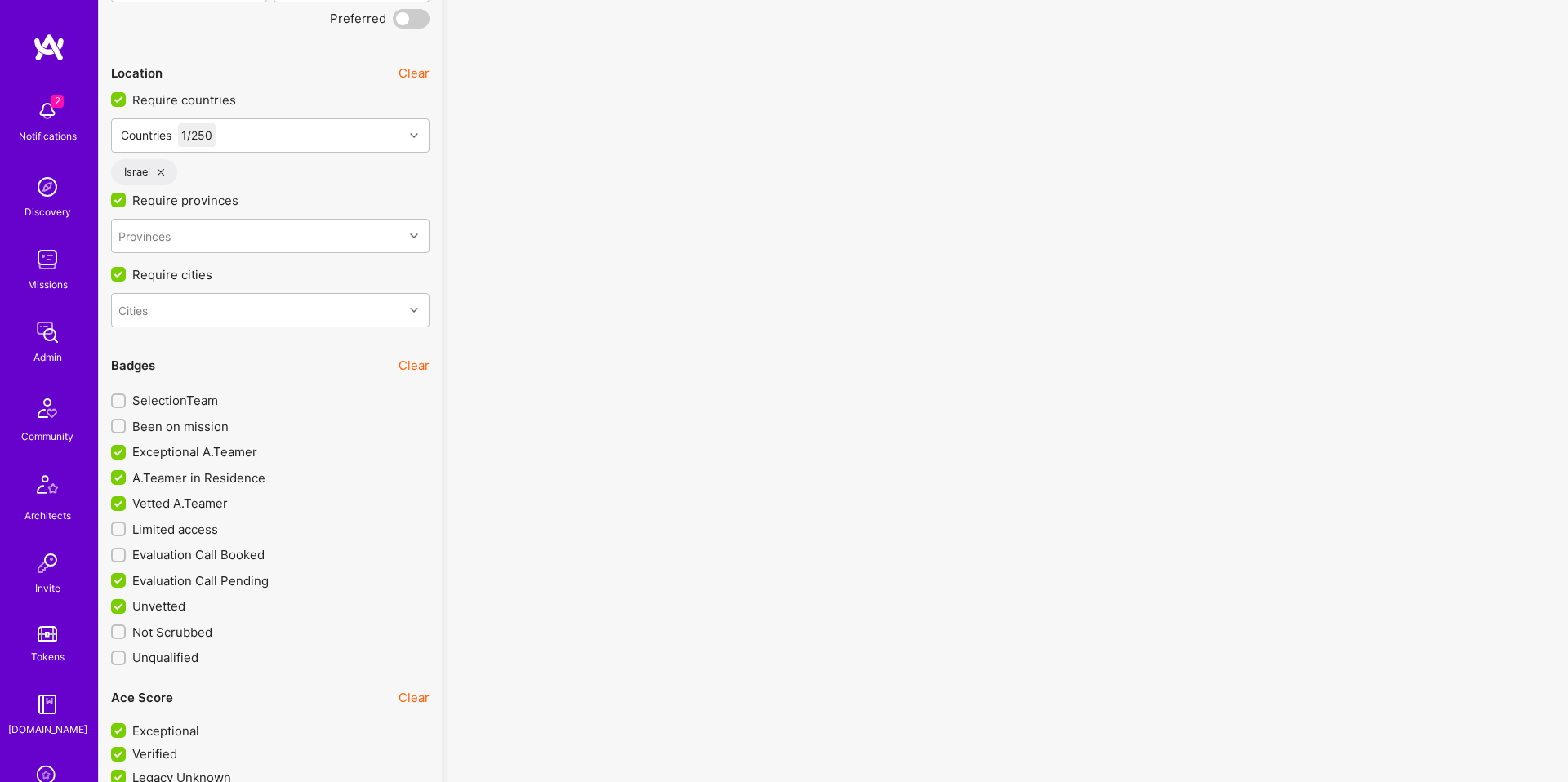
scroll to position [1, 0]
drag, startPoint x: 208, startPoint y: 576, endPoint x: 183, endPoint y: 593, distance: 30.2
click at [208, 577] on span "Evaluation Call Pending" at bounding box center [200, 581] width 136 height 17
click at [128, 577] on input "Evaluation Call Pending" at bounding box center [119, 580] width 14 height 14
checkbox input "false"
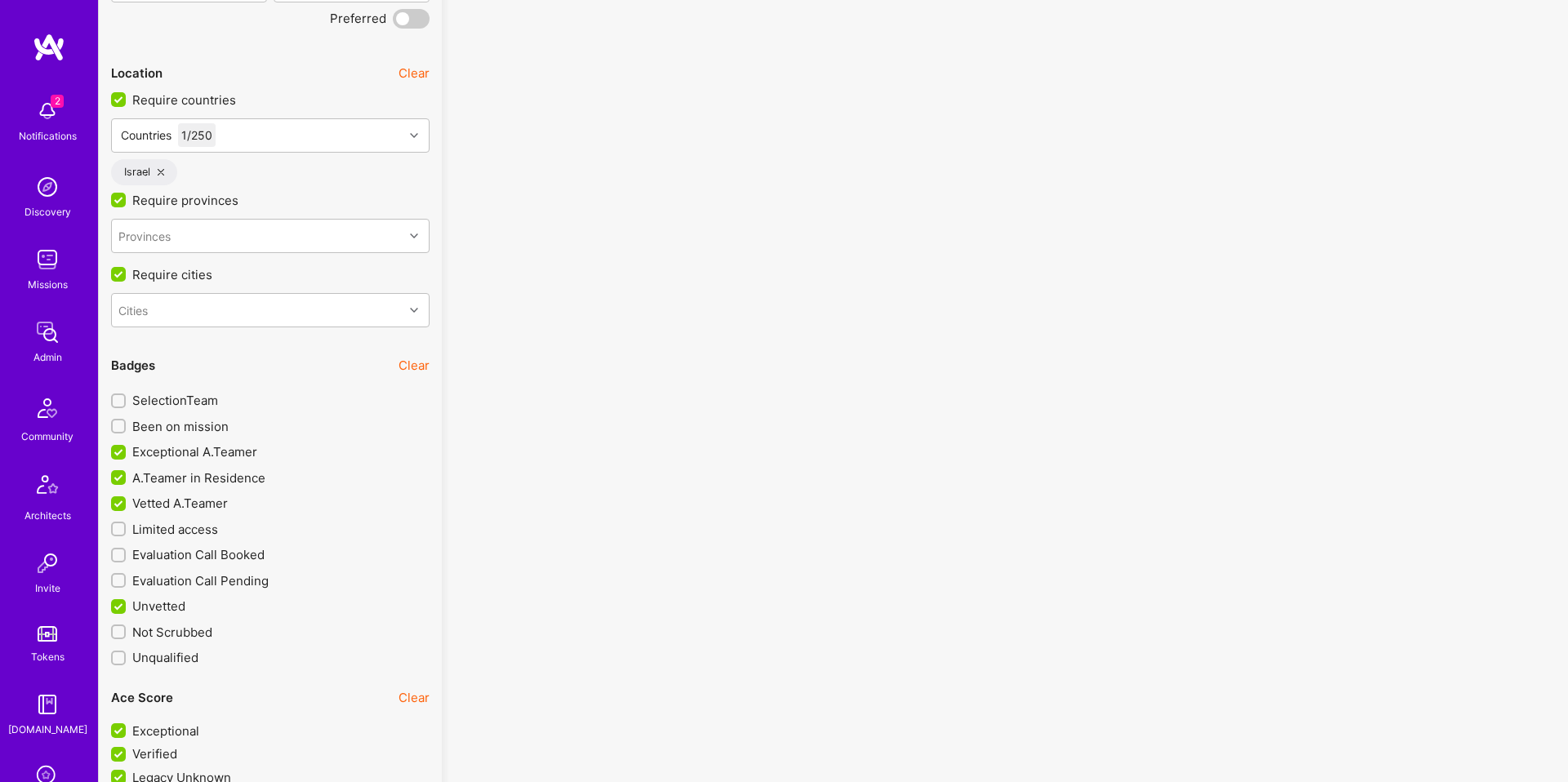
scroll to position [1, 0]
click at [165, 604] on span "Unvetted" at bounding box center [158, 606] width 53 height 17
click at [128, 604] on input "Unvetted" at bounding box center [119, 607] width 14 height 14
checkbox input "false"
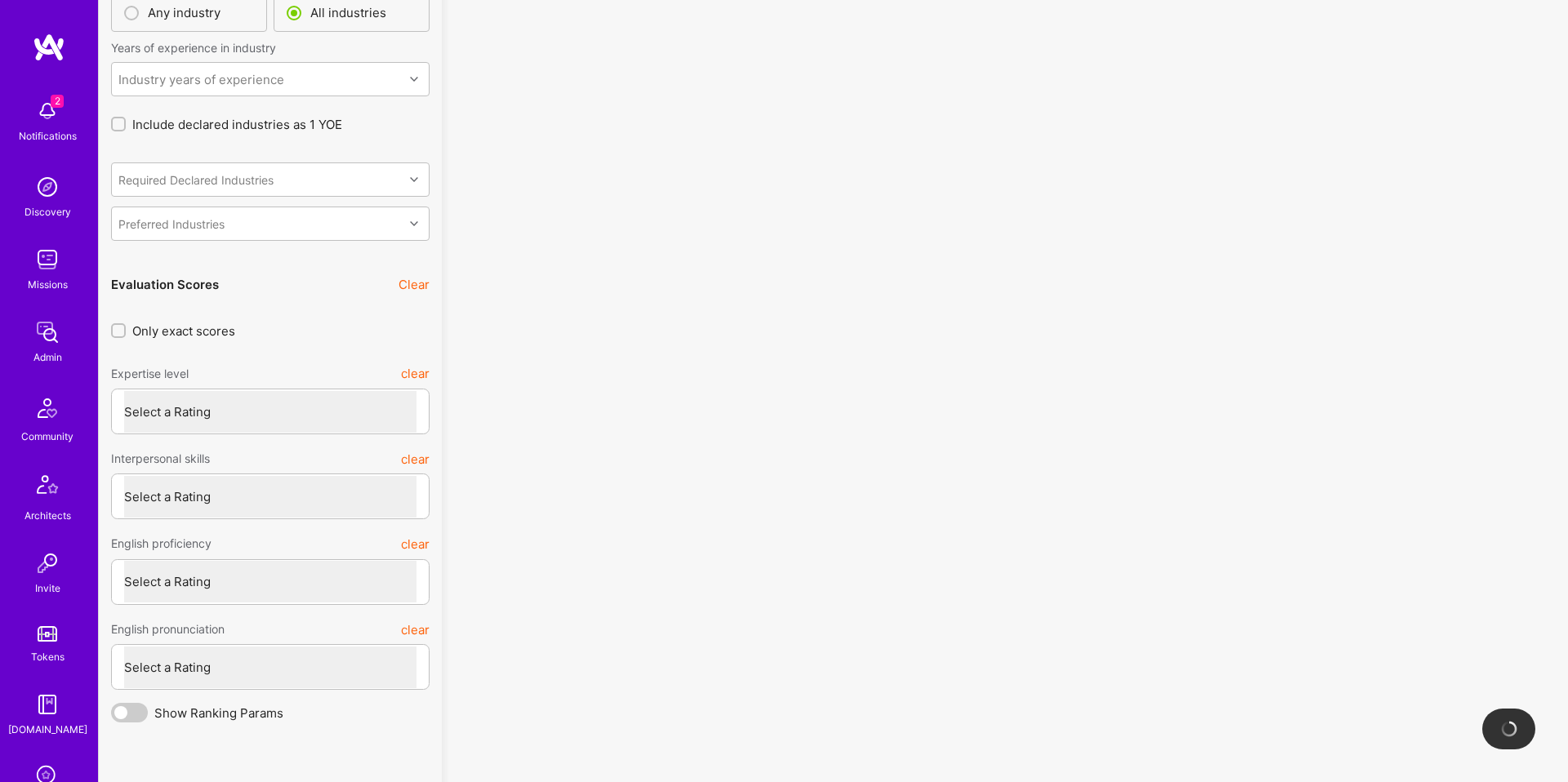
scroll to position [4978, 0]
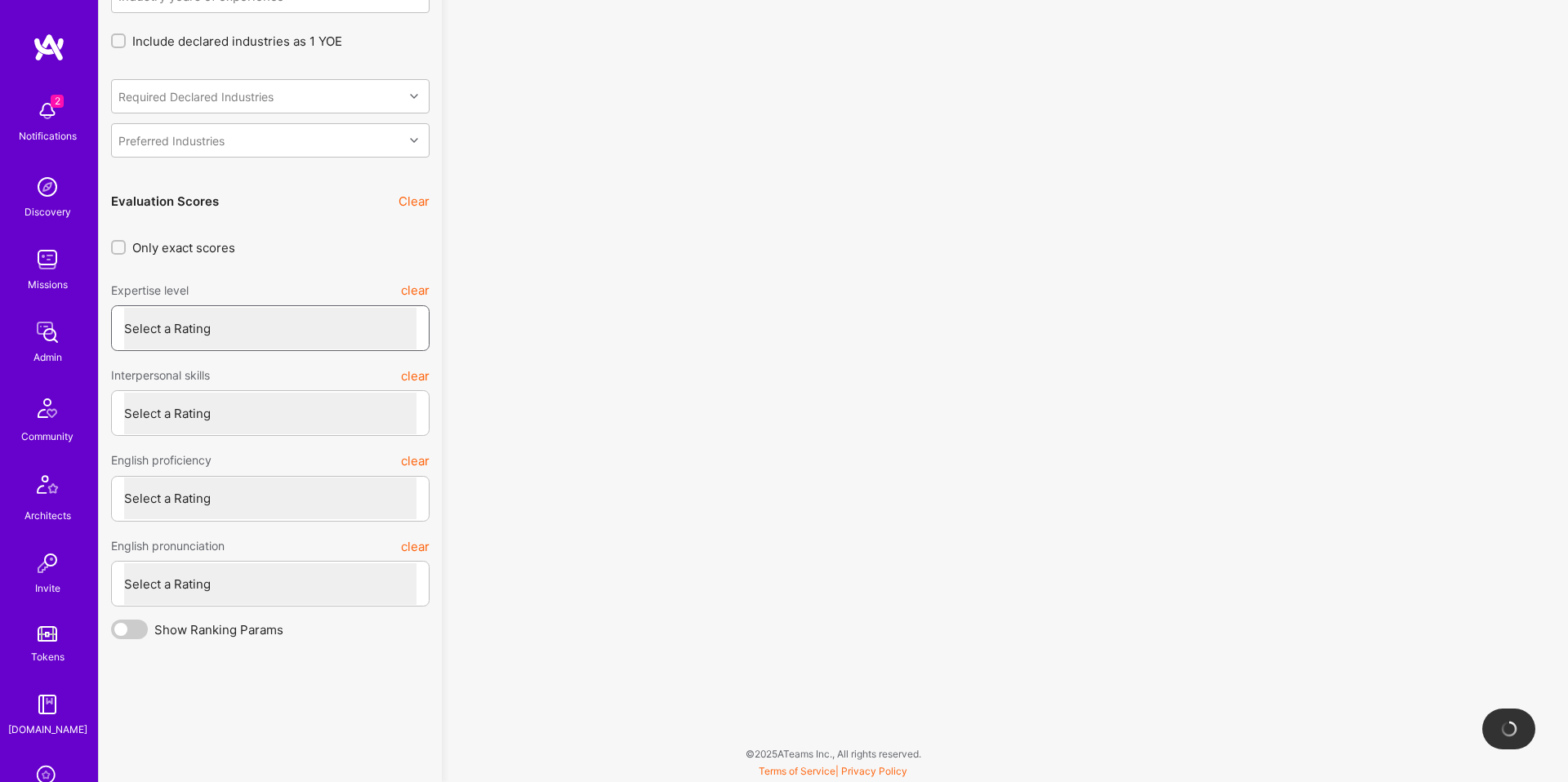
click at [313, 336] on select "Select a Rating Unqualified Junior Adequate Good Very good Superstar" at bounding box center [270, 329] width 292 height 42
click at [124, 308] on select "Select a Rating Unqualified Junior Adequate Good Very good Superstar" at bounding box center [270, 329] width 292 height 42
select select "5"
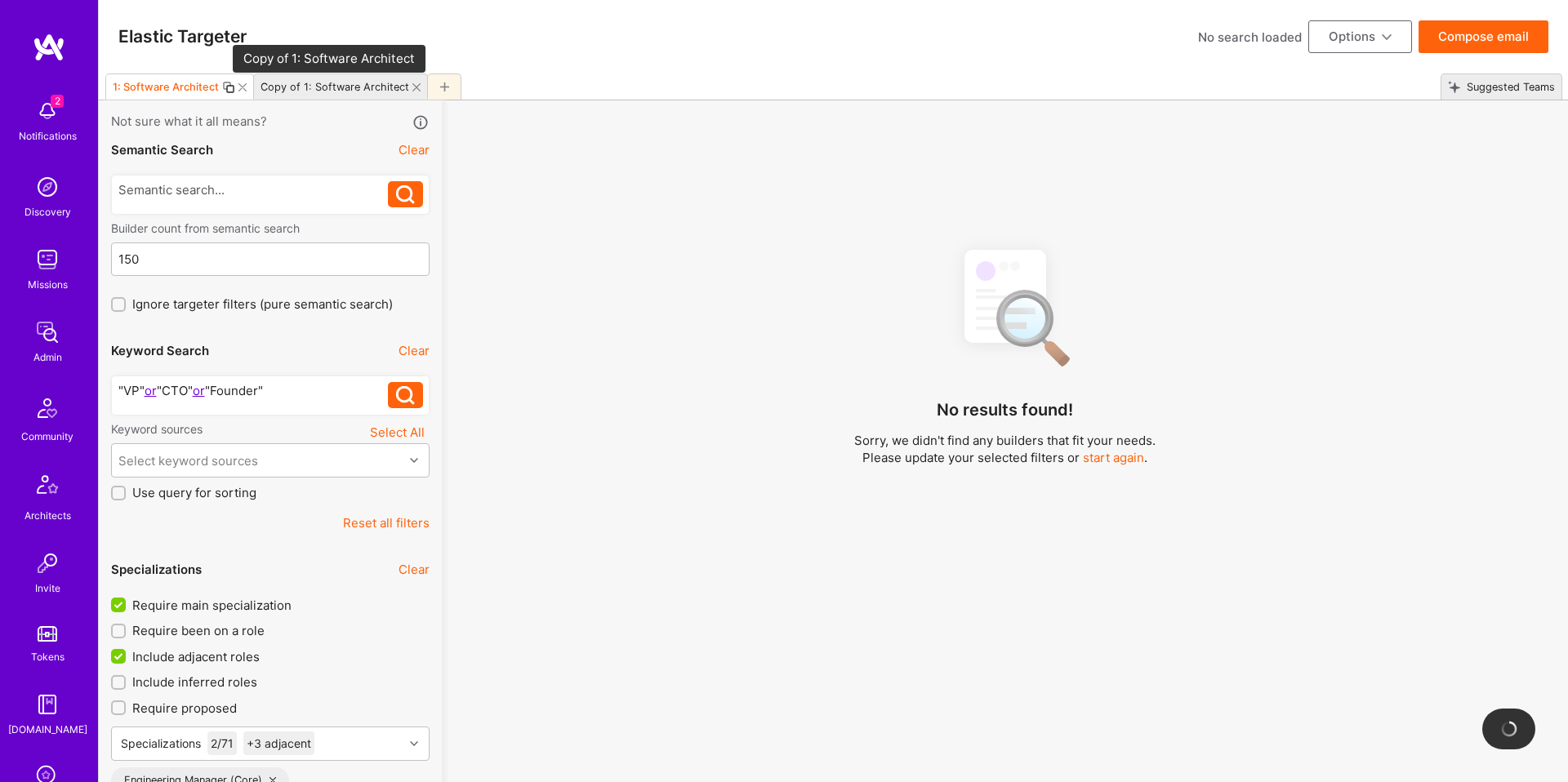
click at [330, 85] on div "Copy of 1: Software Architect" at bounding box center [334, 87] width 149 height 13
checkbox input "true"
select select
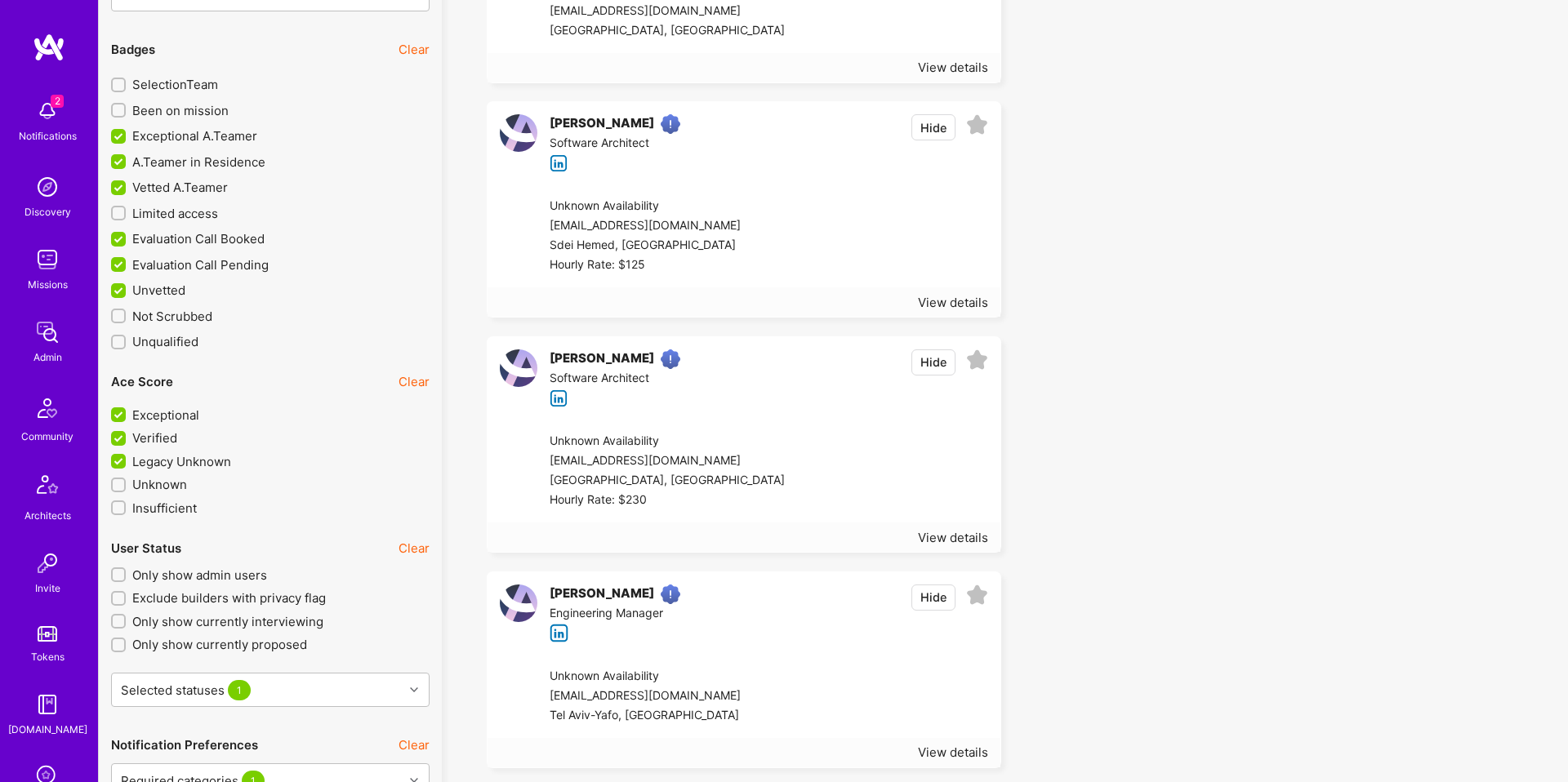
scroll to position [3571, 0]
click at [143, 138] on span "Exceptional A.Teamer" at bounding box center [194, 134] width 125 height 17
click at [128, 138] on input "Exceptional A.Teamer" at bounding box center [119, 135] width 14 height 14
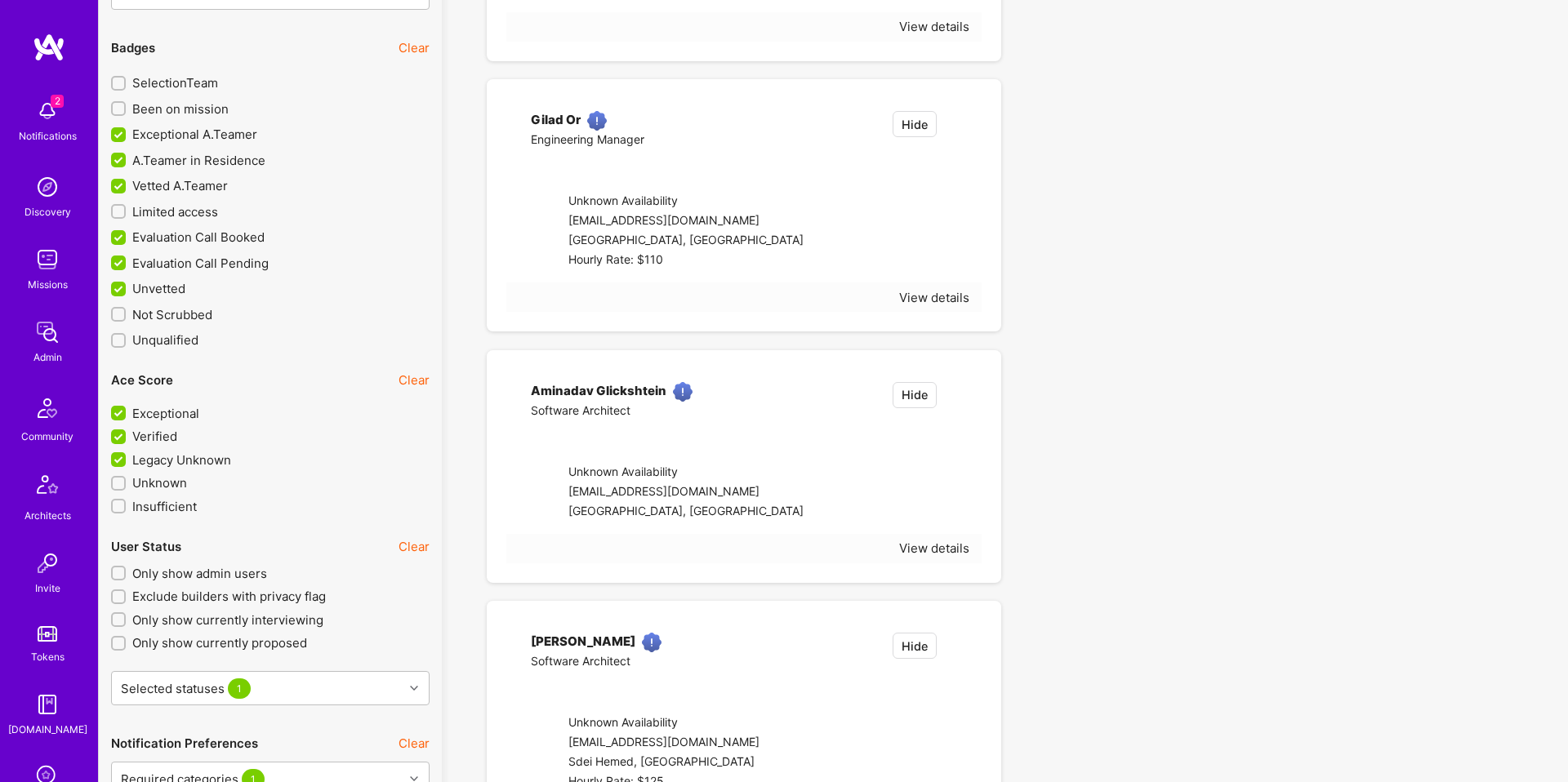
checkbox input "false"
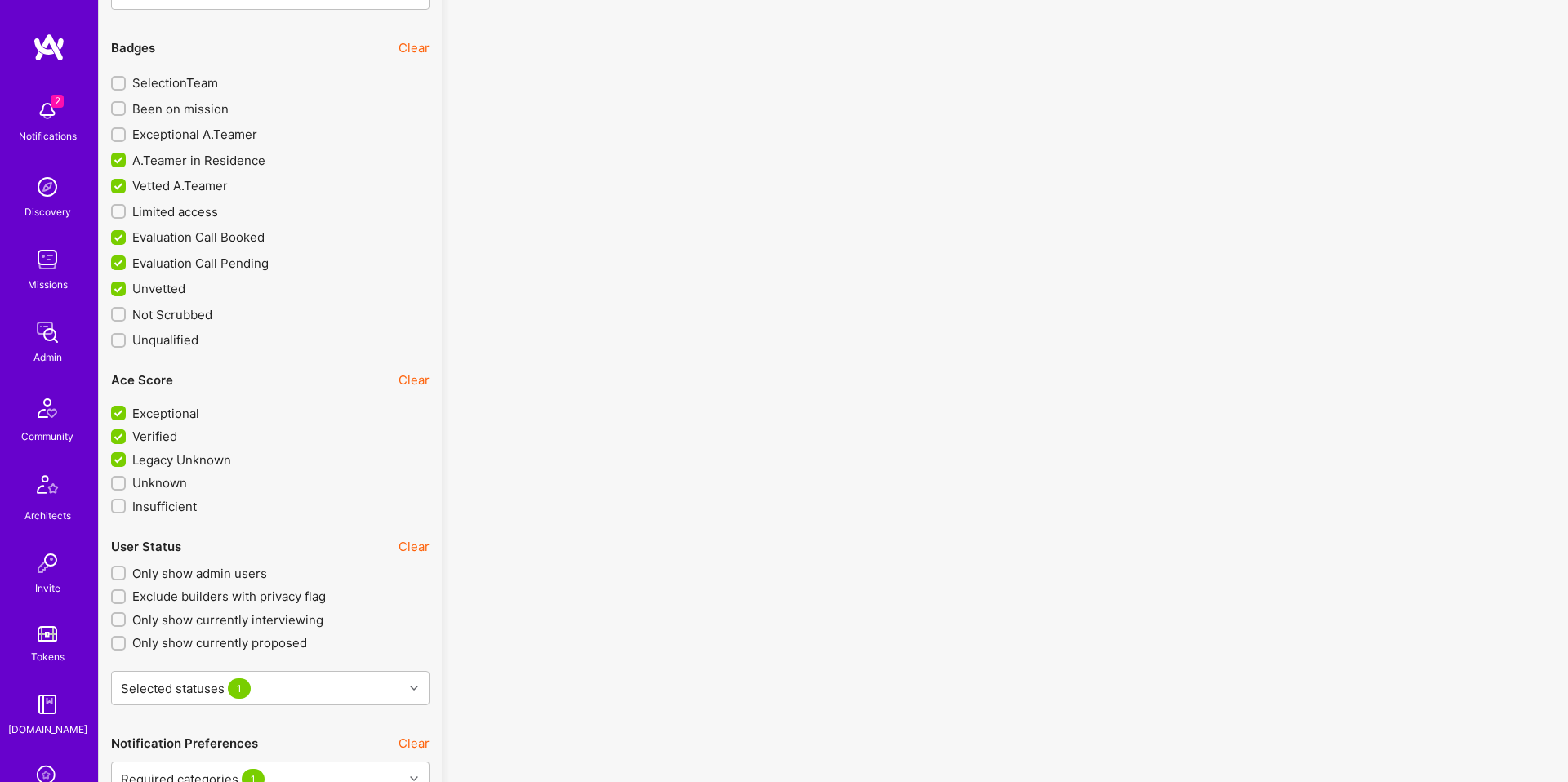
click at [141, 158] on span "A.Teamer in Residence" at bounding box center [198, 160] width 133 height 17
click at [128, 158] on input "A.Teamer in Residence" at bounding box center [119, 160] width 14 height 14
checkbox input "false"
click at [150, 177] on span "Vetted A.Teamer" at bounding box center [180, 186] width 96 height 17
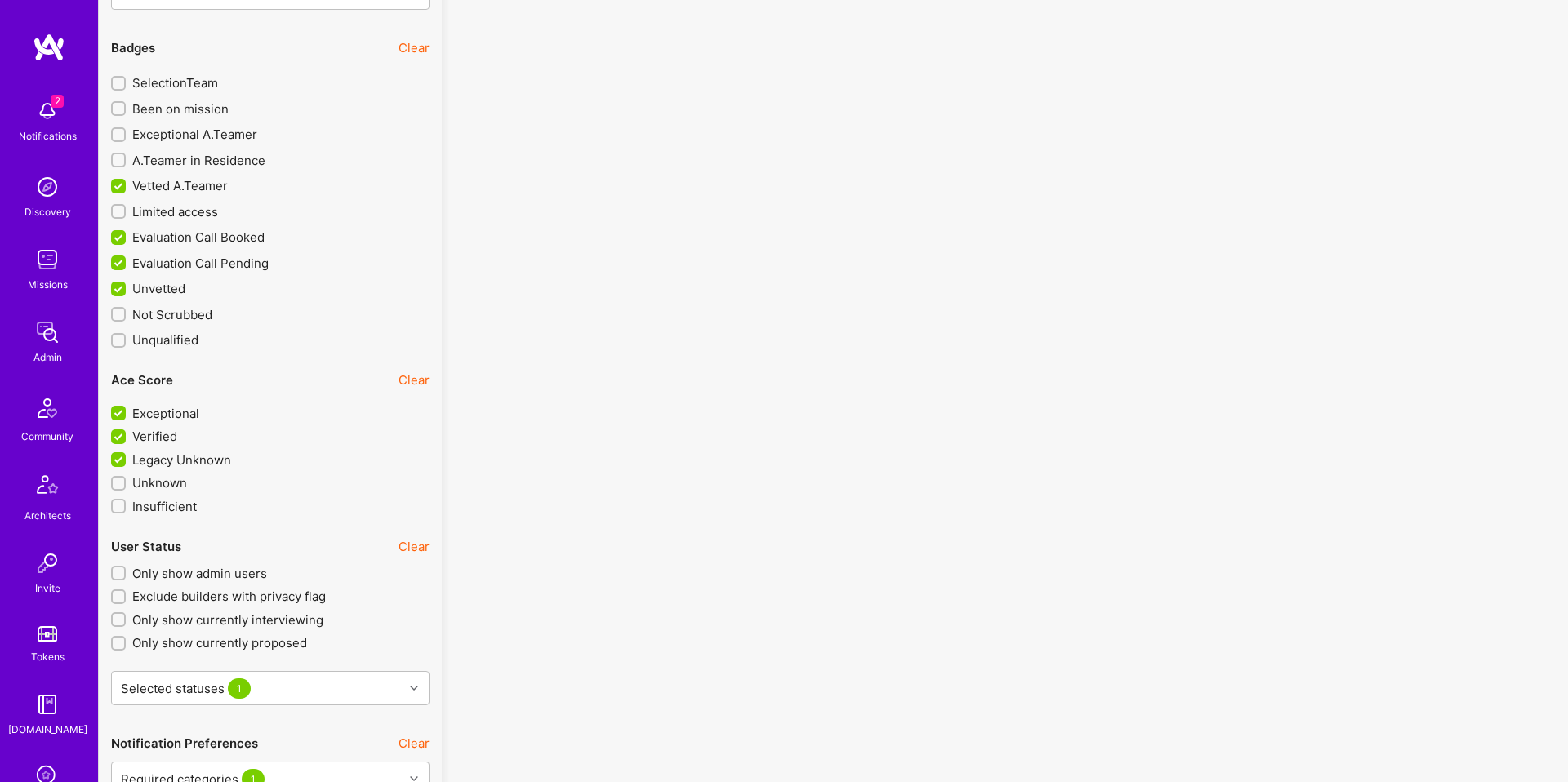
click at [128, 180] on input "Vetted A.Teamer" at bounding box center [119, 186] width 14 height 14
checkbox input "false"
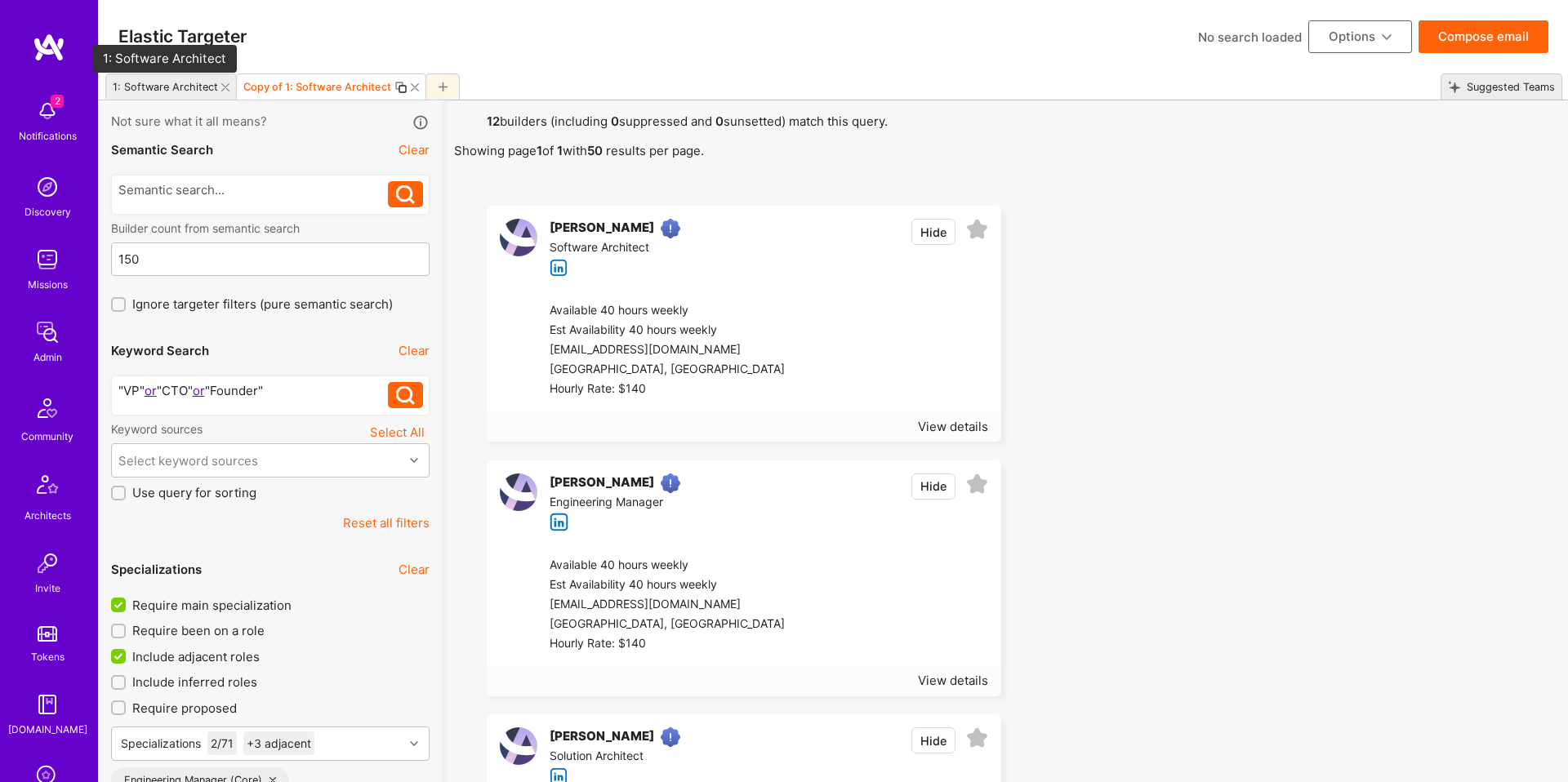
click at [167, 88] on div "1: Software Architect" at bounding box center [165, 87] width 105 height 13
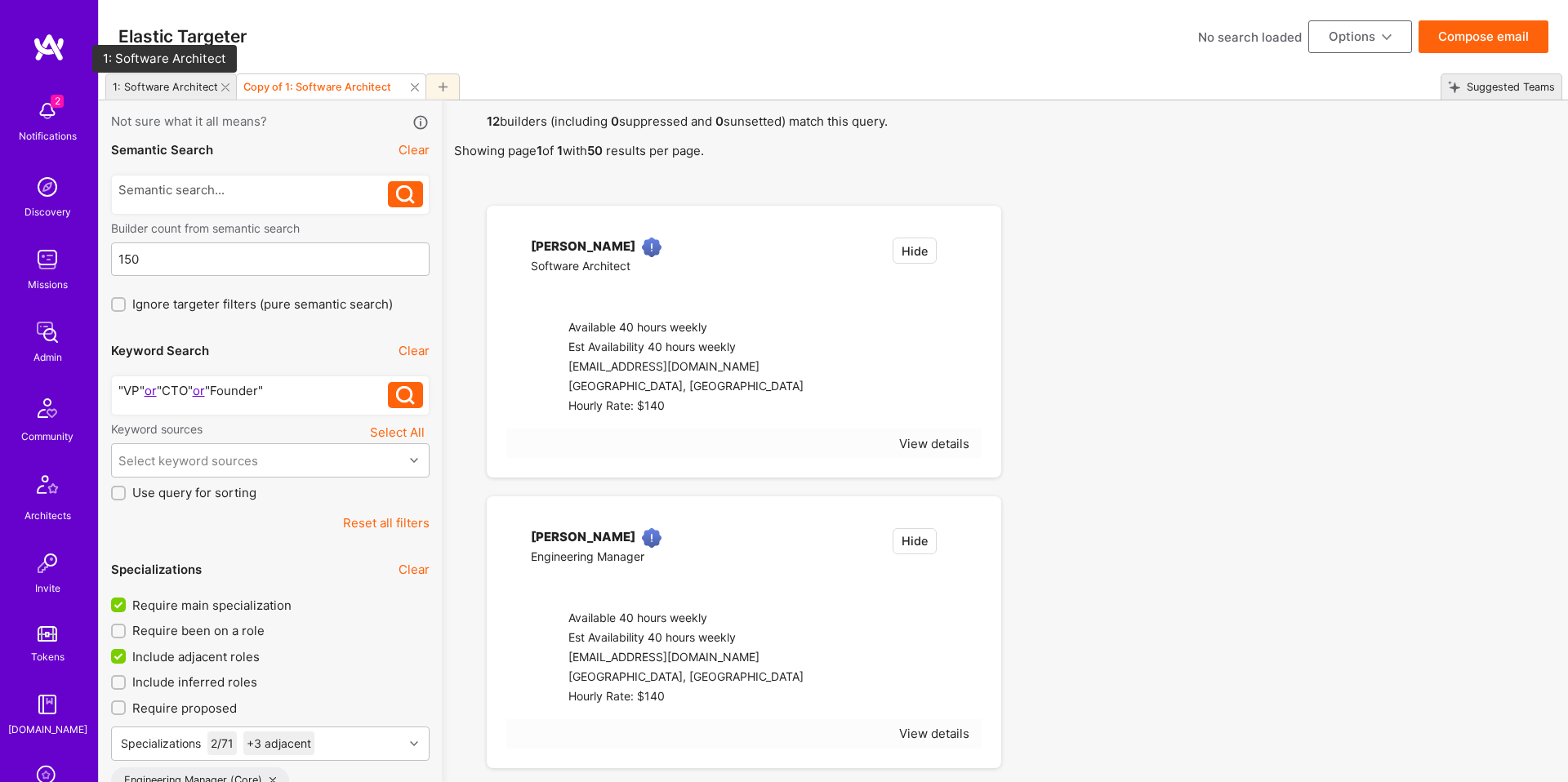
checkbox input "true"
checkbox input "false"
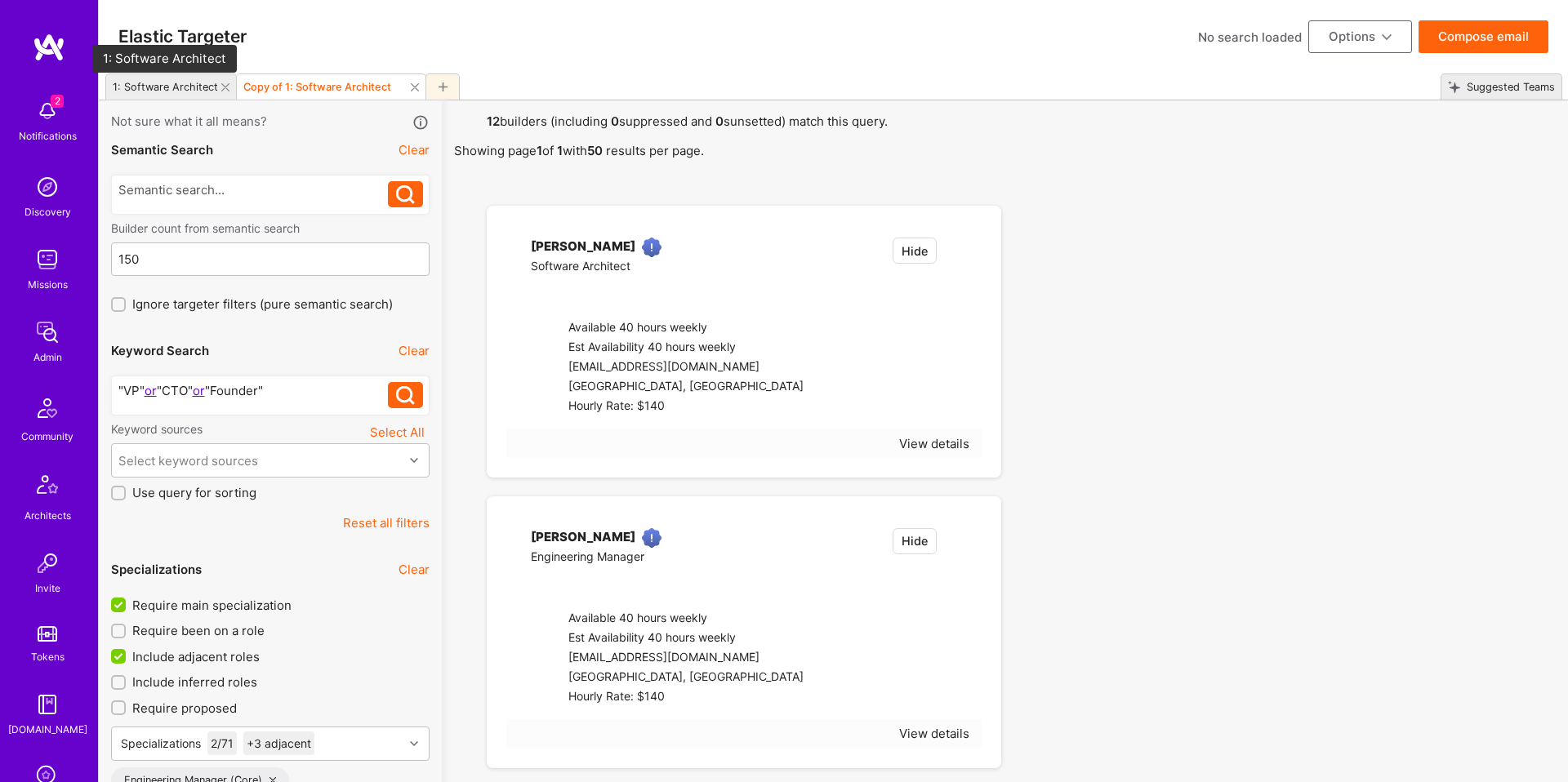
checkbox input "false"
select select "5"
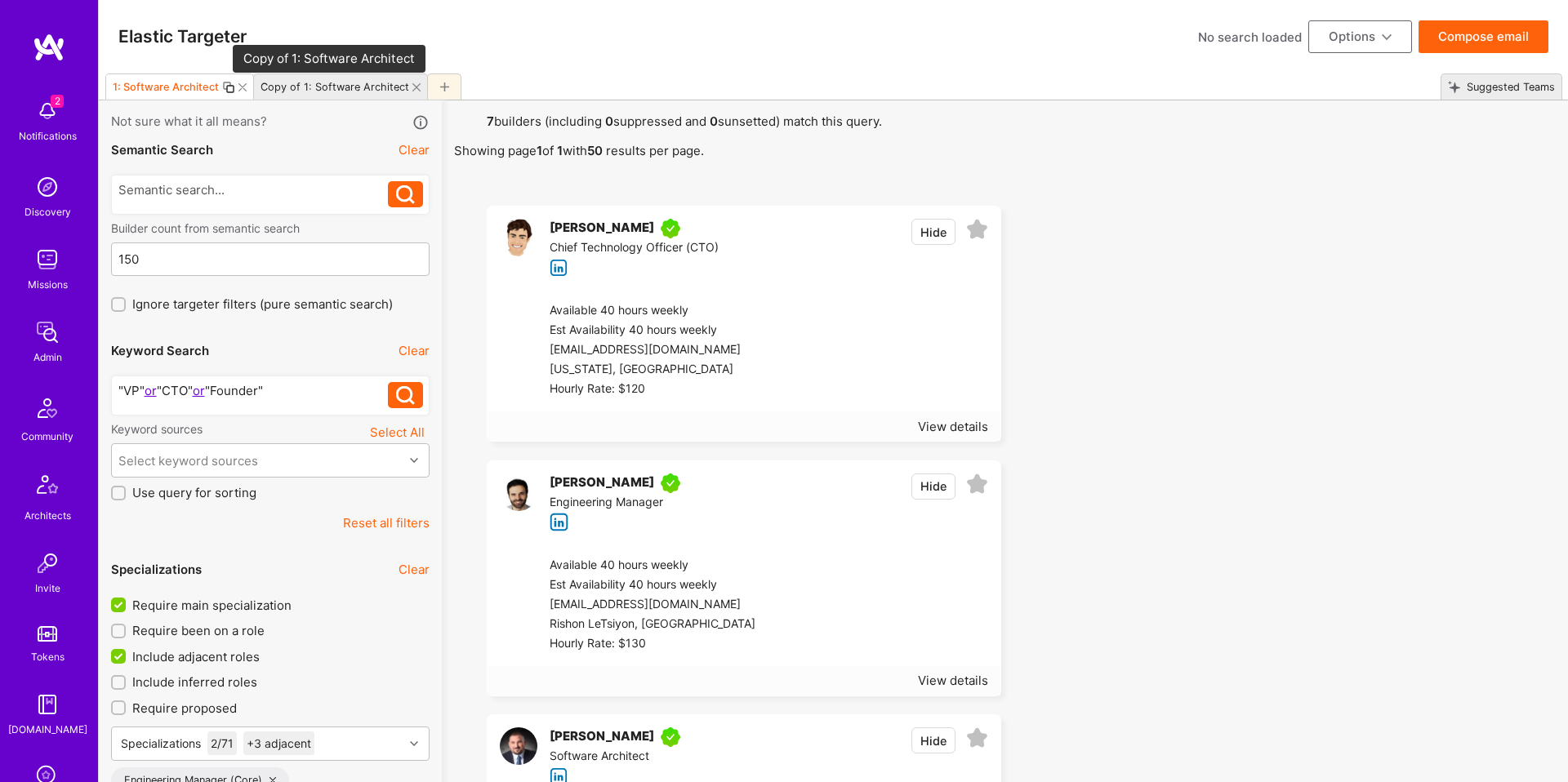
click at [295, 90] on div "Copy of 1: Software Architect" at bounding box center [334, 87] width 149 height 13
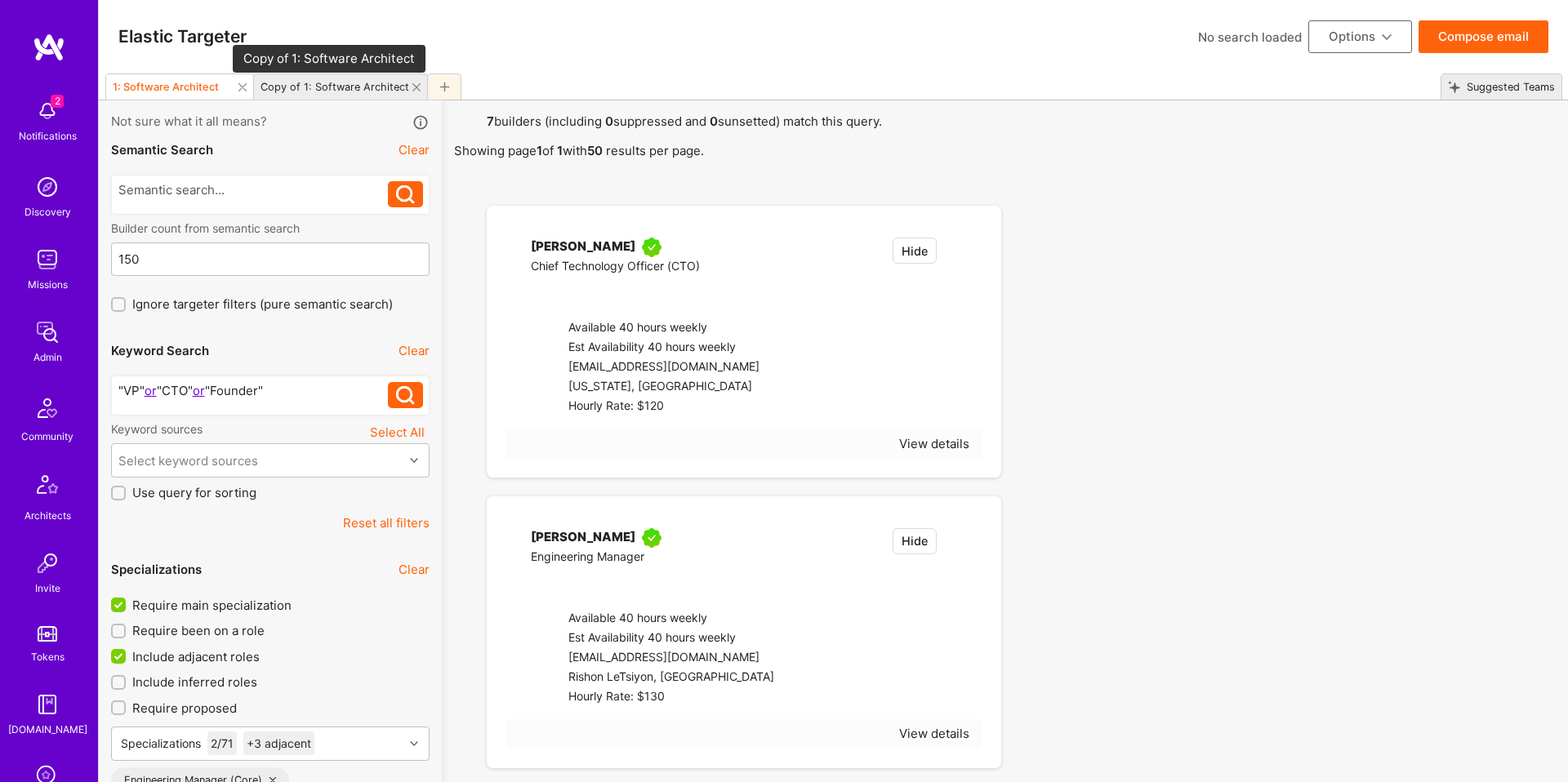
checkbox input "false"
checkbox input "true"
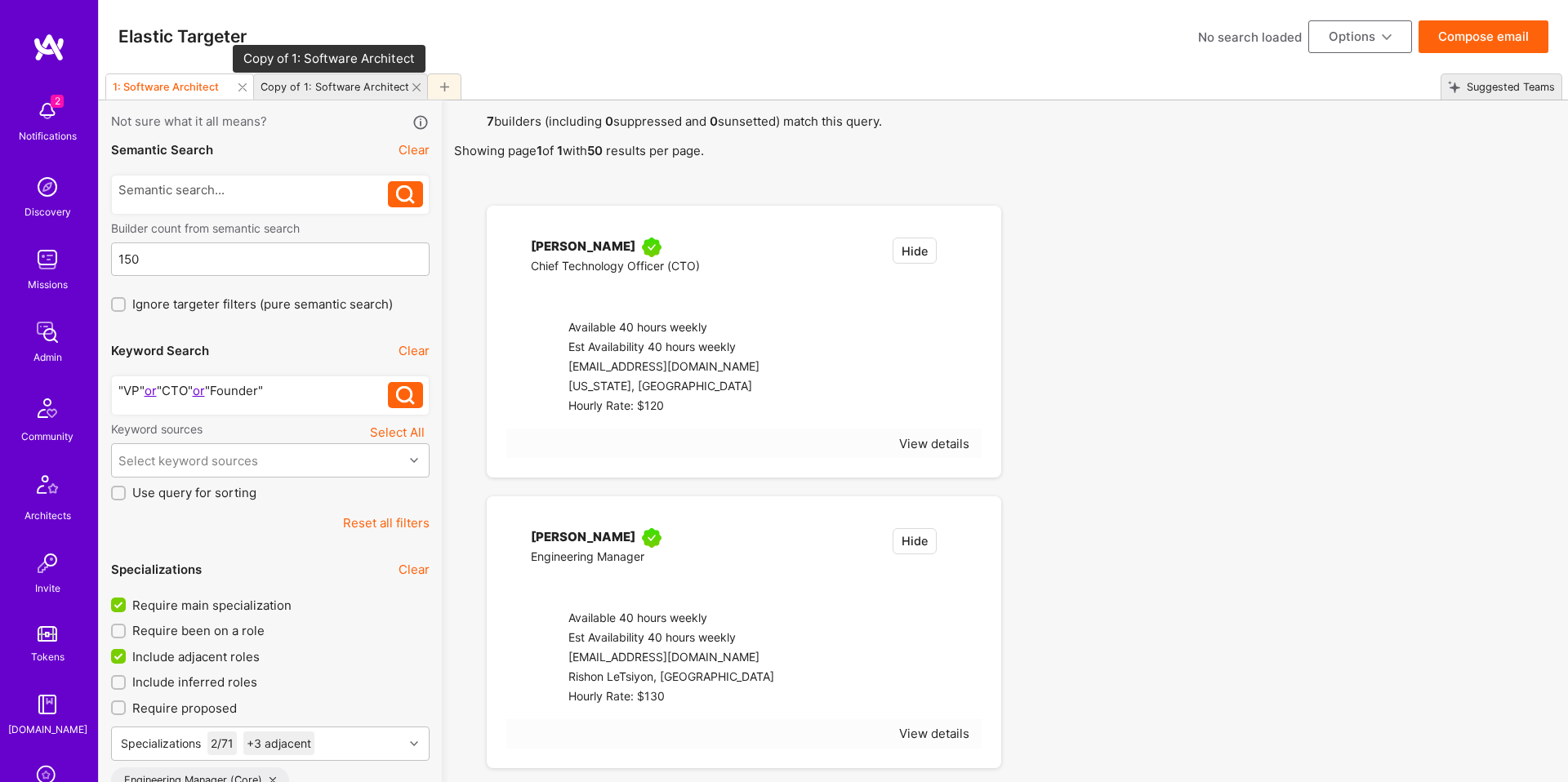
checkbox input "true"
select select
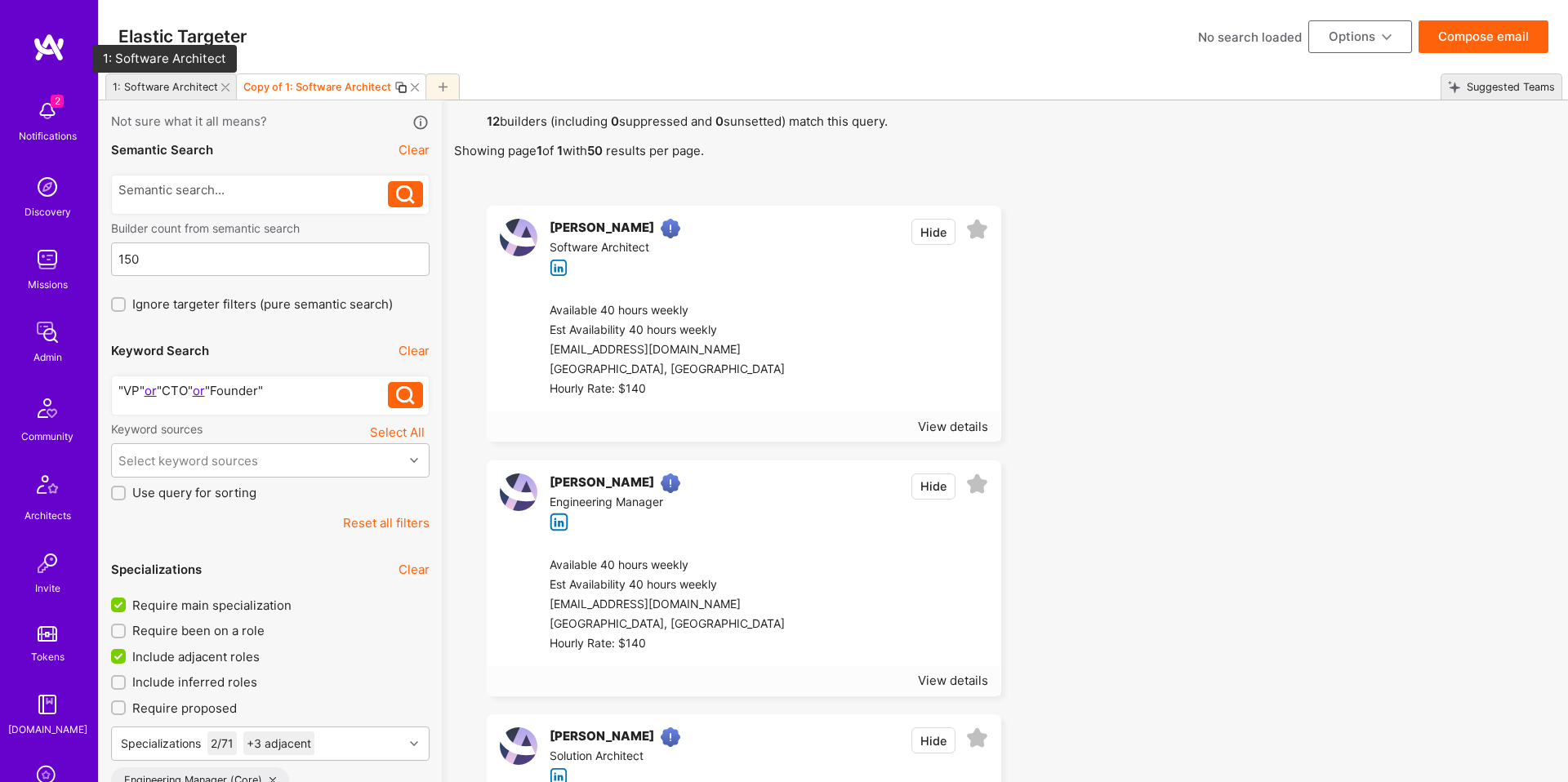
click at [155, 87] on div "1: Software Architect" at bounding box center [165, 87] width 105 height 13
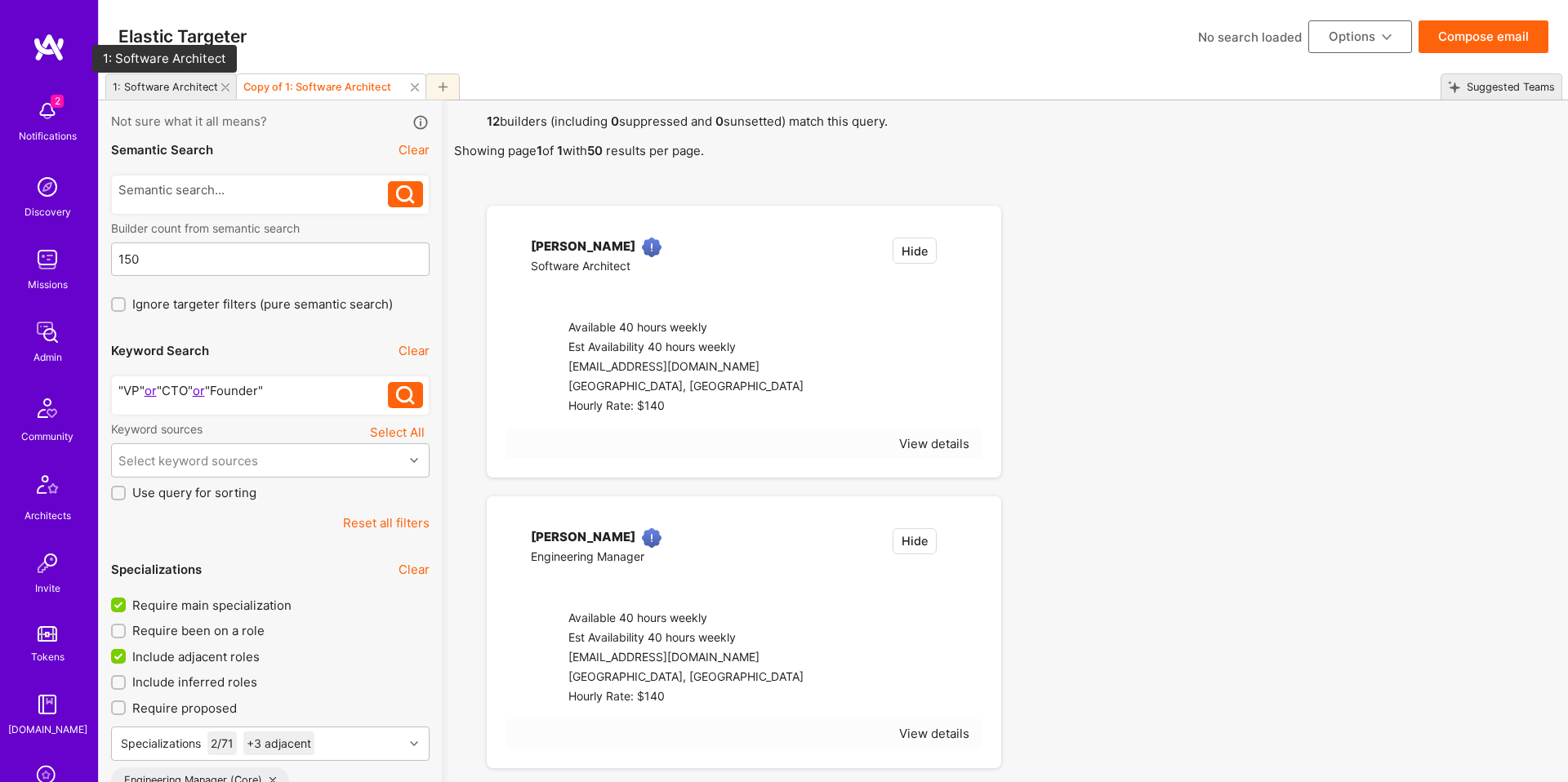
checkbox input "true"
checkbox input "false"
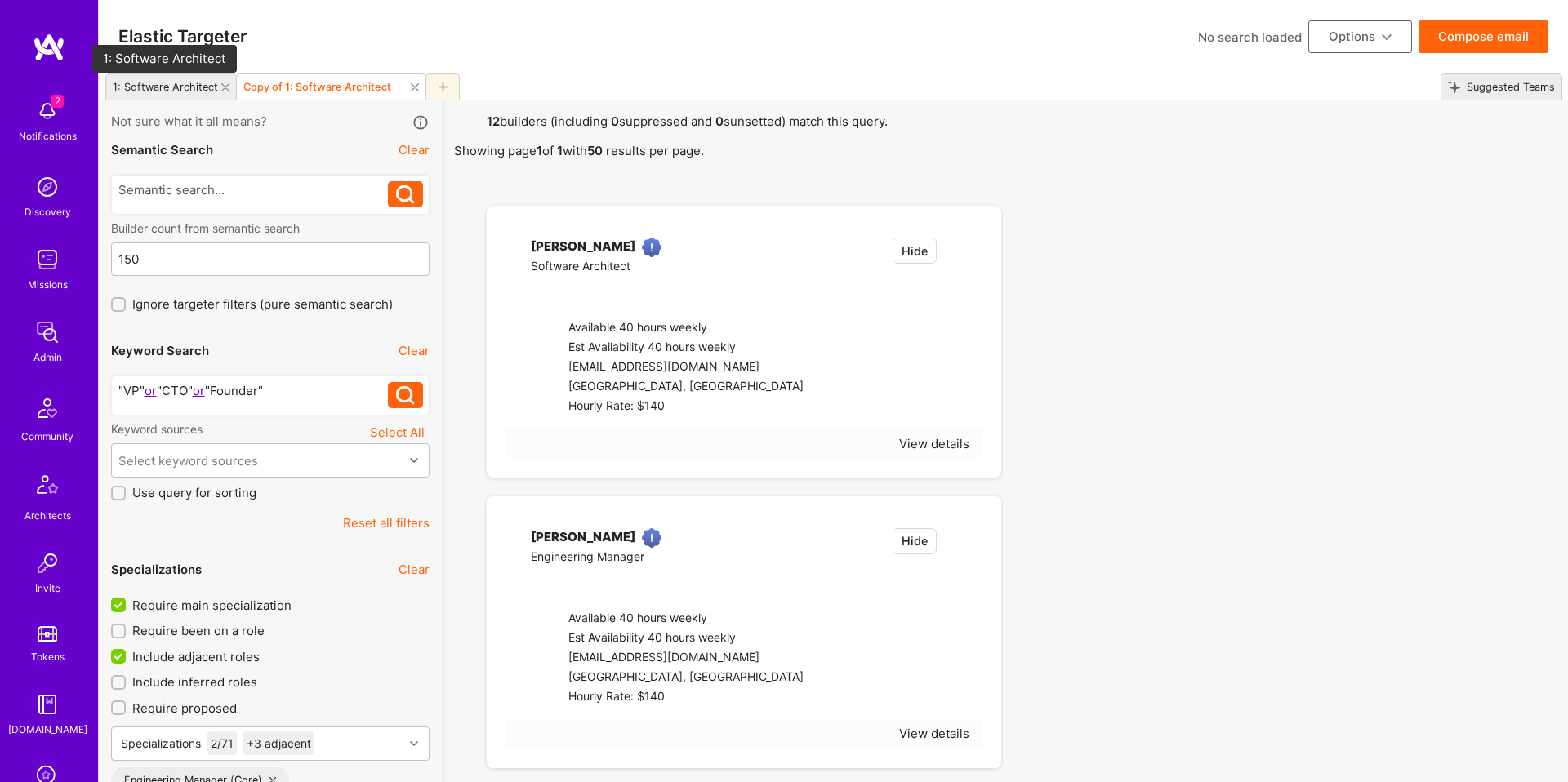
checkbox input "false"
select select "5"
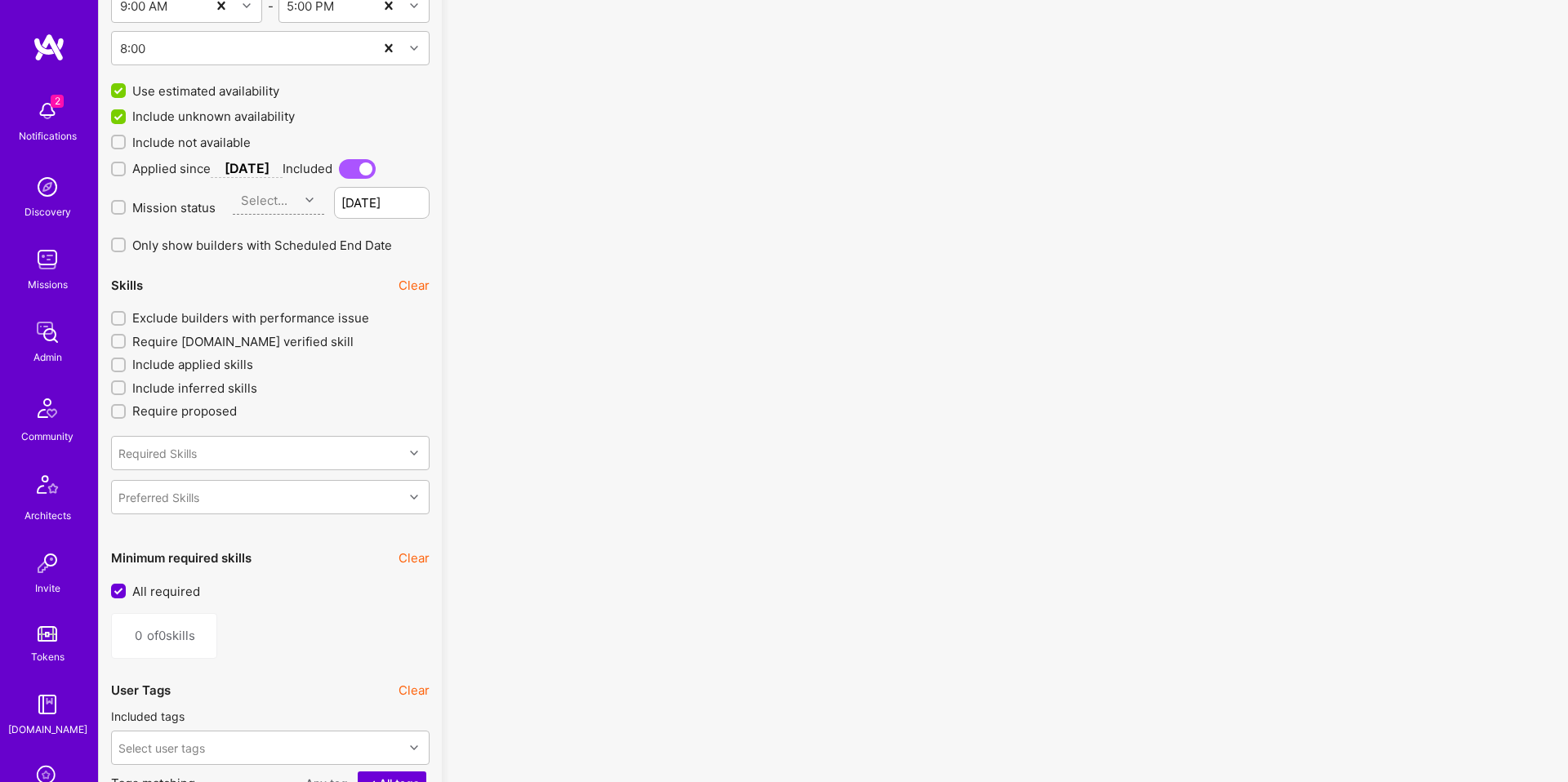
click at [335, 315] on span "Exclude builders with performance issue" at bounding box center [250, 318] width 237 height 17
click at [126, 315] on input "Exclude builders with performance issue" at bounding box center [120, 319] width 12 height 12
checkbox input "true"
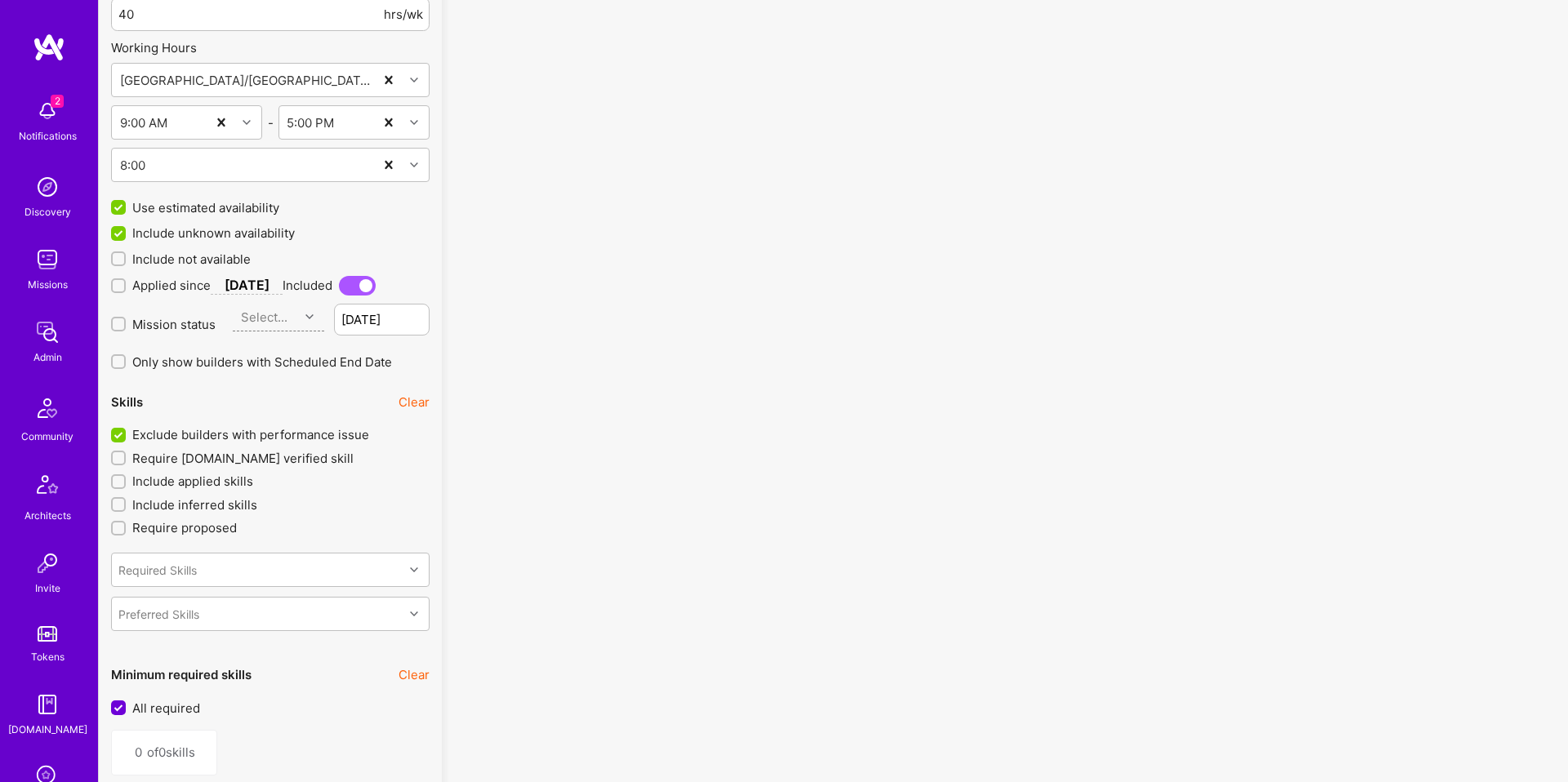
click at [146, 325] on span "Mission status" at bounding box center [173, 324] width 83 height 17
click at [126, 325] on input "Mission status" at bounding box center [120, 325] width 12 height 12
checkbox input "true"
type input "[DATE]"
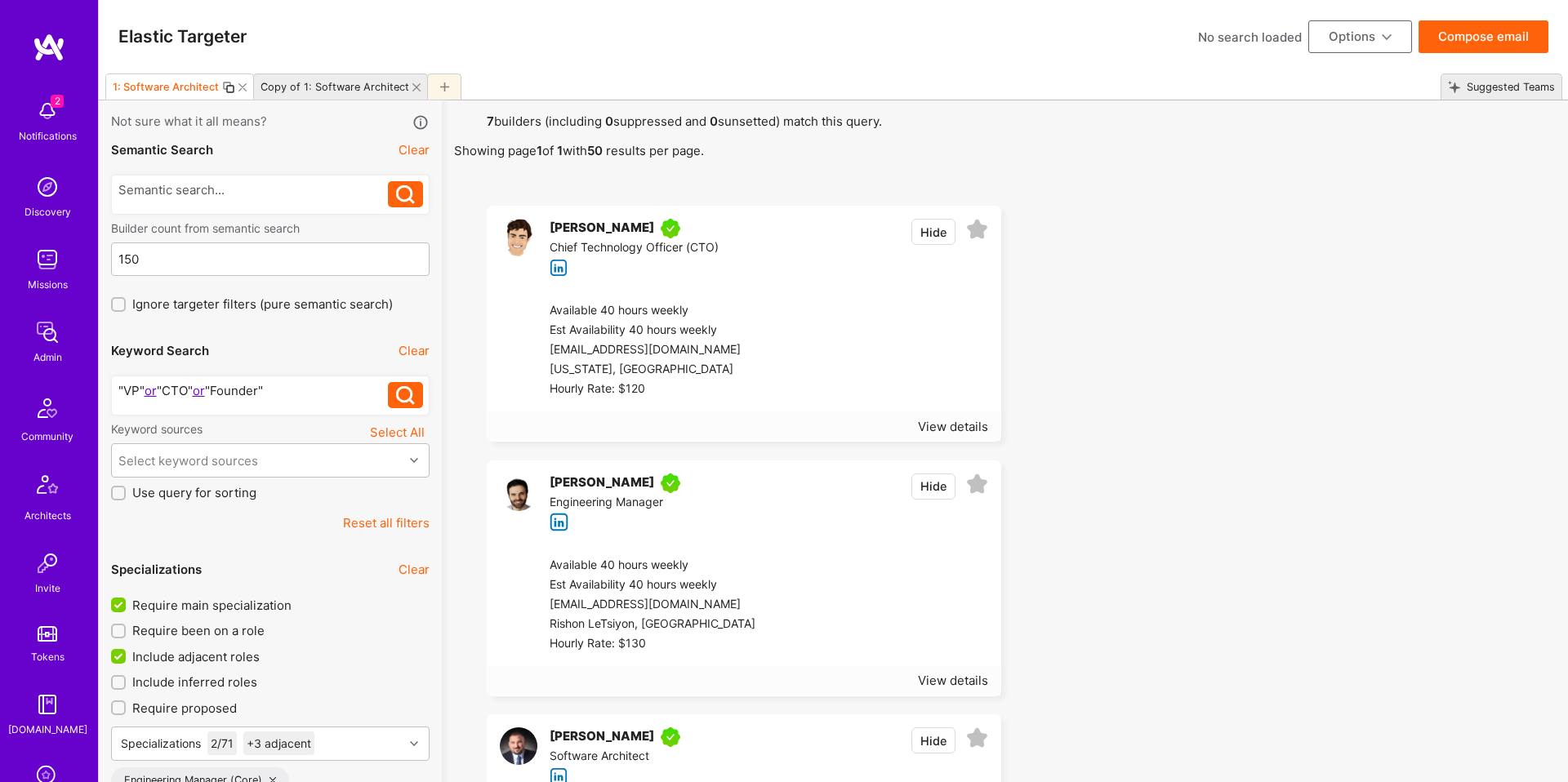
click at [1382, 43] on button "Options" at bounding box center [1359, 36] width 103 height 33
click at [1302, 276] on button "Export to .csv" at bounding box center [1337, 282] width 149 height 42
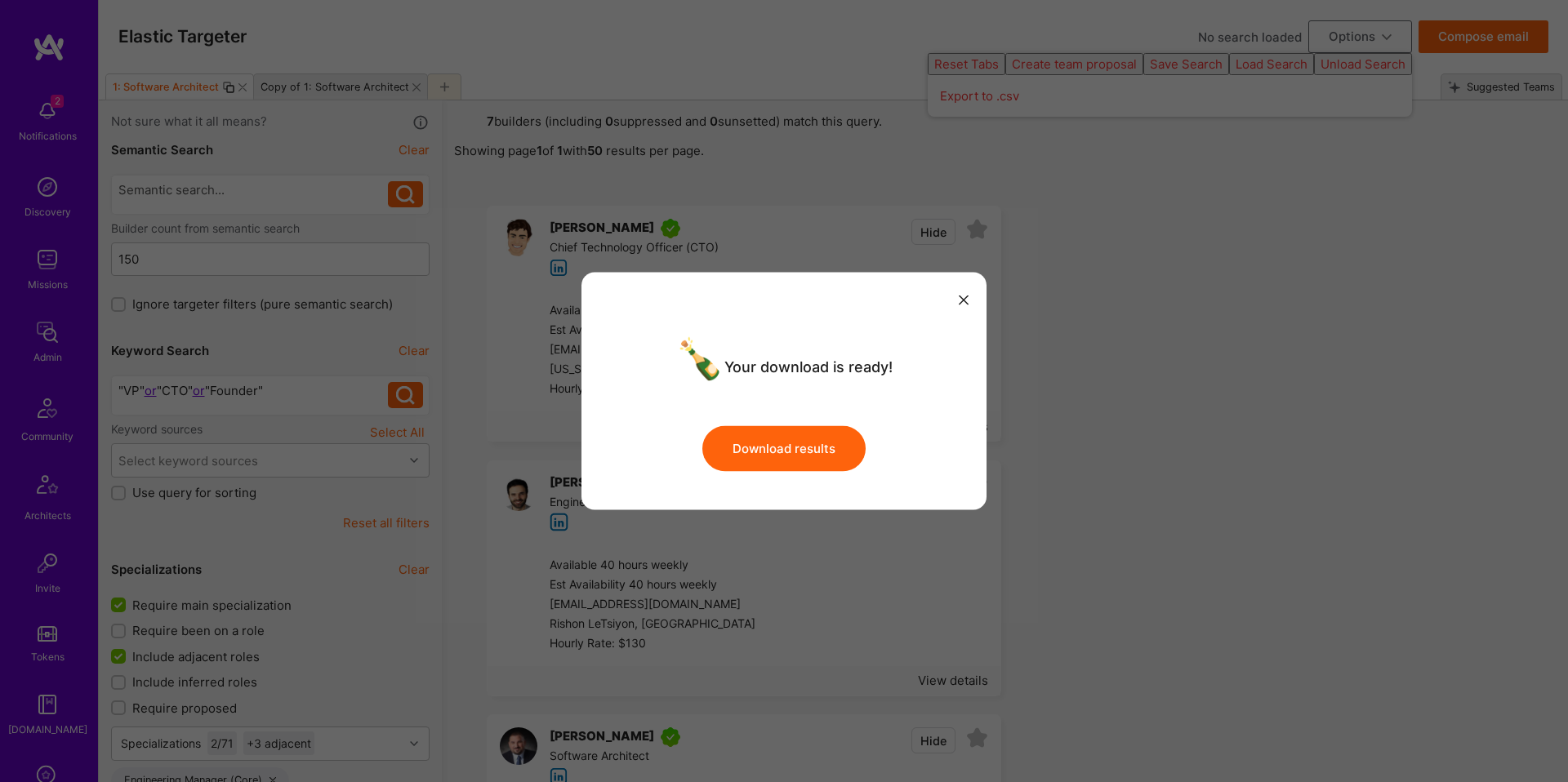
click at [840, 457] on button "Download results" at bounding box center [784, 449] width 163 height 45
